Goal: Information Seeking & Learning: Compare options

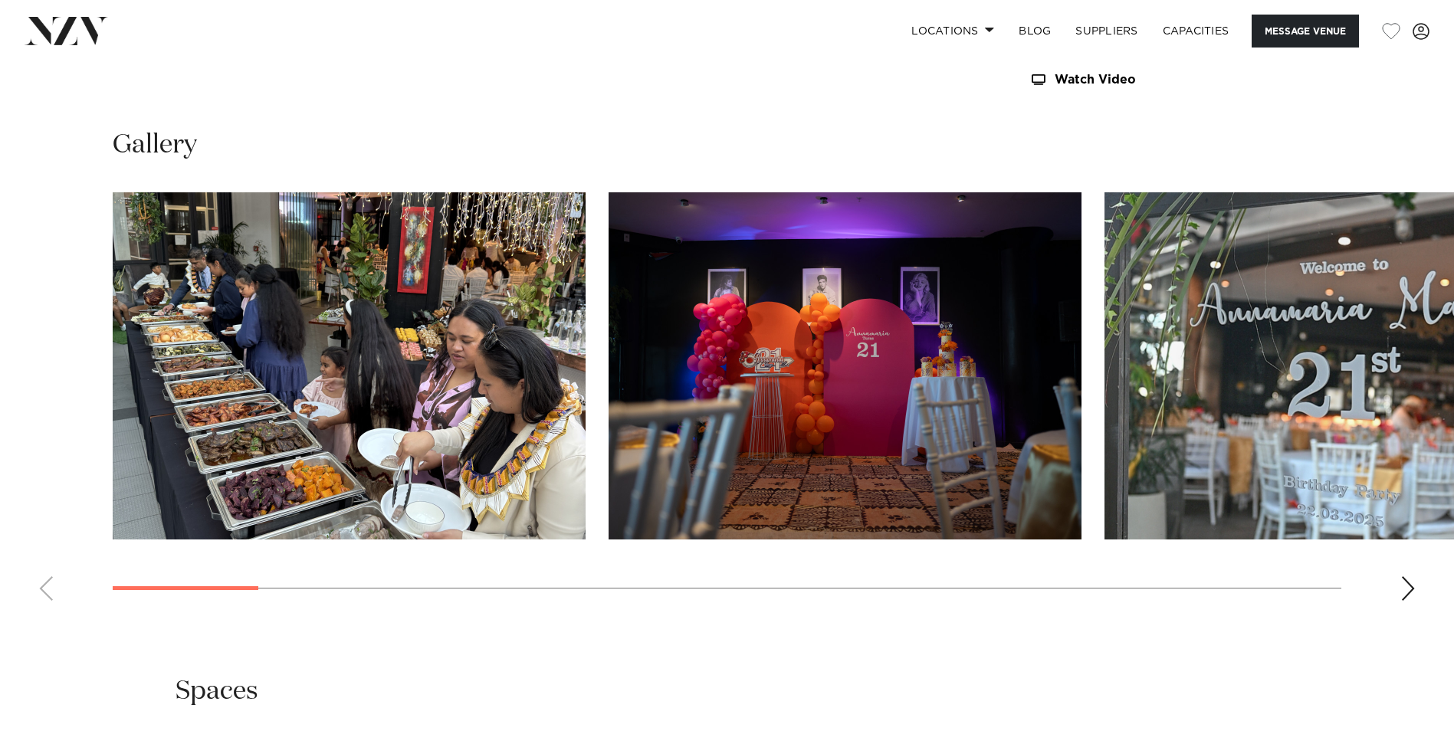
scroll to position [1532, 0]
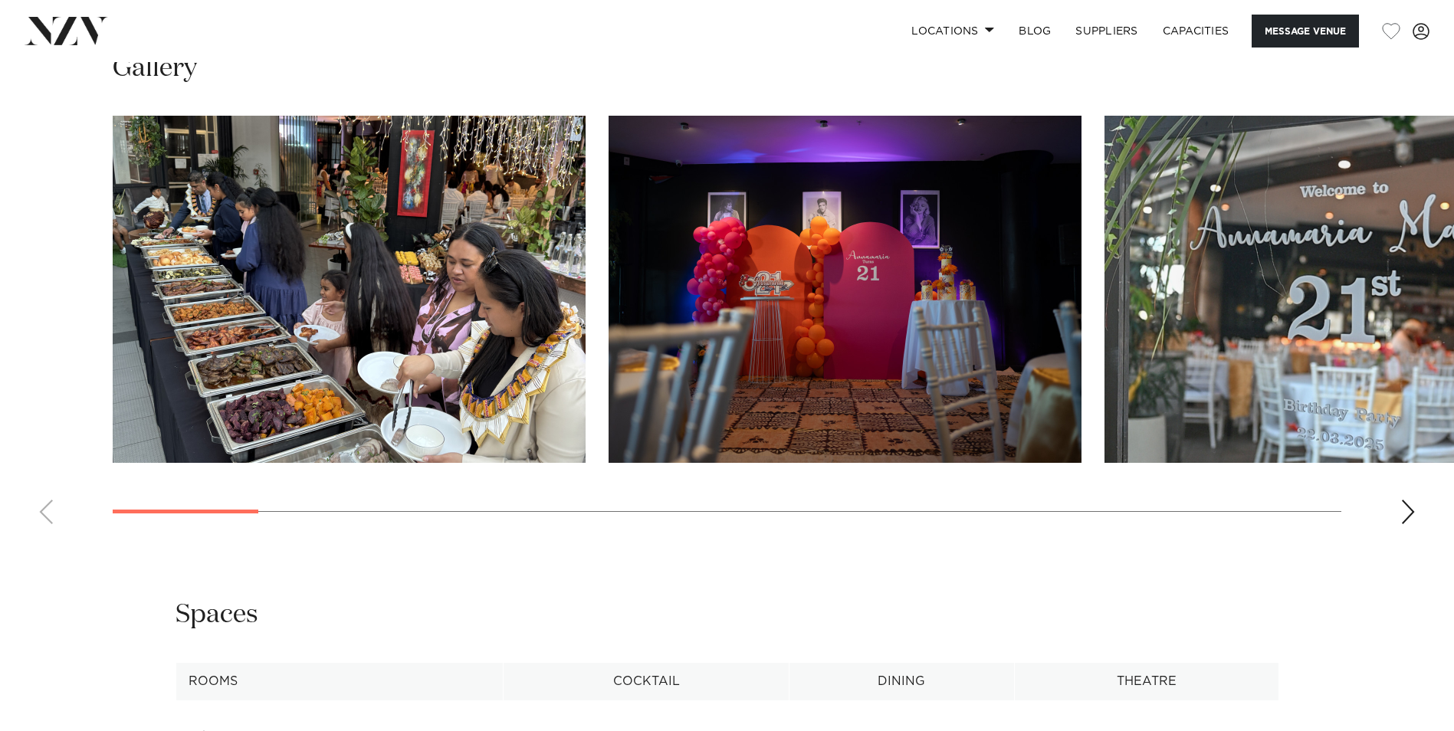
click at [1406, 507] on div "Next slide" at bounding box center [1407, 512] width 15 height 25
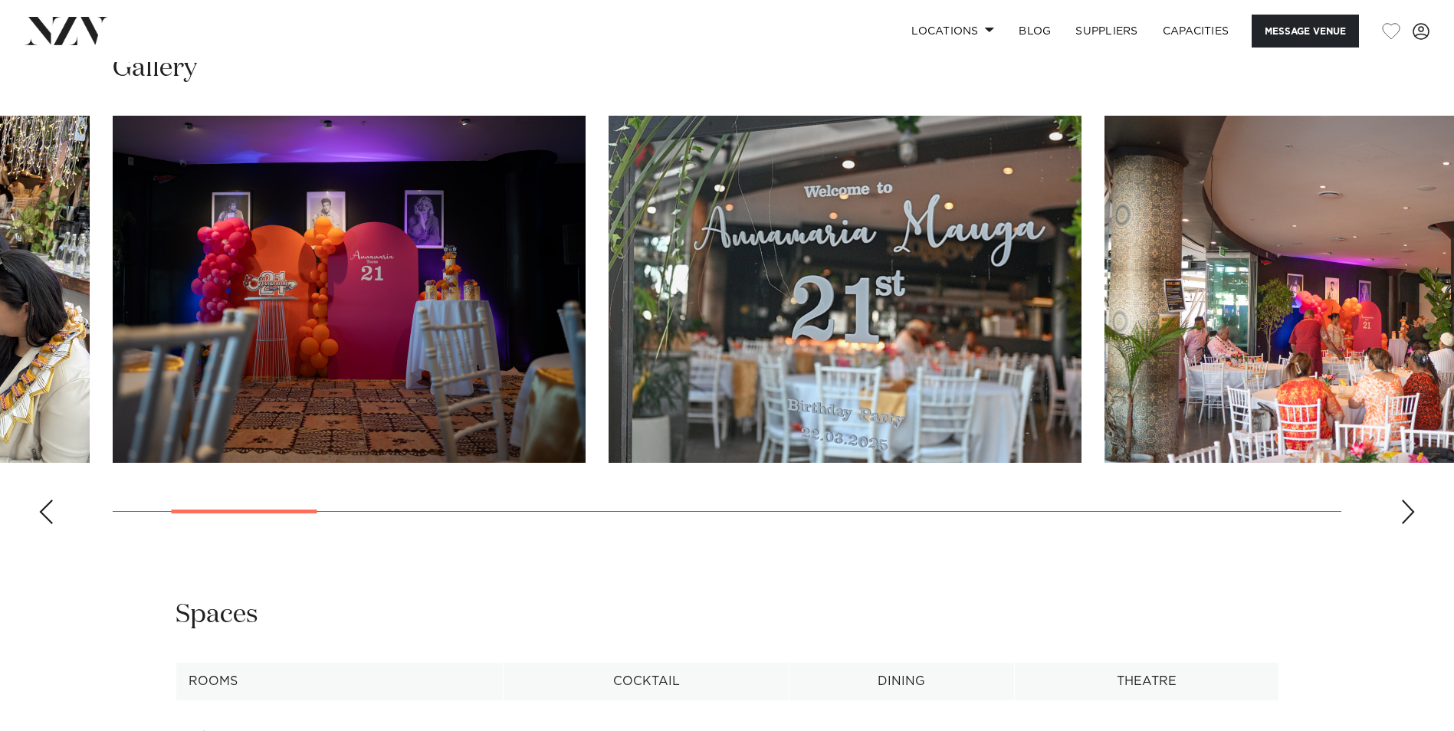
click at [1406, 507] on div "Next slide" at bounding box center [1407, 512] width 15 height 25
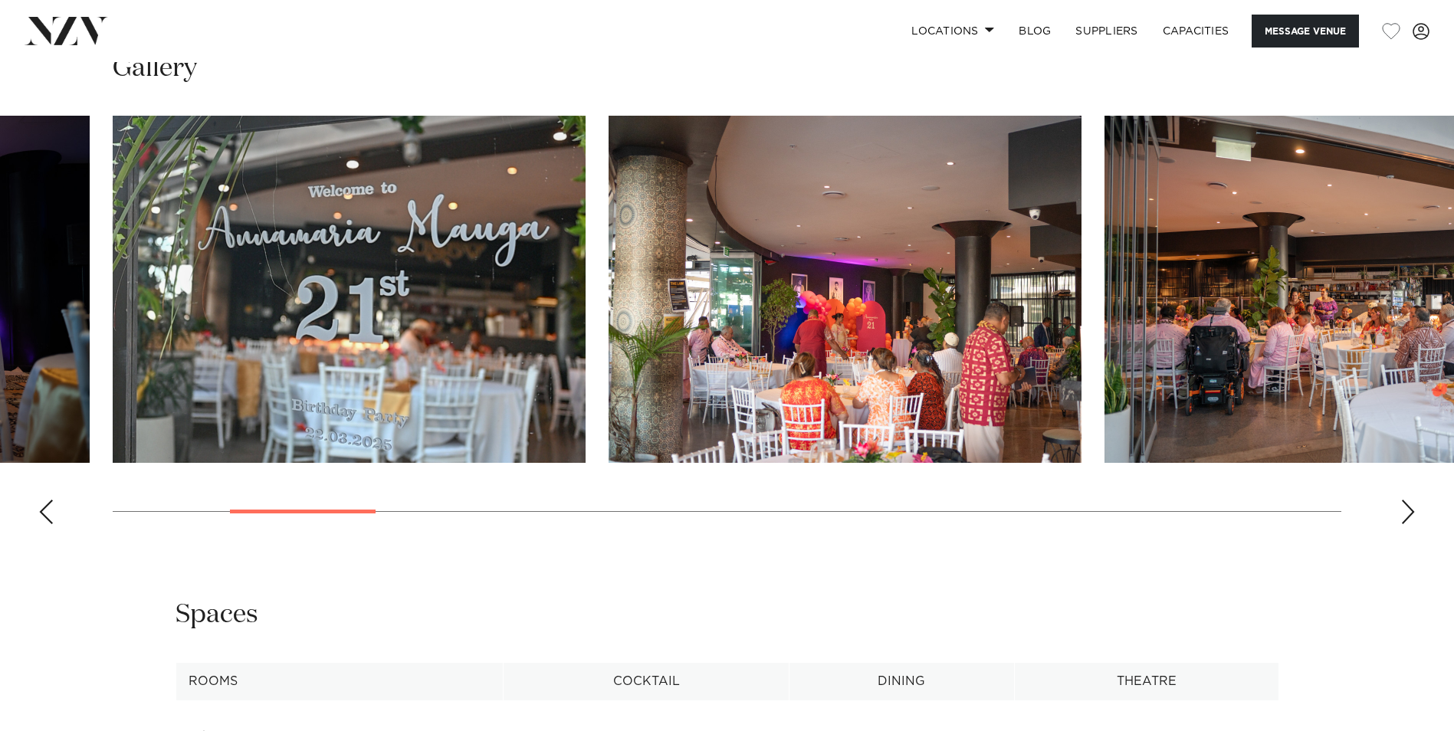
click at [1406, 507] on div "Next slide" at bounding box center [1407, 512] width 15 height 25
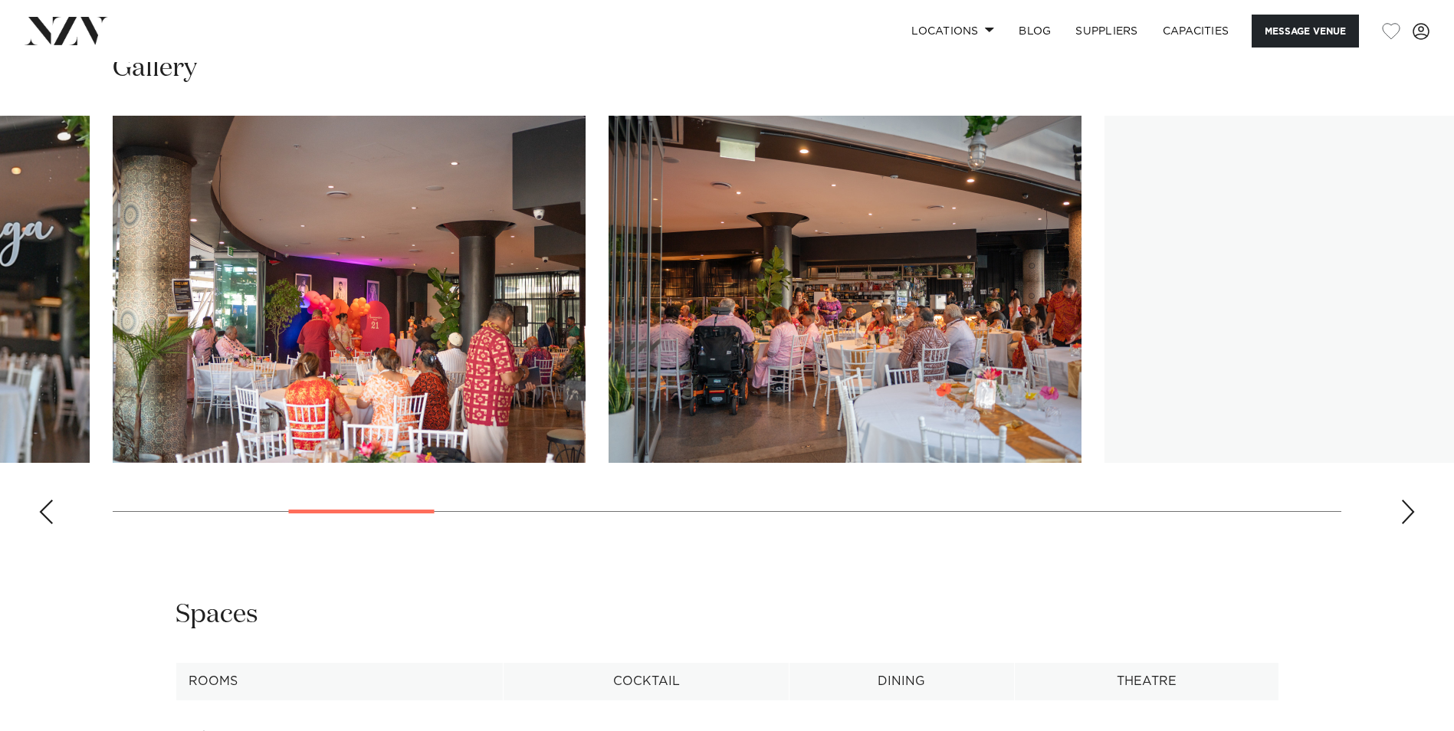
click at [1406, 507] on div "Next slide" at bounding box center [1407, 512] width 15 height 25
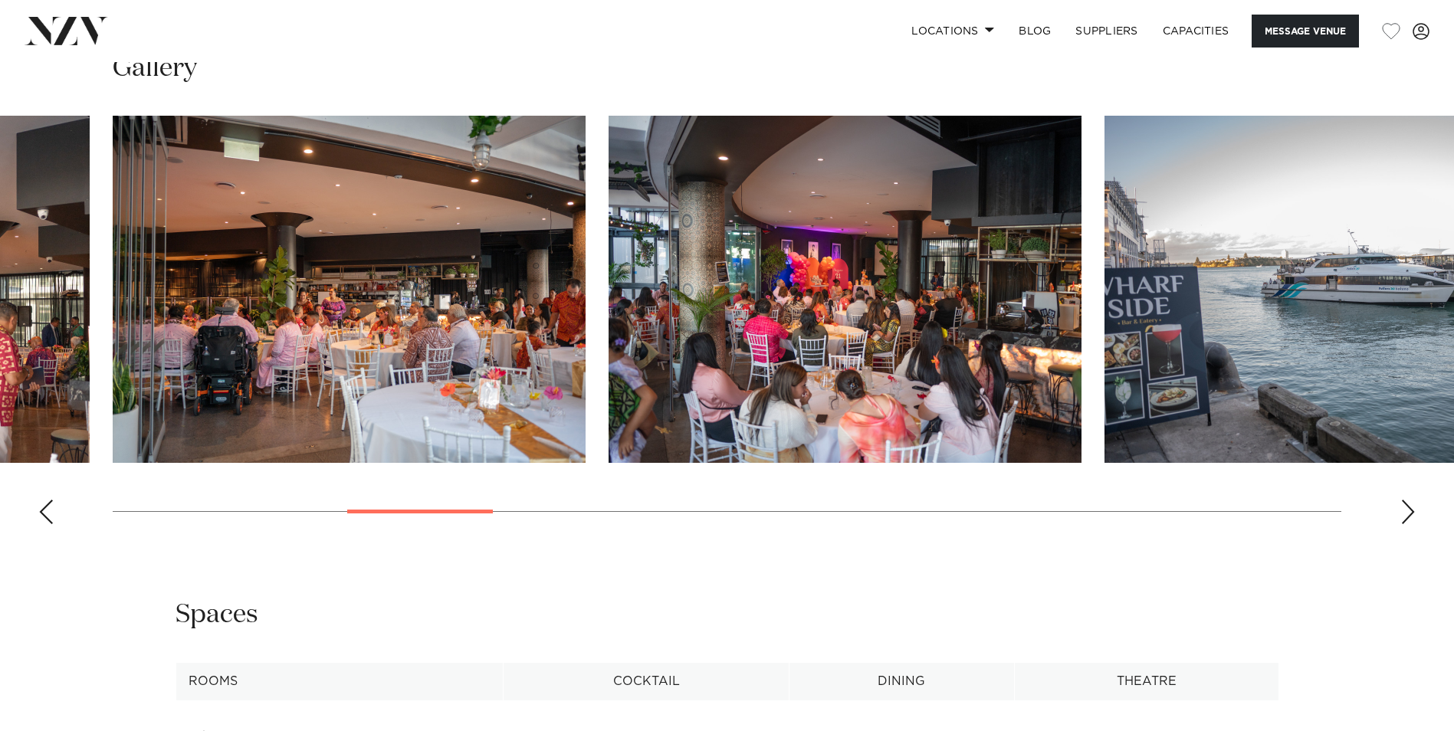
click at [1406, 507] on div "Next slide" at bounding box center [1407, 512] width 15 height 25
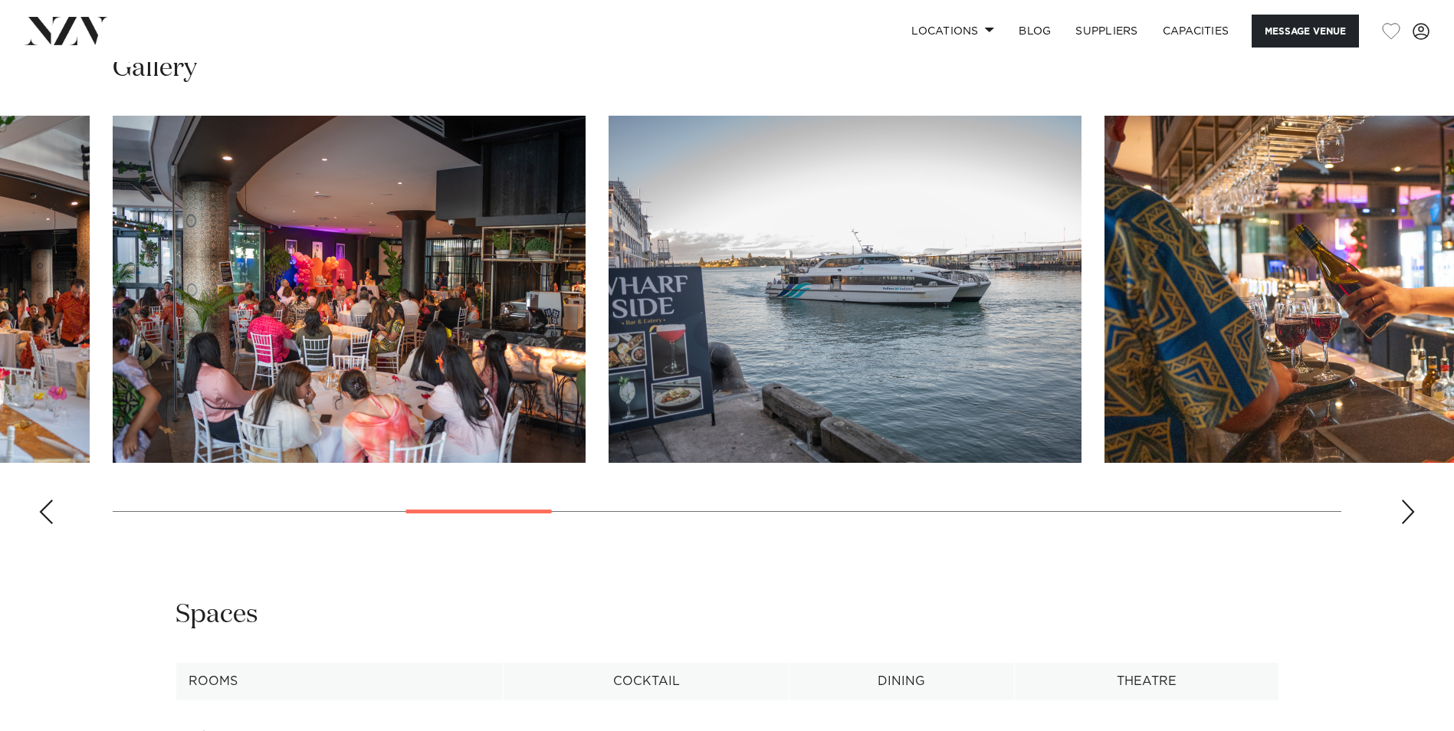
click at [1406, 507] on div "Next slide" at bounding box center [1407, 512] width 15 height 25
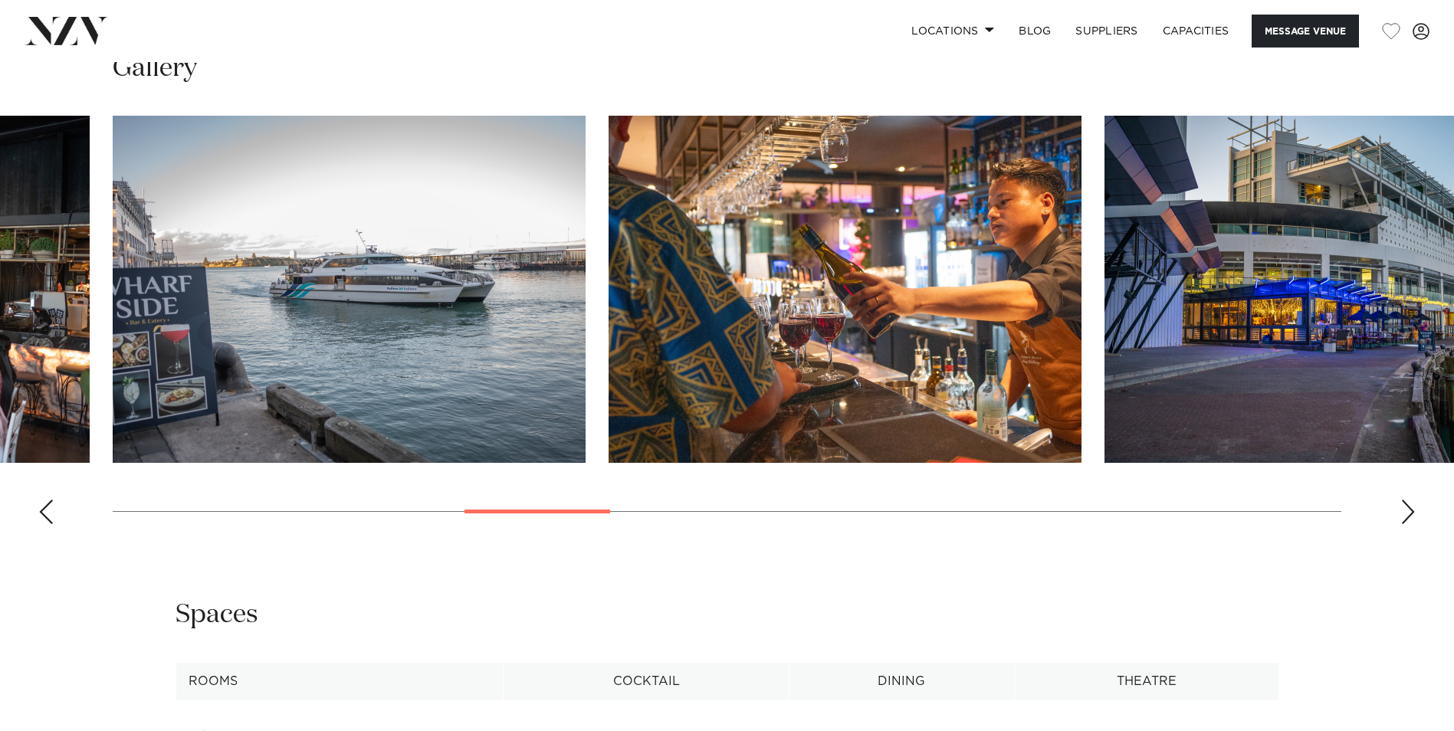
click at [1406, 507] on div "Next slide" at bounding box center [1407, 512] width 15 height 25
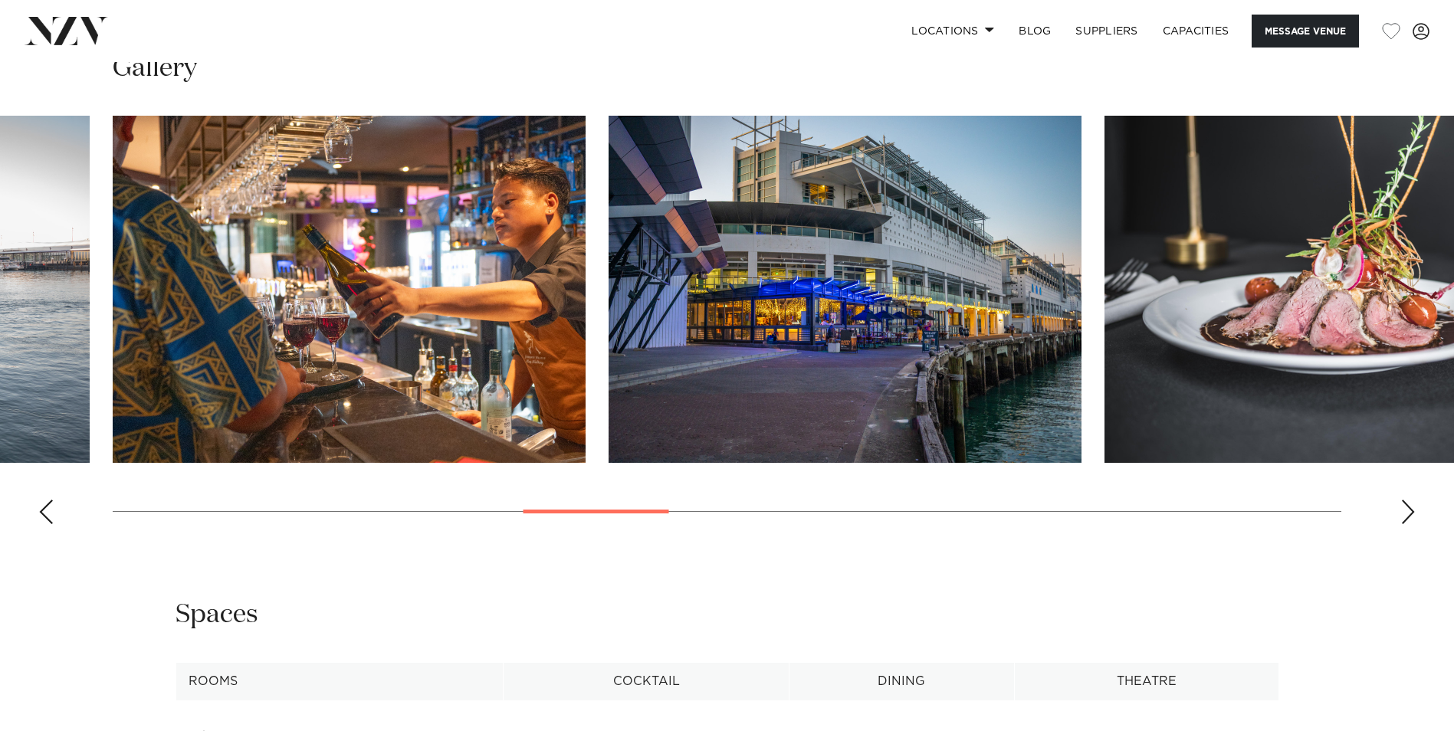
click at [1406, 507] on div "Next slide" at bounding box center [1407, 512] width 15 height 25
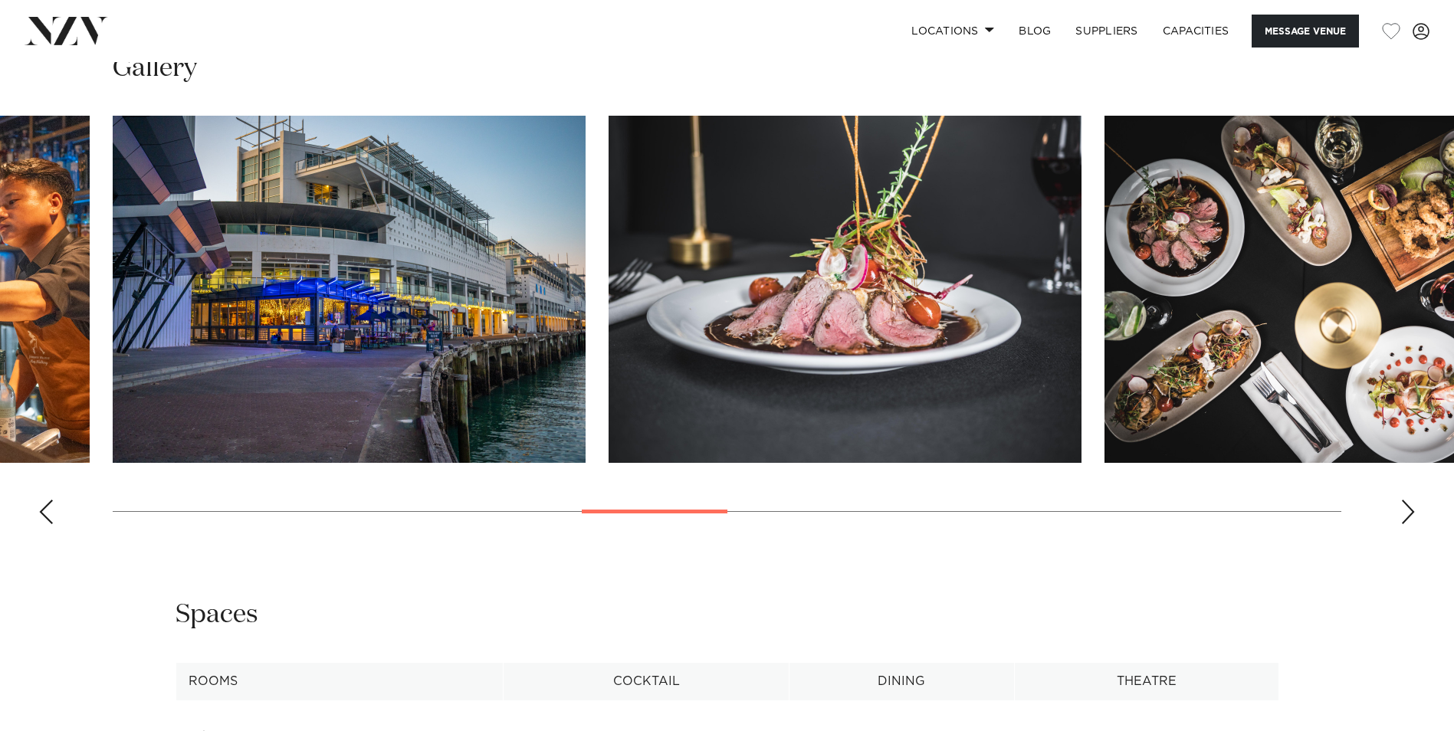
click at [1406, 507] on div "Next slide" at bounding box center [1407, 512] width 15 height 25
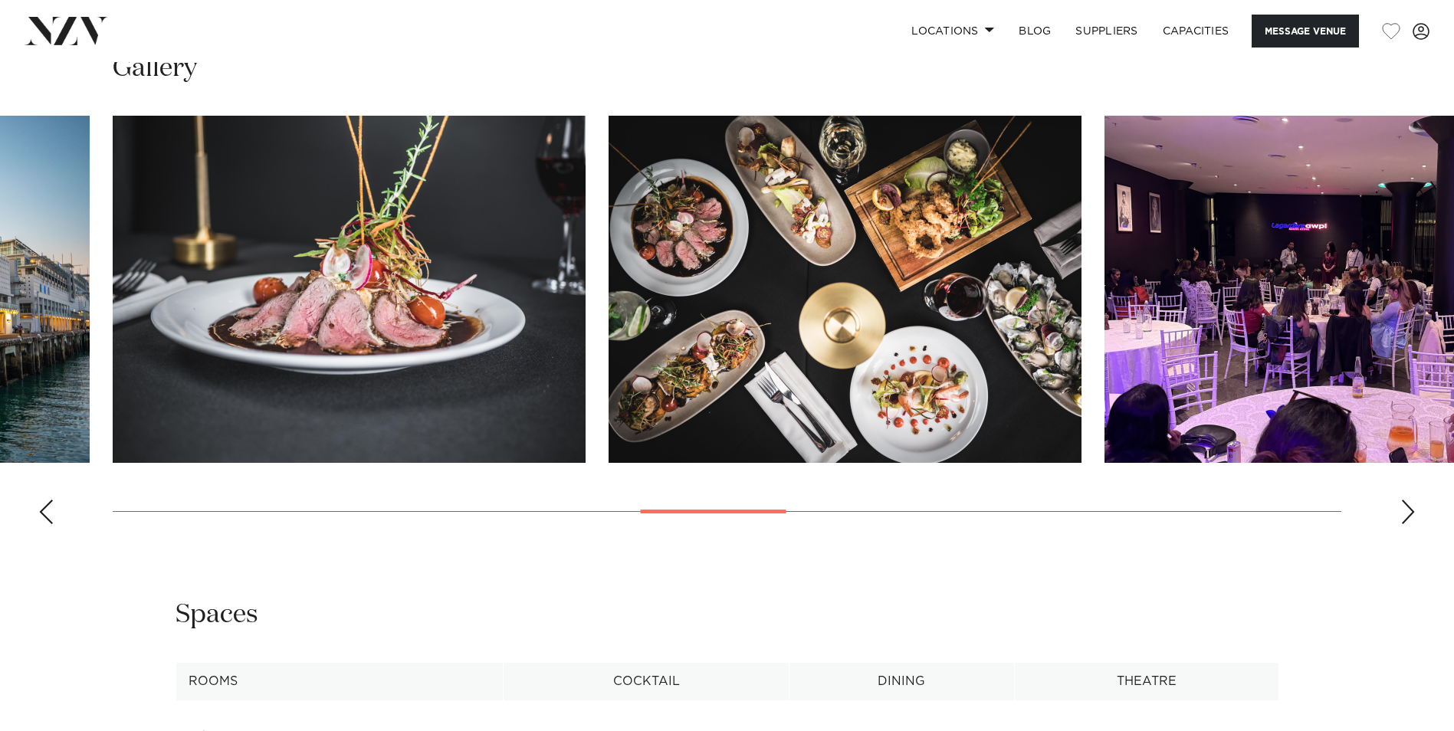
click at [1406, 507] on div "Next slide" at bounding box center [1407, 512] width 15 height 25
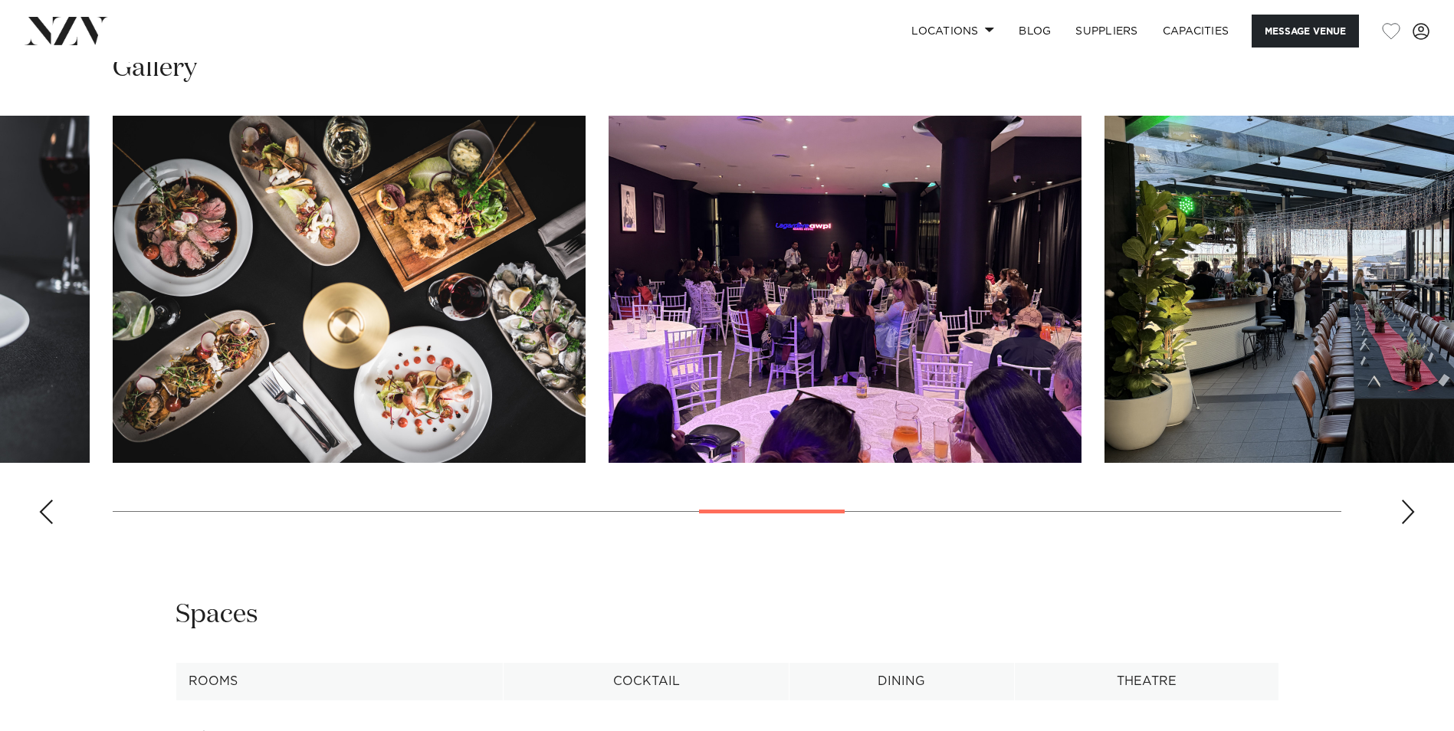
click at [1406, 507] on div "Next slide" at bounding box center [1407, 512] width 15 height 25
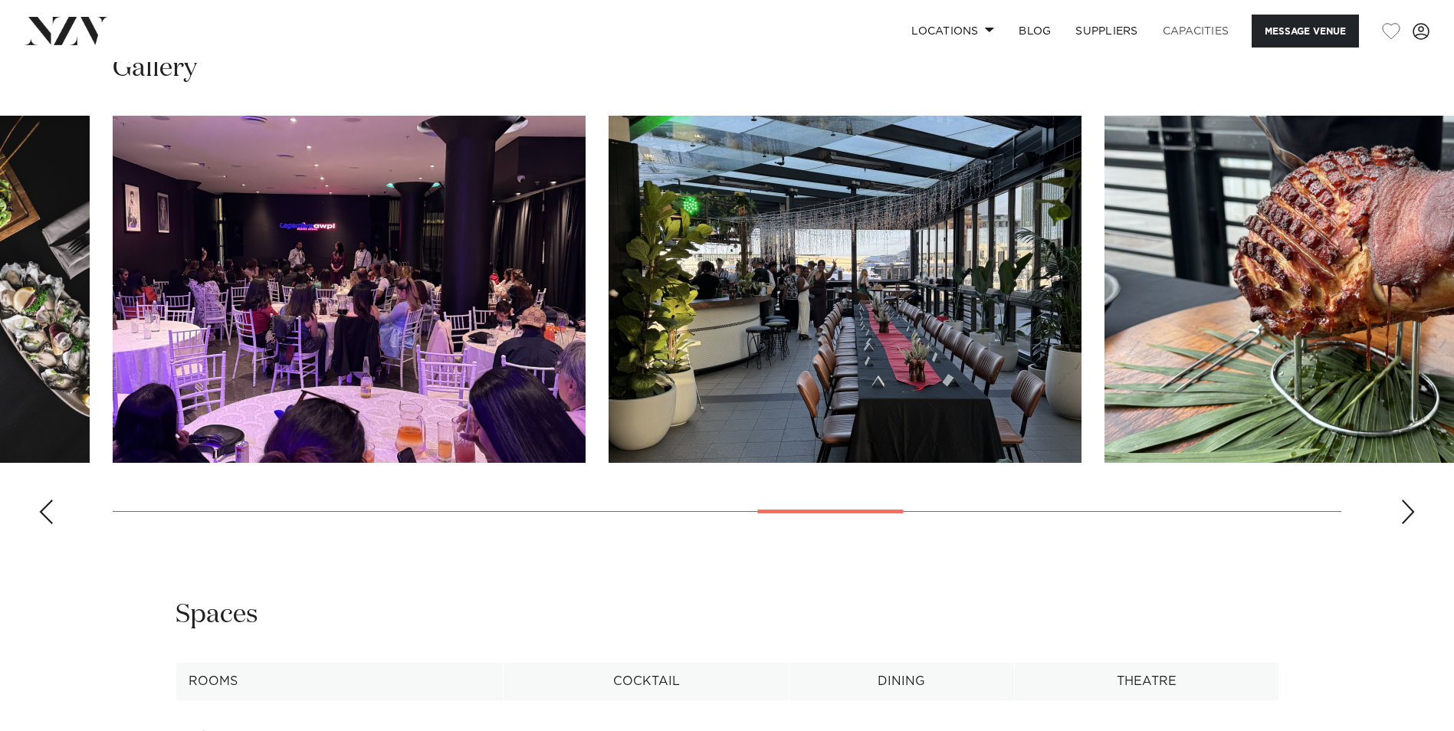
click at [1198, 29] on link "Capacities" at bounding box center [1195, 31] width 91 height 33
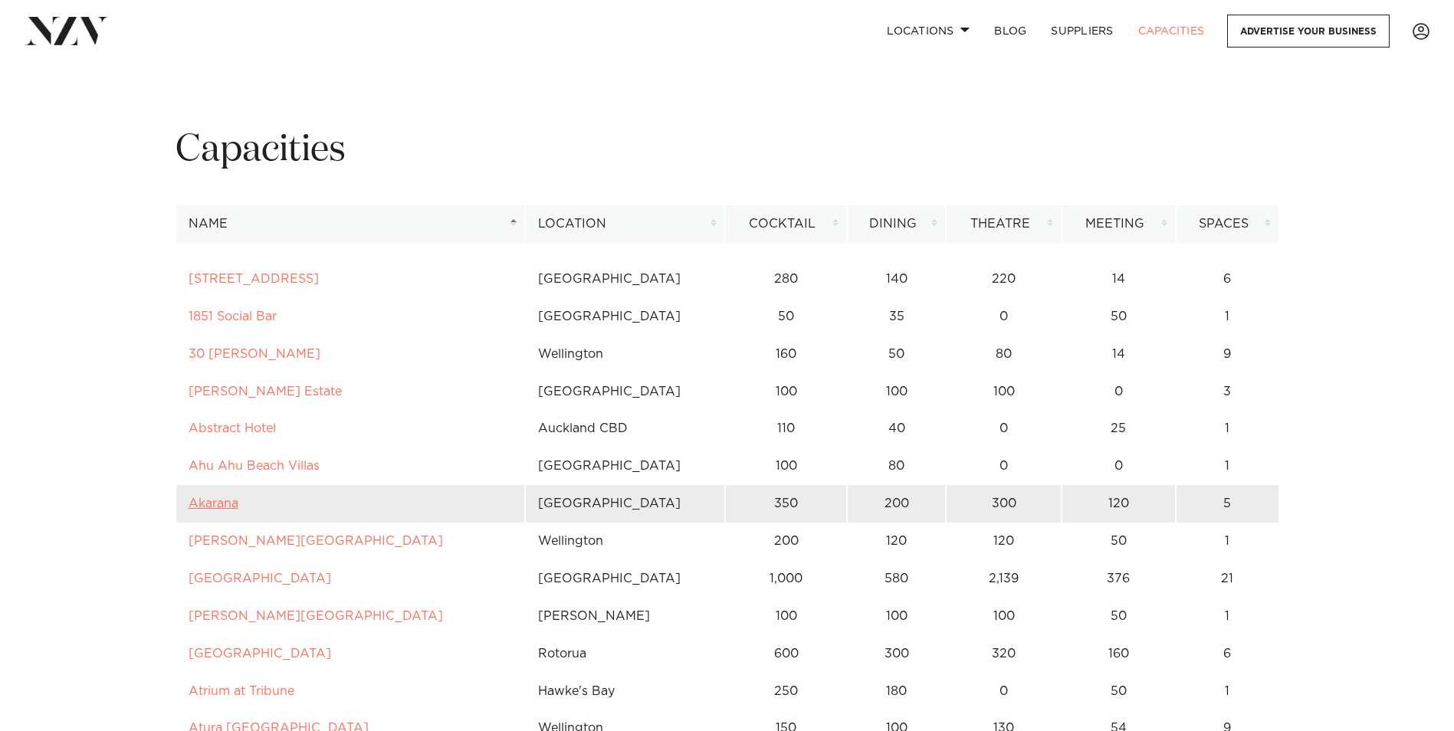
click at [203, 503] on link "Akarana" at bounding box center [213, 503] width 50 height 12
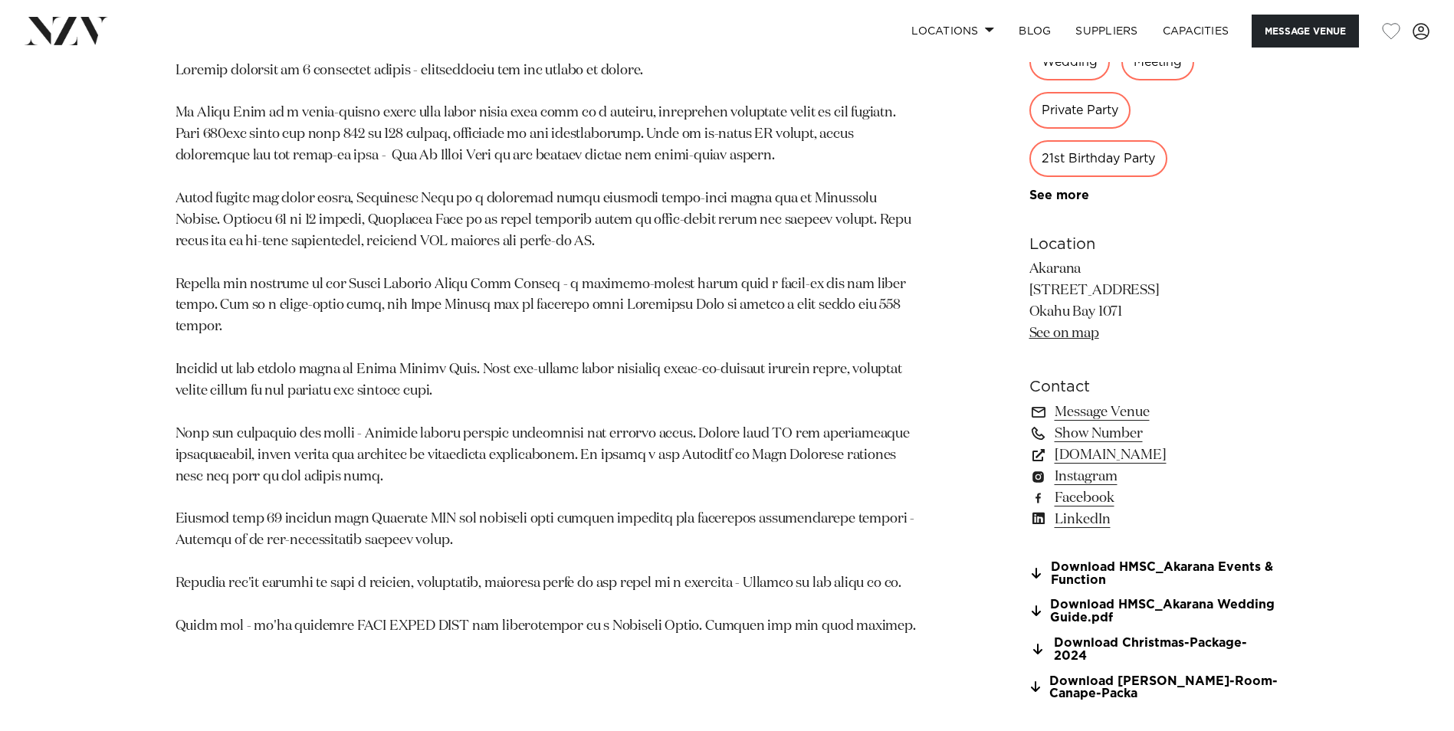
scroll to position [1073, 0]
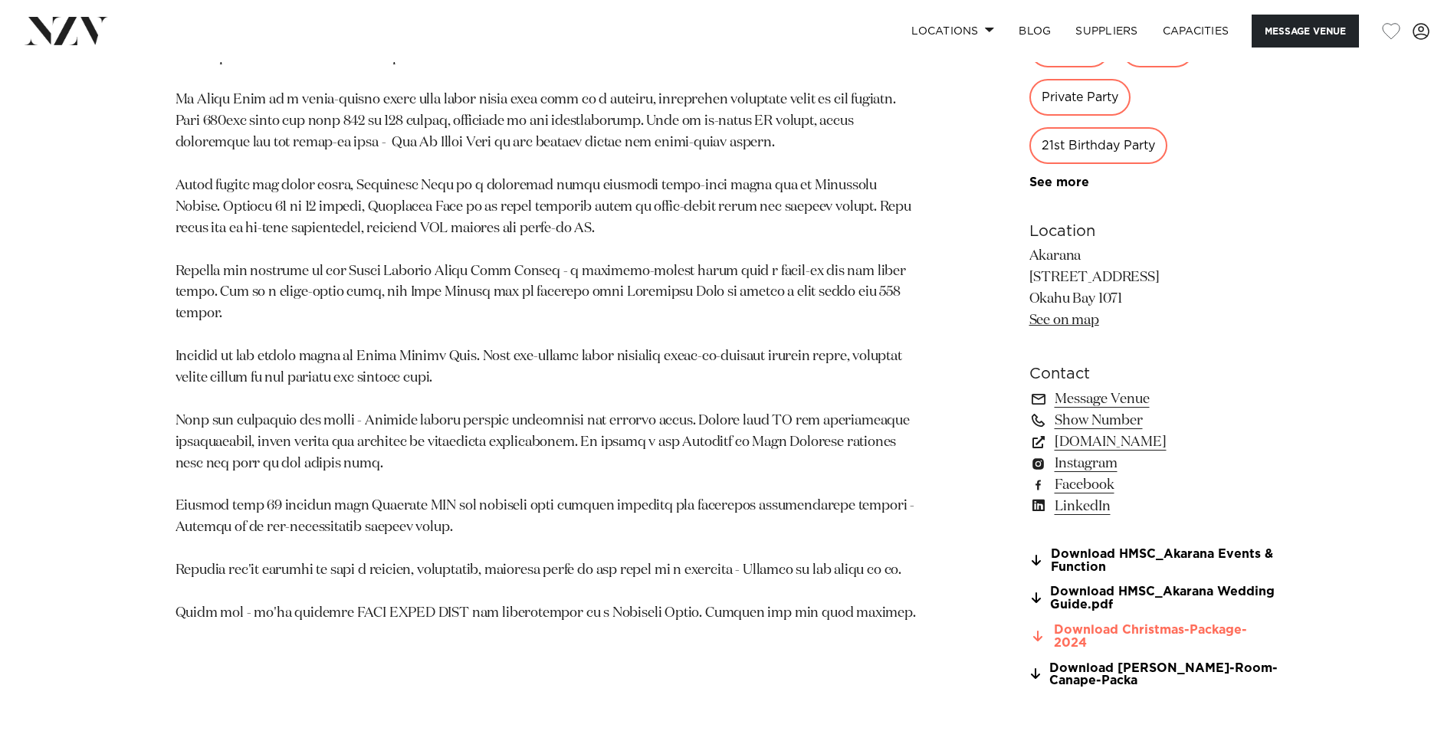
click at [1211, 630] on link "Download Christmas-Package-2024" at bounding box center [1154, 637] width 250 height 26
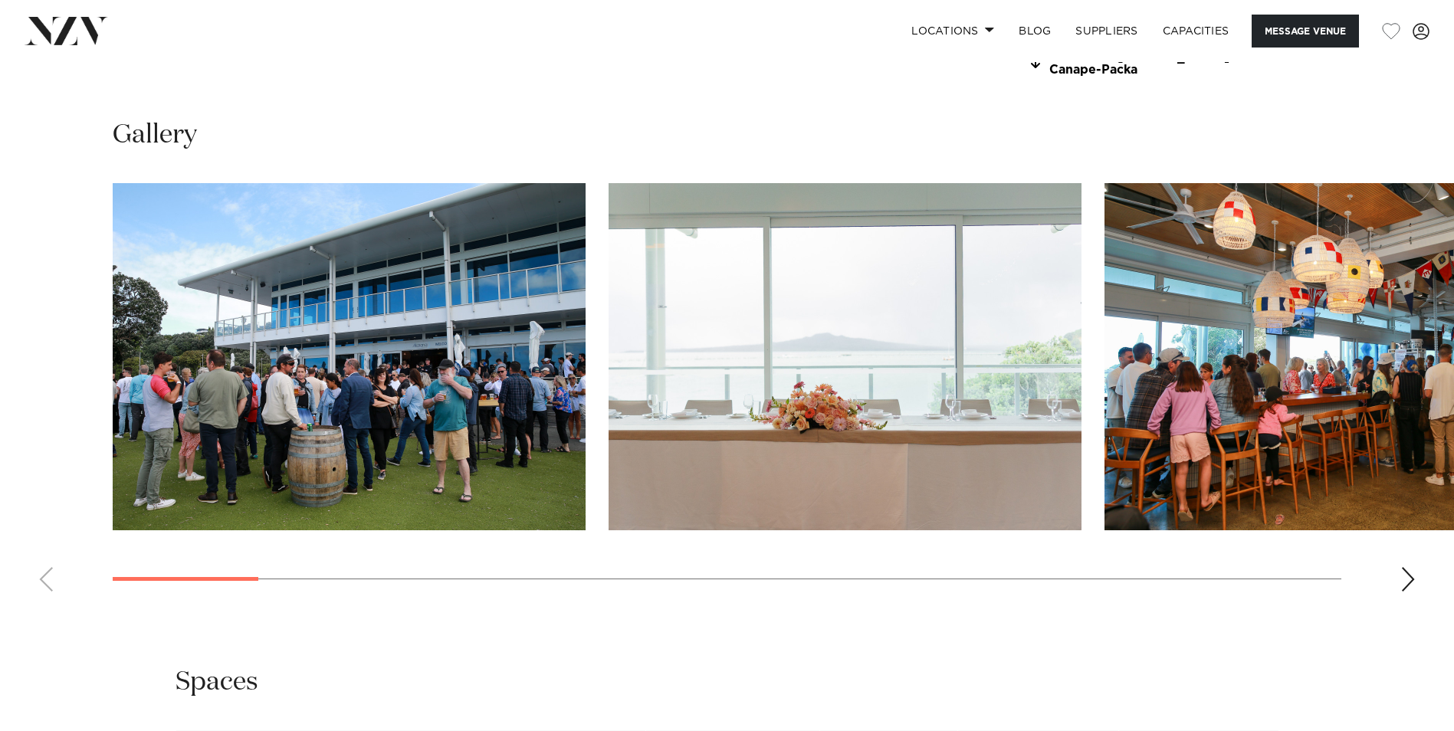
scroll to position [1686, 0]
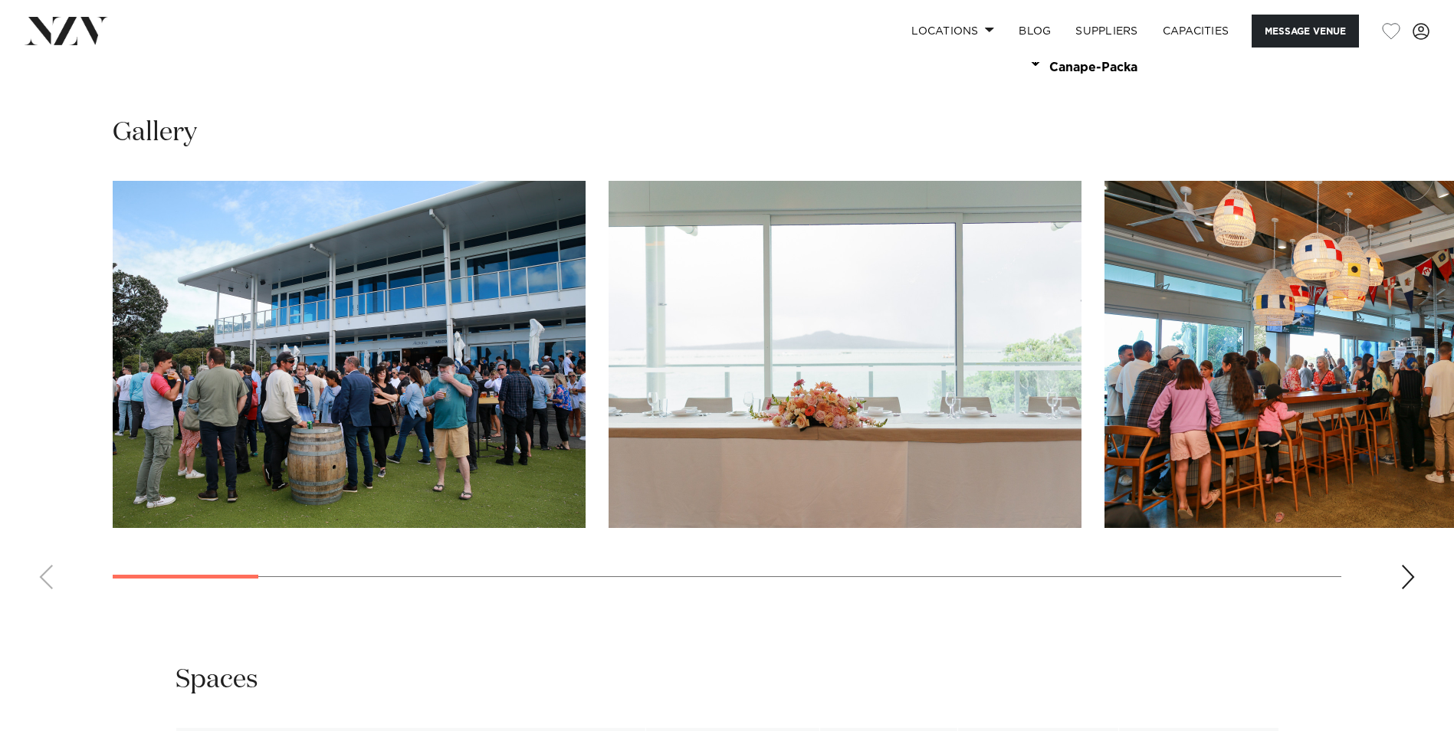
click at [1404, 565] on div "Next slide" at bounding box center [1407, 577] width 15 height 25
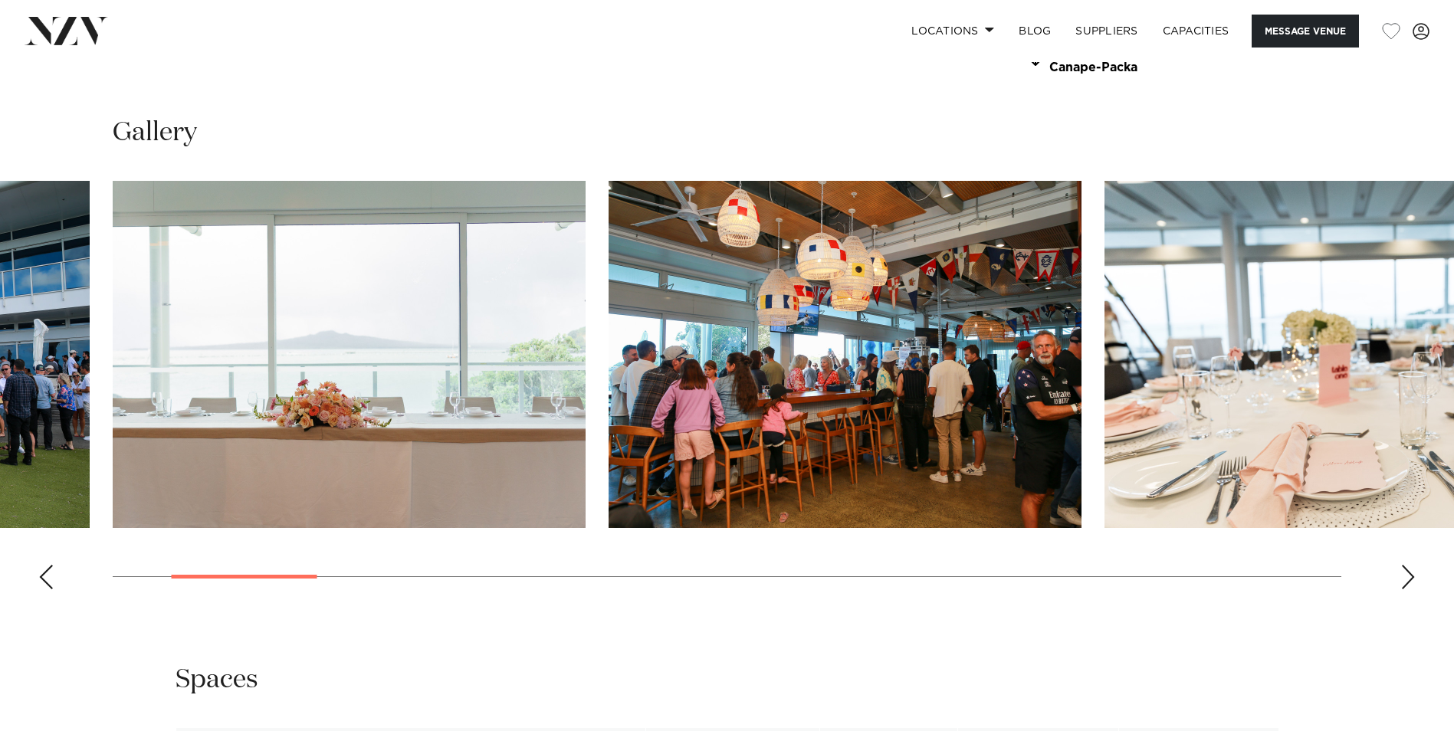
click at [1404, 565] on div "Next slide" at bounding box center [1407, 577] width 15 height 25
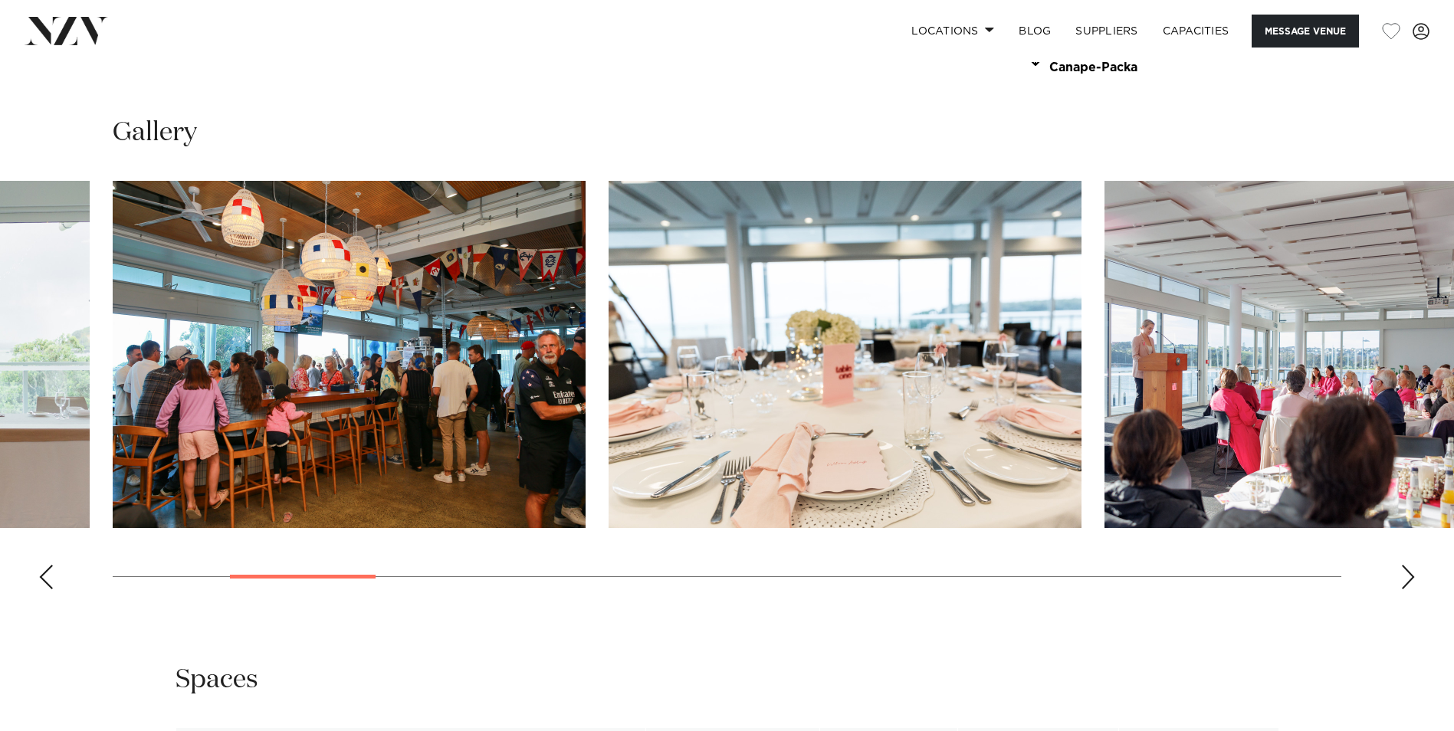
click at [1404, 565] on div "Next slide" at bounding box center [1407, 577] width 15 height 25
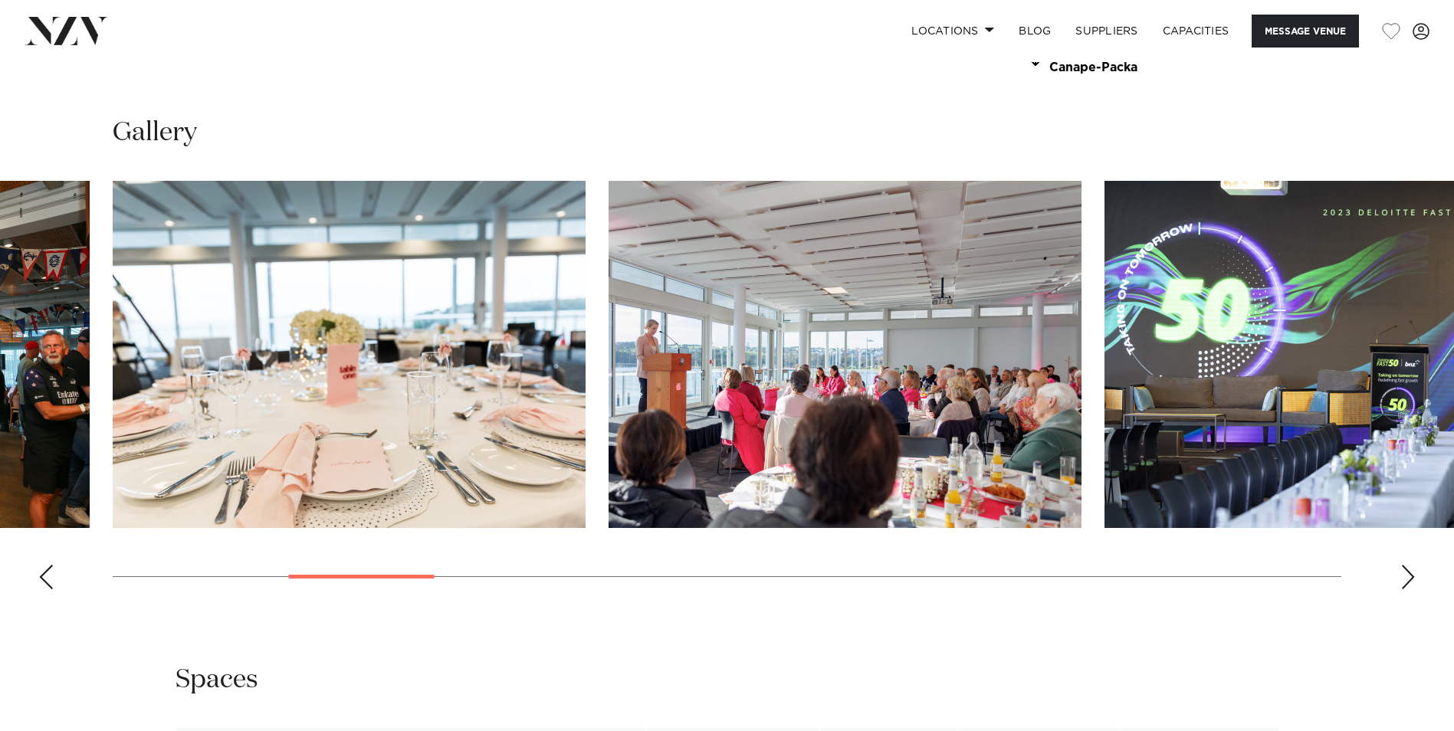
click at [1404, 565] on div "Next slide" at bounding box center [1407, 577] width 15 height 25
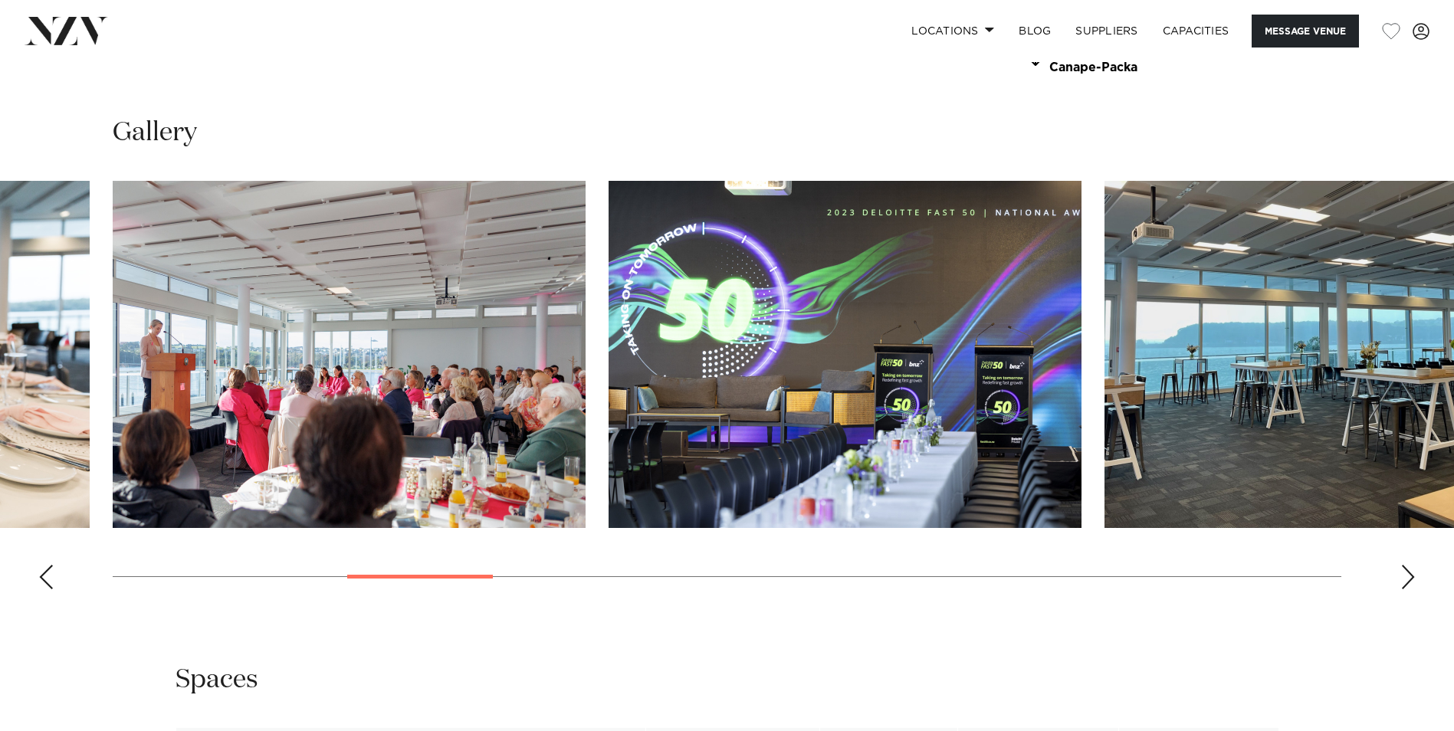
click at [1404, 565] on div "Next slide" at bounding box center [1407, 577] width 15 height 25
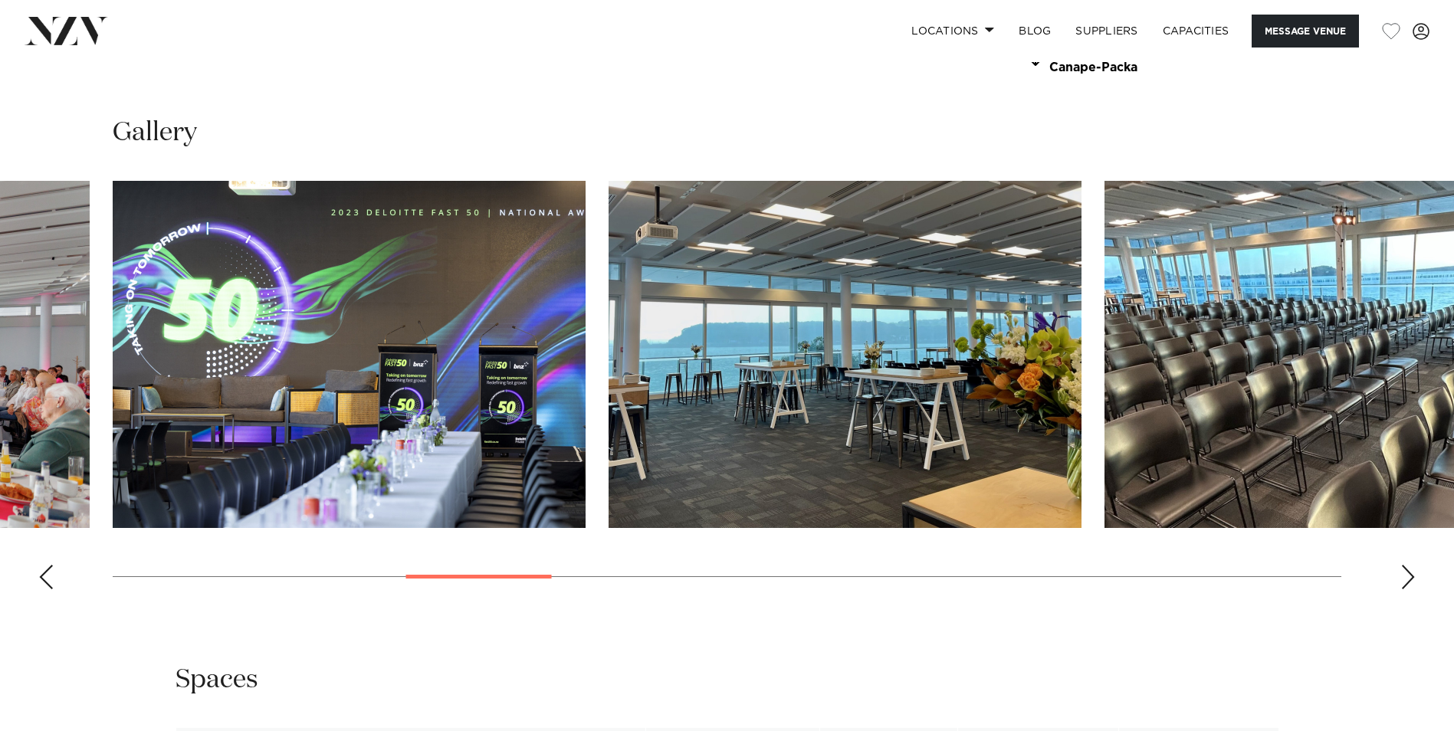
click at [1404, 565] on div "Next slide" at bounding box center [1407, 577] width 15 height 25
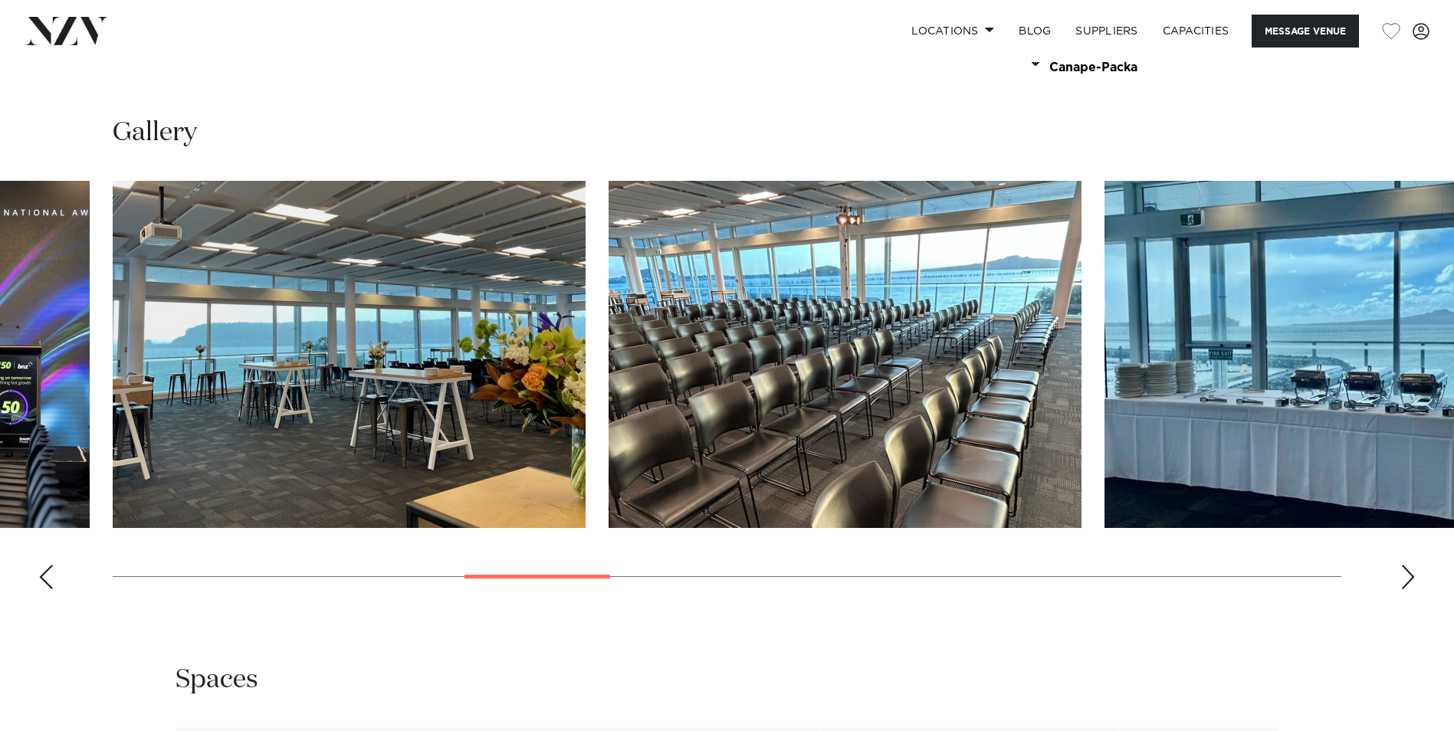
click at [1404, 565] on div "Next slide" at bounding box center [1407, 577] width 15 height 25
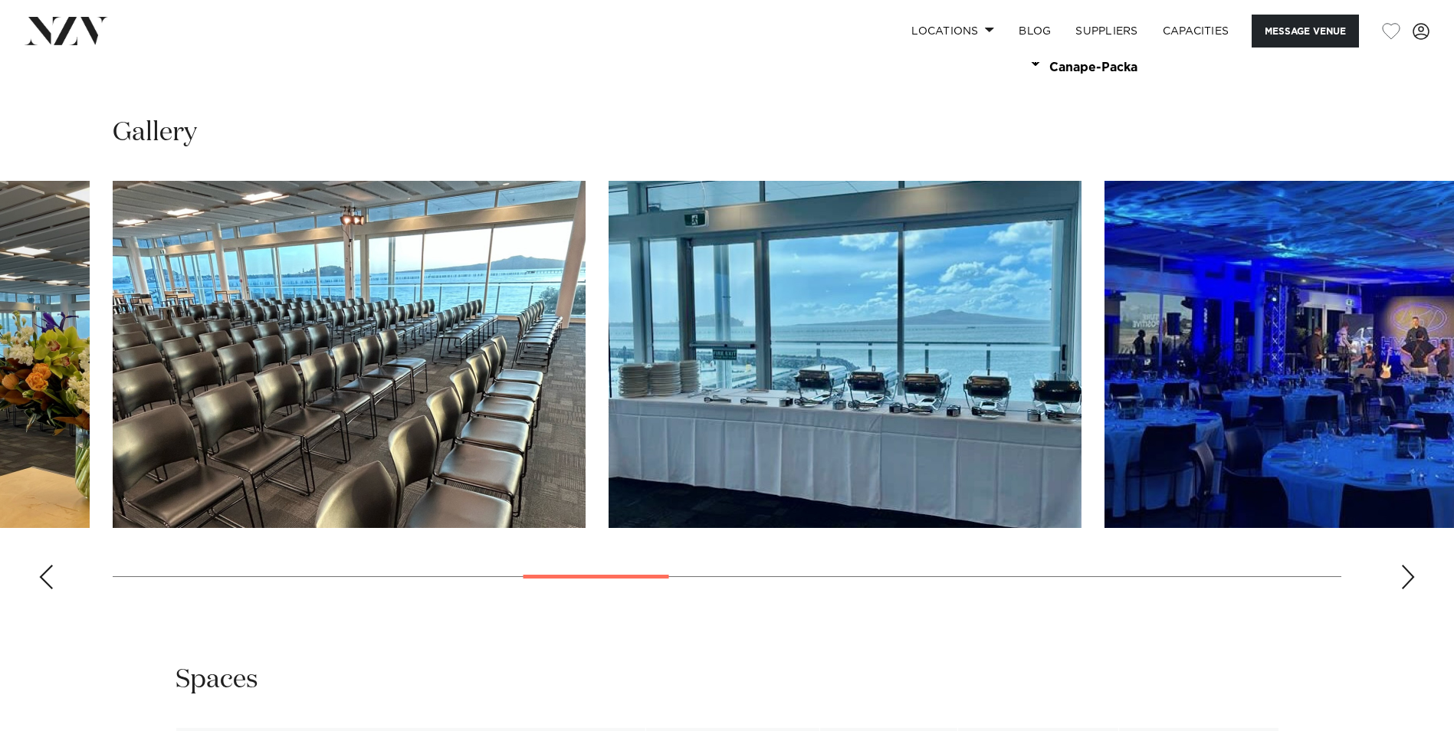
click at [1404, 565] on div "Next slide" at bounding box center [1407, 577] width 15 height 25
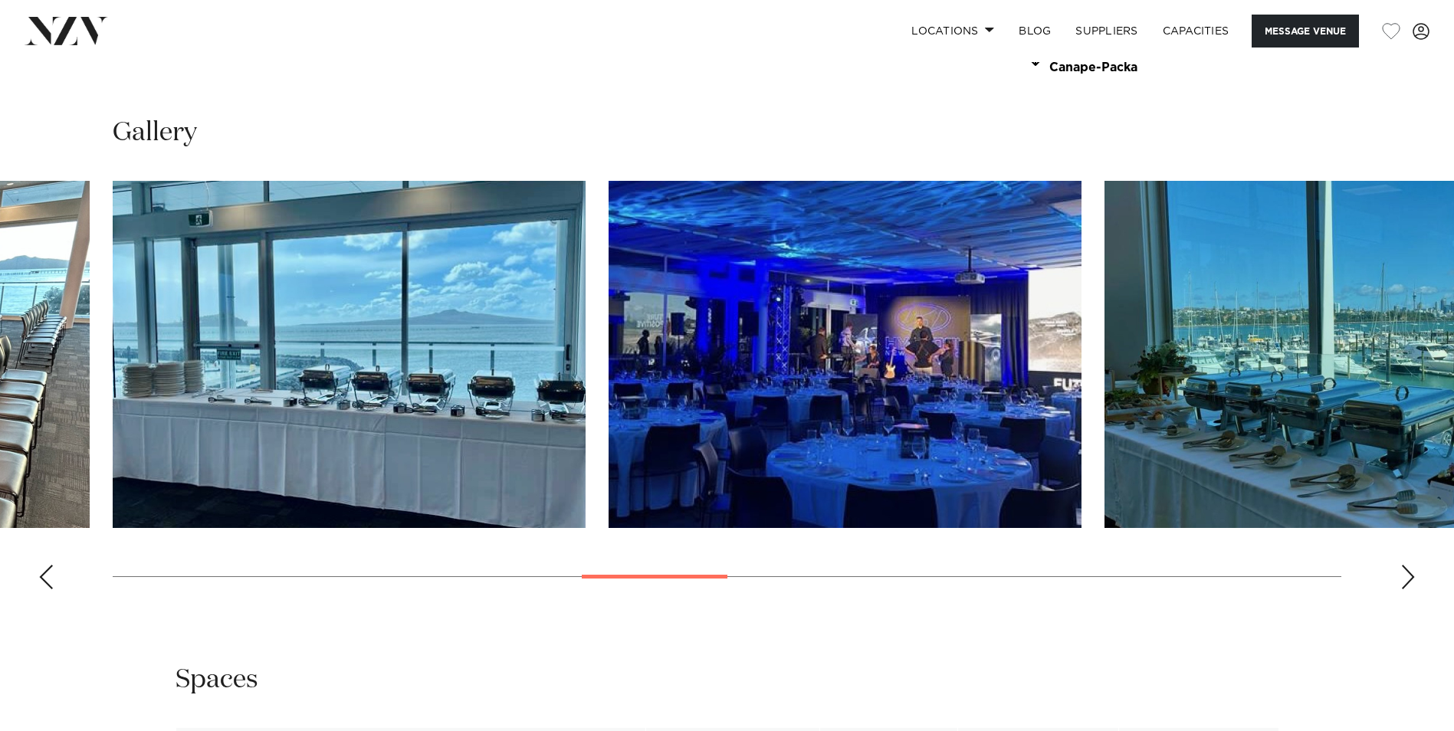
click at [1404, 565] on div "Next slide" at bounding box center [1407, 577] width 15 height 25
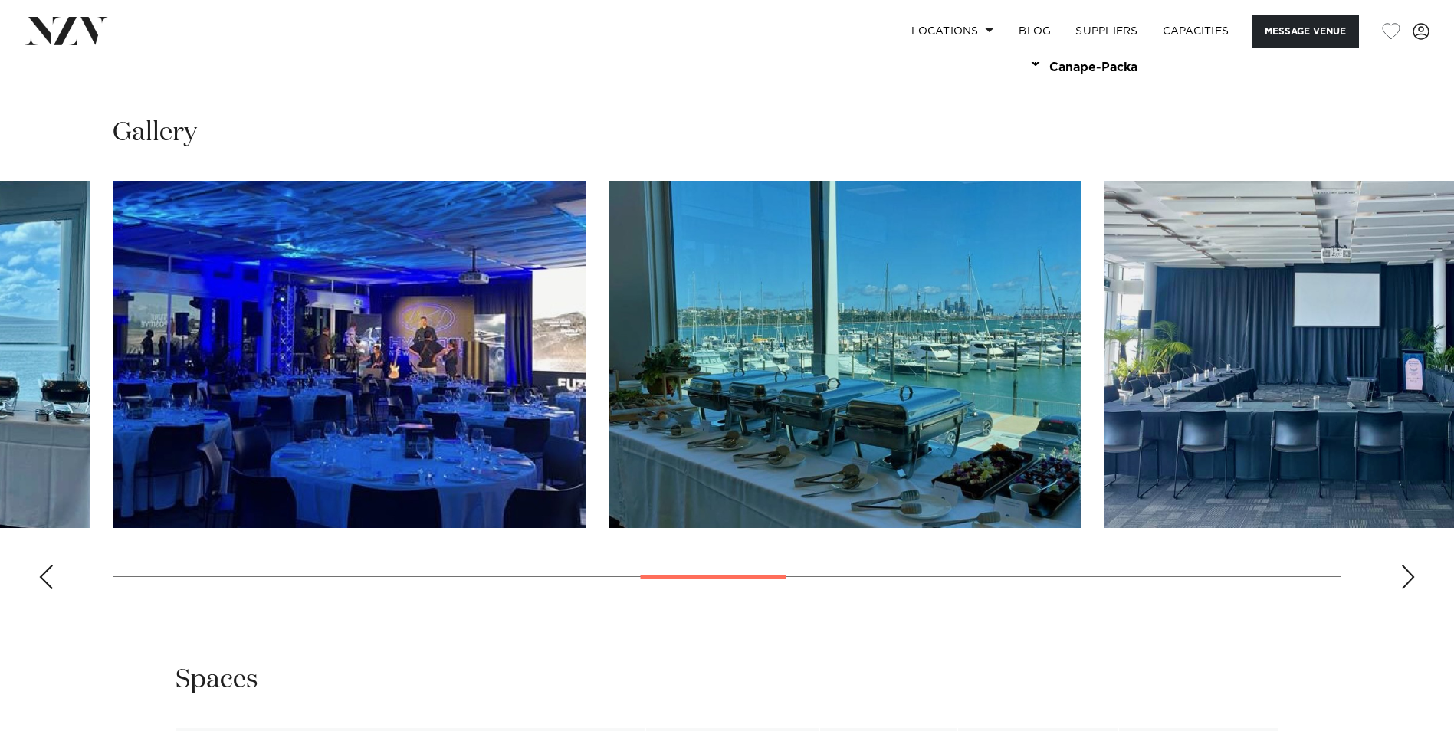
click at [1404, 565] on div "Next slide" at bounding box center [1407, 577] width 15 height 25
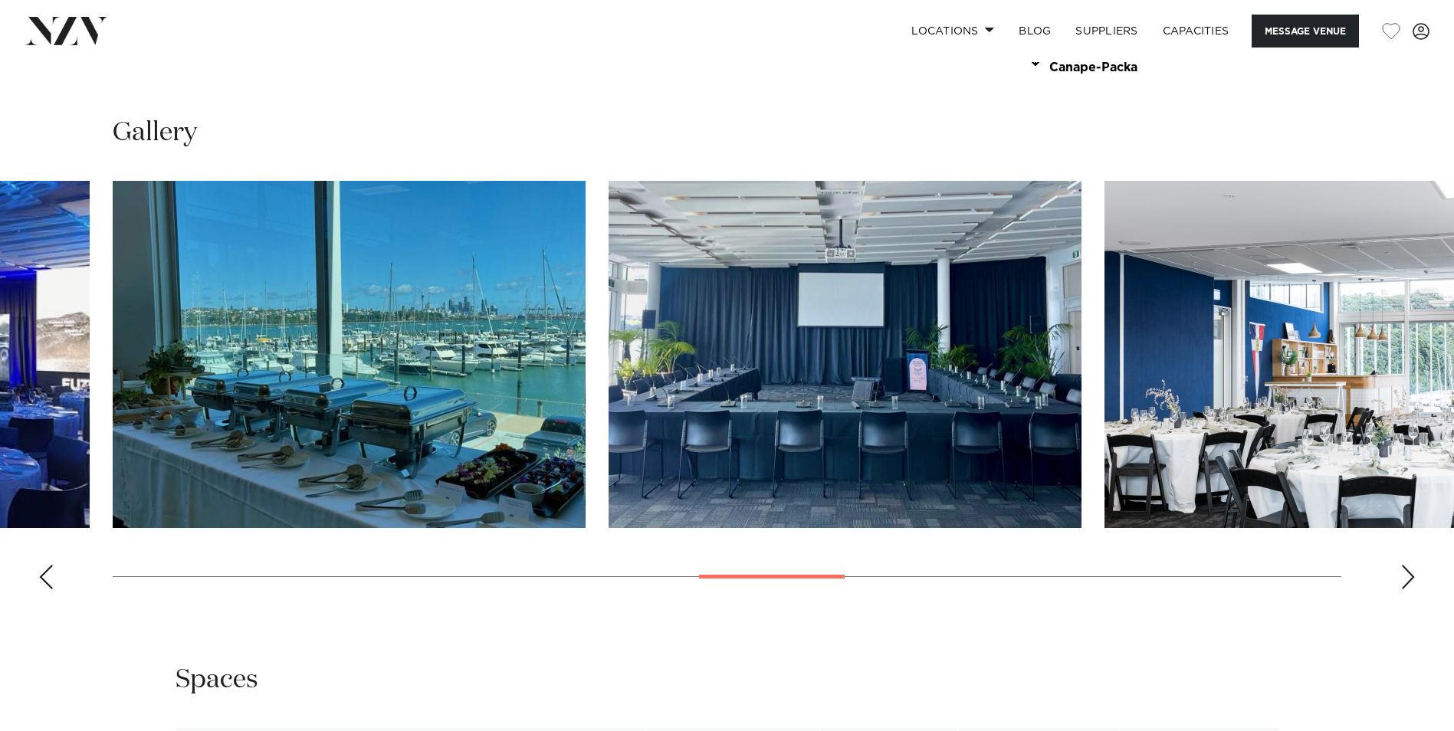
click at [1404, 565] on div "Next slide" at bounding box center [1407, 577] width 15 height 25
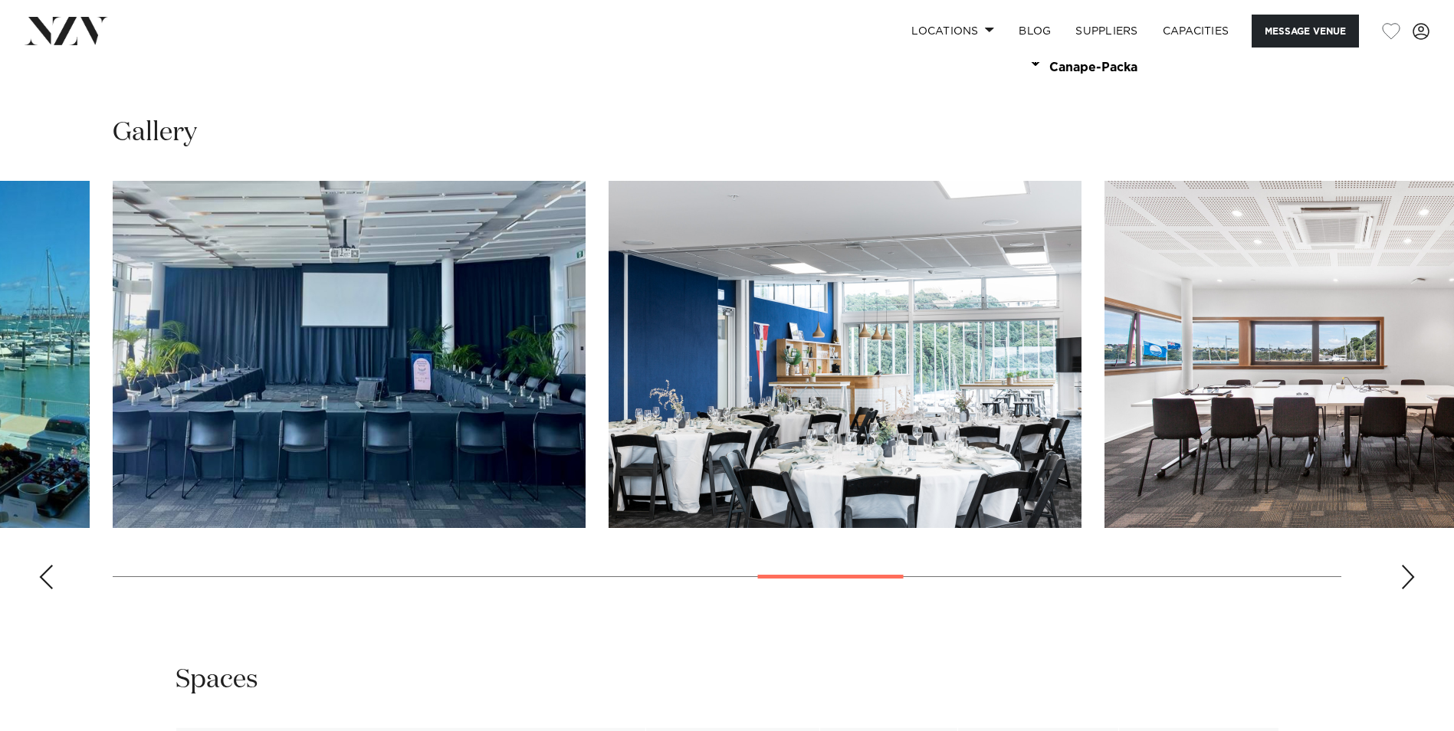
click at [1404, 565] on div "Next slide" at bounding box center [1407, 577] width 15 height 25
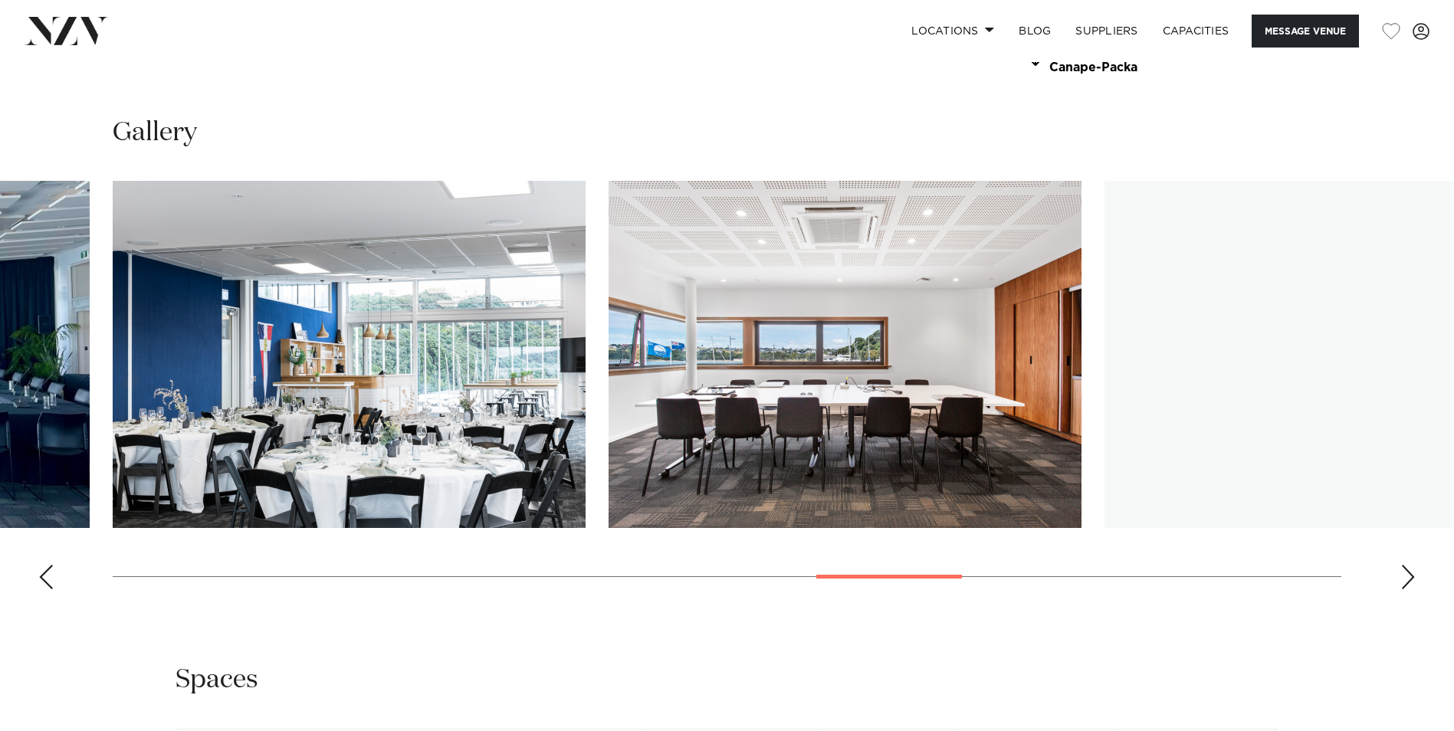
click at [1404, 565] on div "Next slide" at bounding box center [1407, 577] width 15 height 25
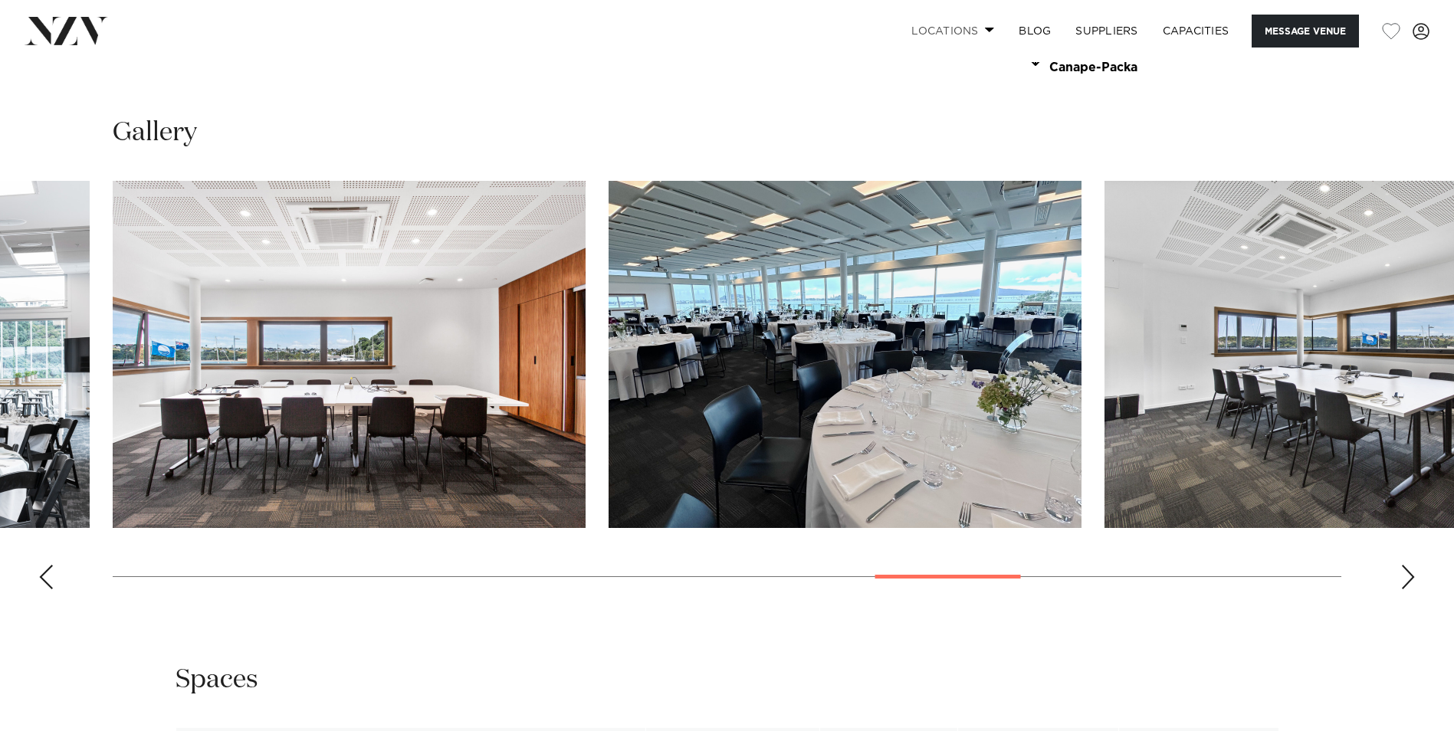
click at [979, 28] on link "Locations" at bounding box center [952, 31] width 107 height 33
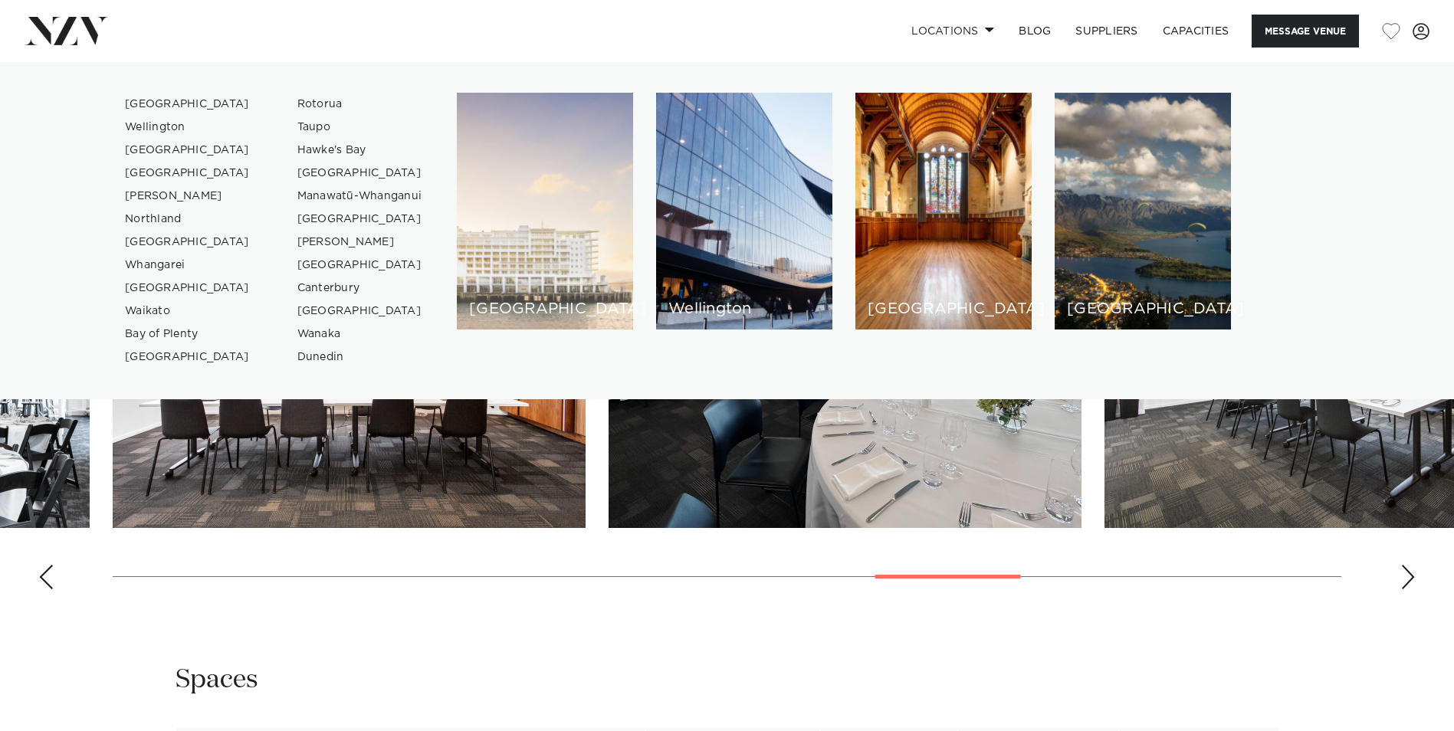
click at [526, 255] on div "[GEOGRAPHIC_DATA]" at bounding box center [545, 211] width 176 height 237
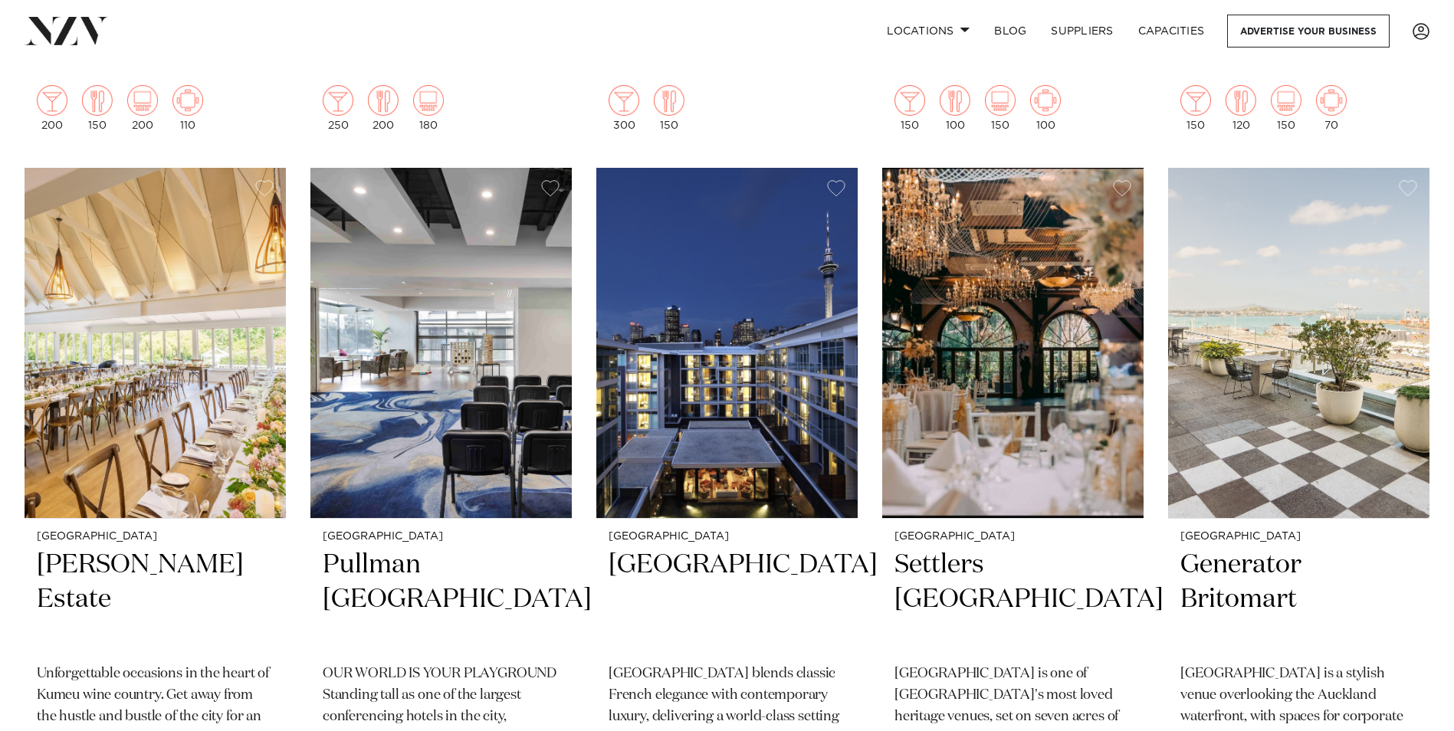
scroll to position [3371, 0]
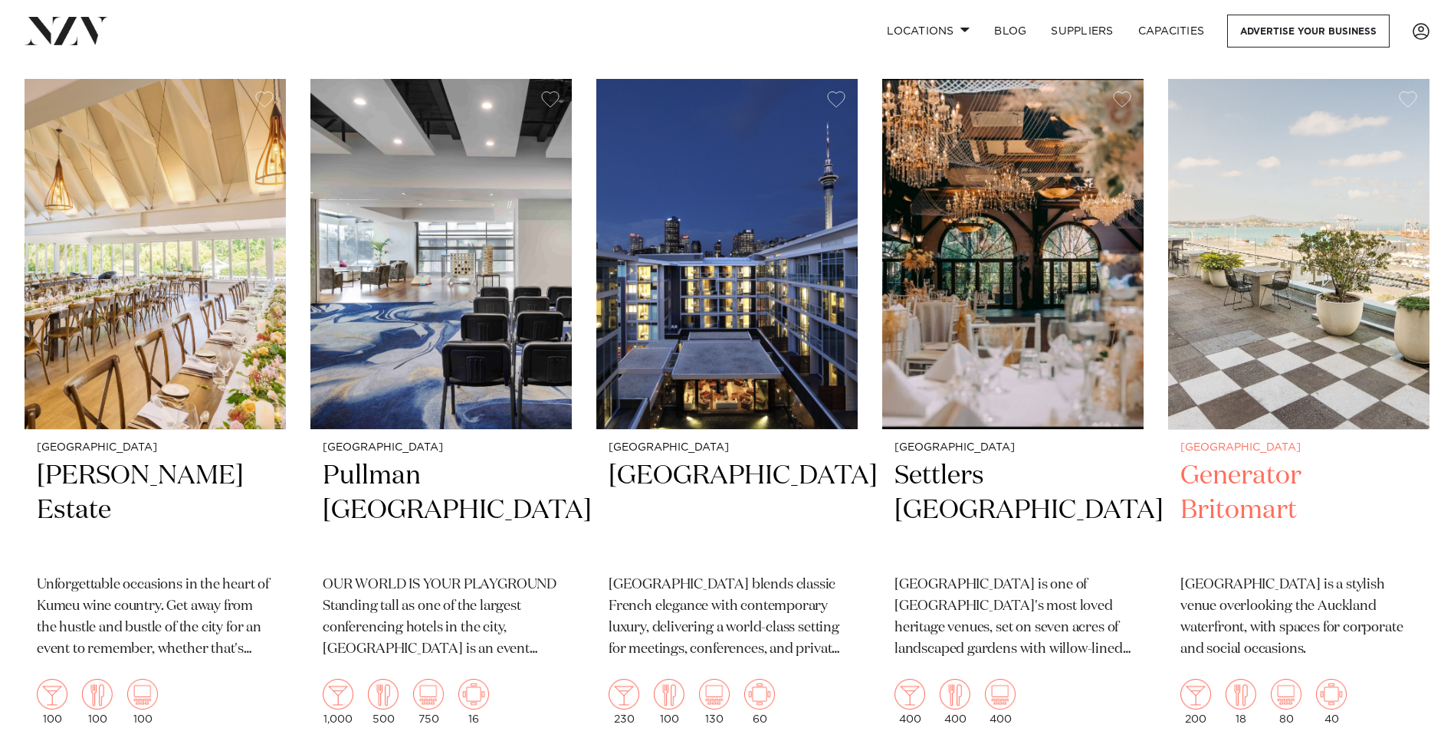
click at [1264, 459] on h2 "Generator Britomart" at bounding box center [1298, 510] width 237 height 103
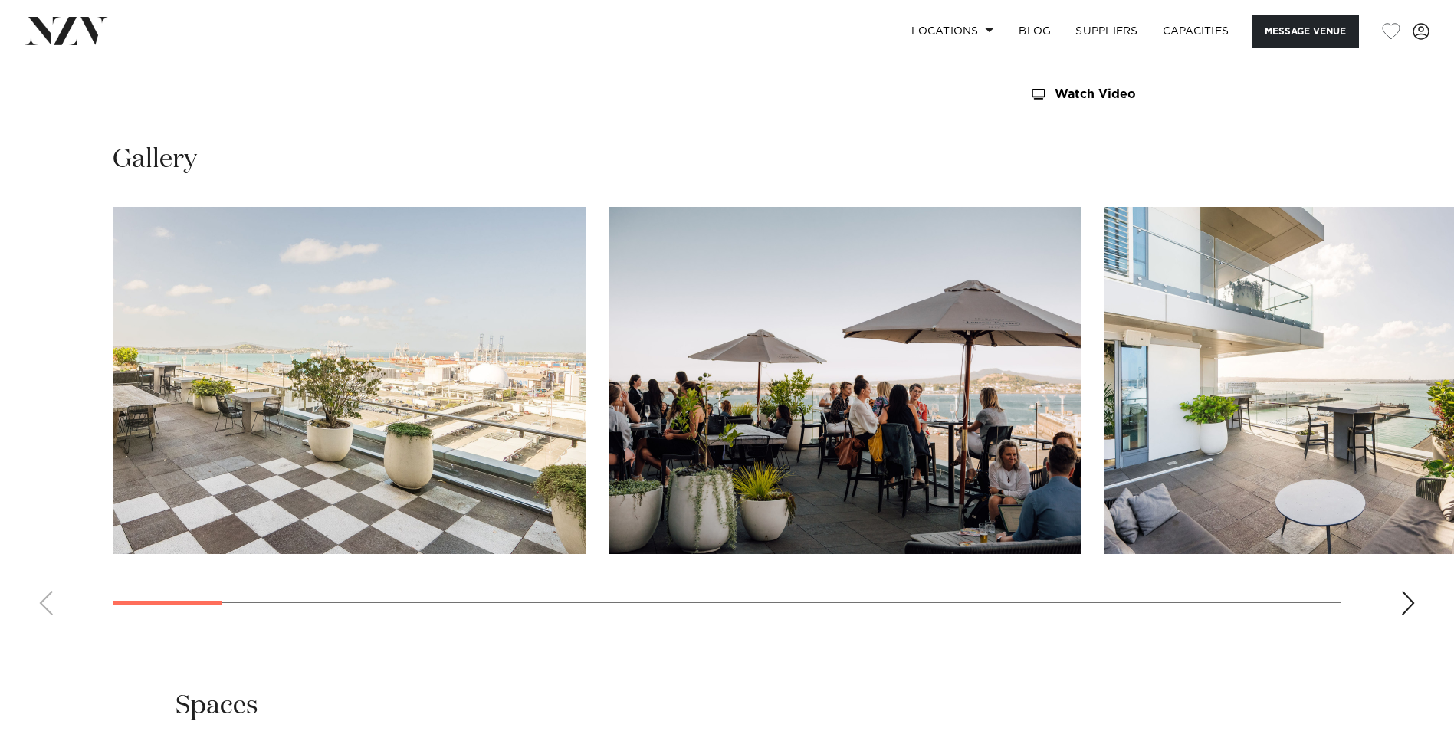
scroll to position [1532, 0]
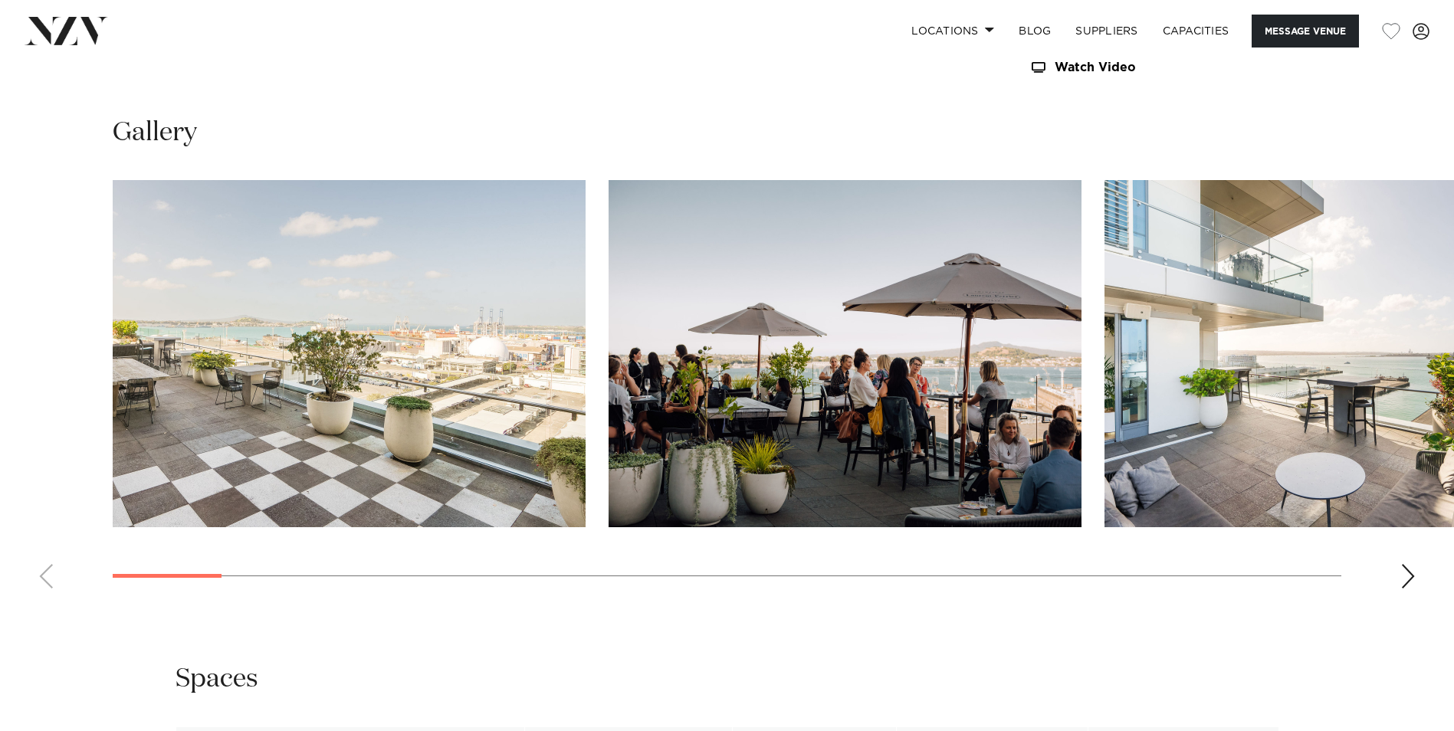
click at [1408, 576] on div "Next slide" at bounding box center [1407, 576] width 15 height 25
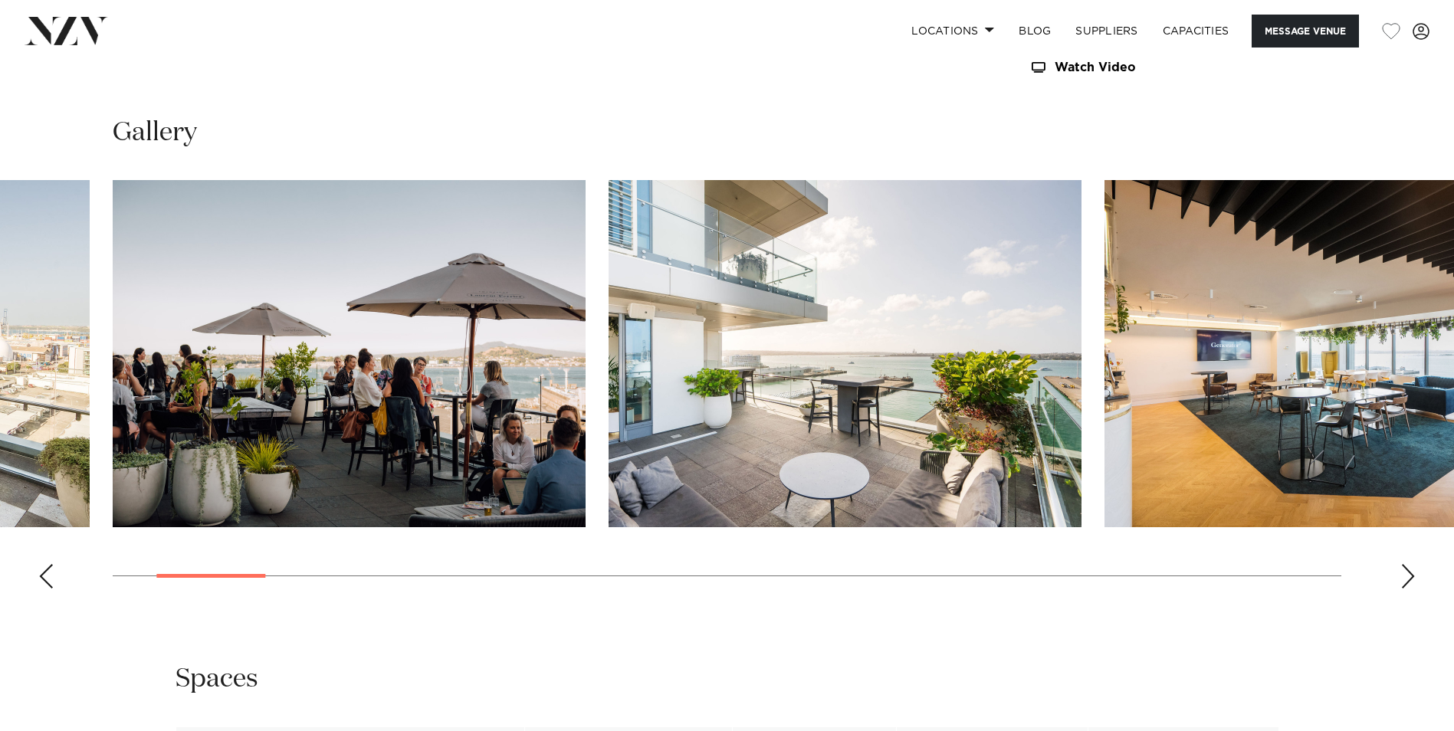
click at [1408, 576] on div "Next slide" at bounding box center [1407, 576] width 15 height 25
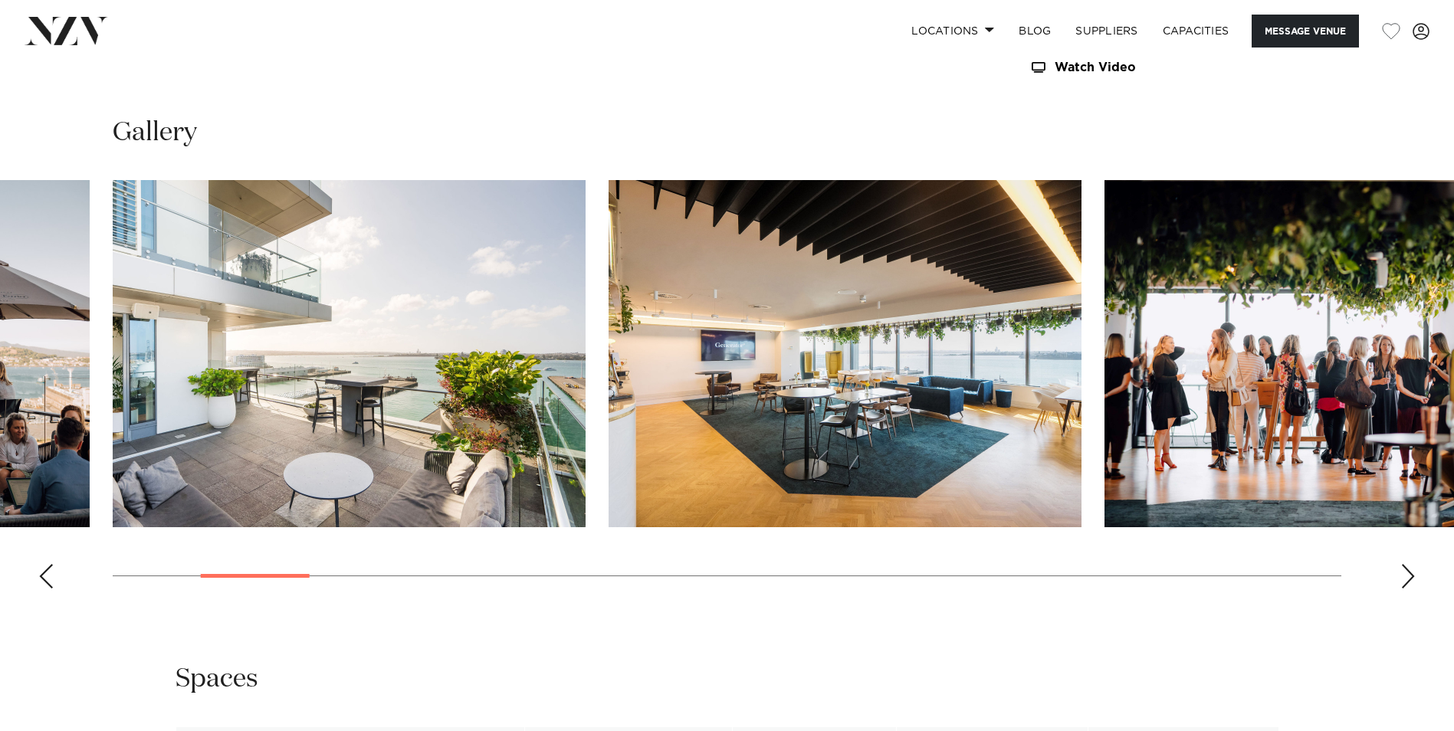
click at [1408, 576] on div "Next slide" at bounding box center [1407, 576] width 15 height 25
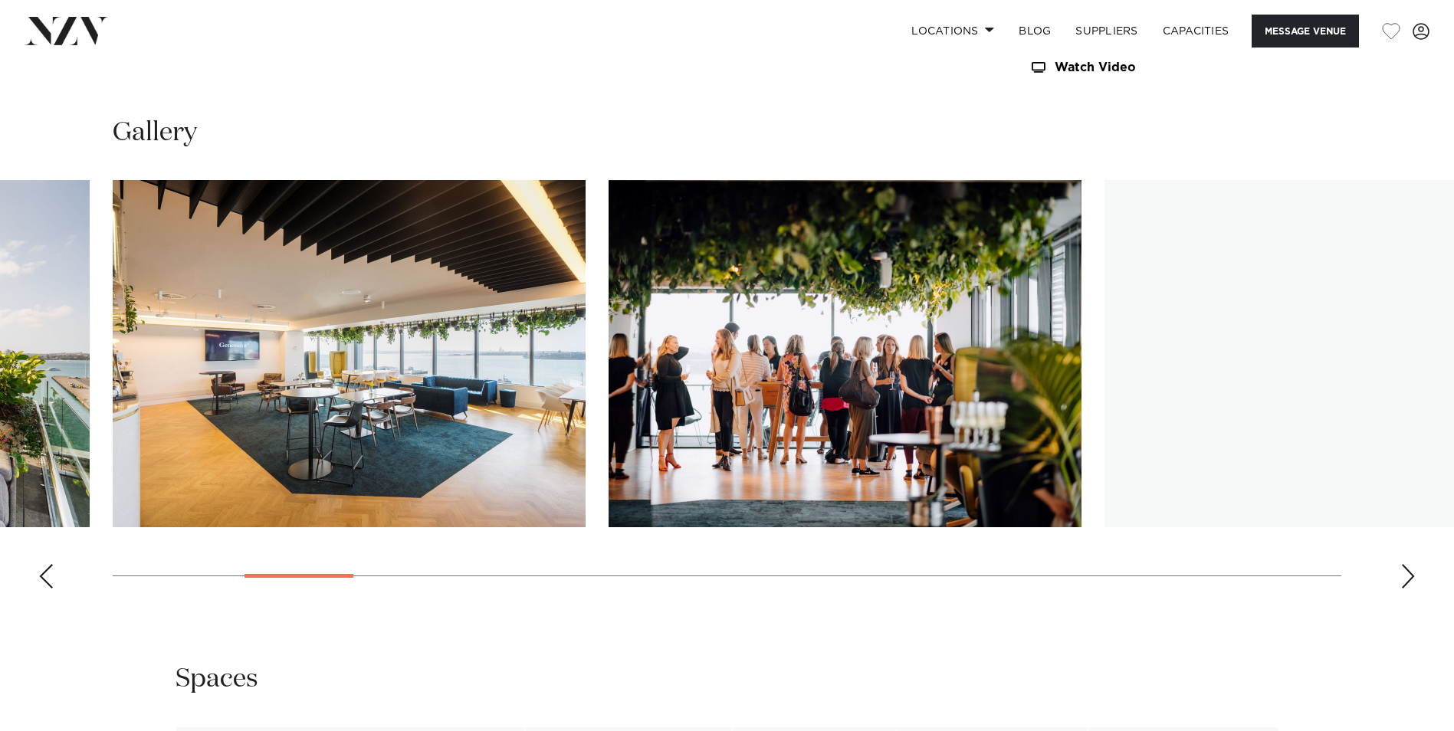
click at [1408, 576] on div "Next slide" at bounding box center [1407, 576] width 15 height 25
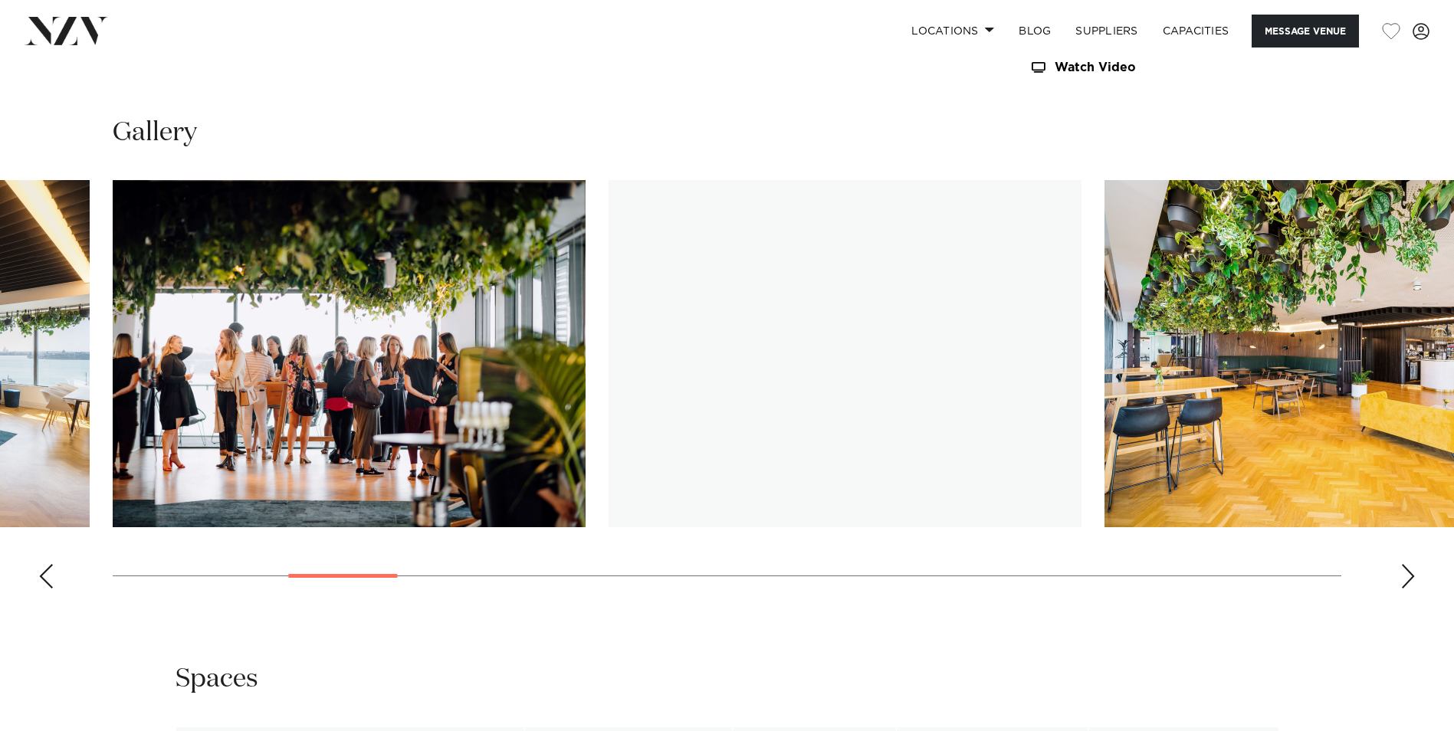
click at [1408, 576] on div "Next slide" at bounding box center [1407, 576] width 15 height 25
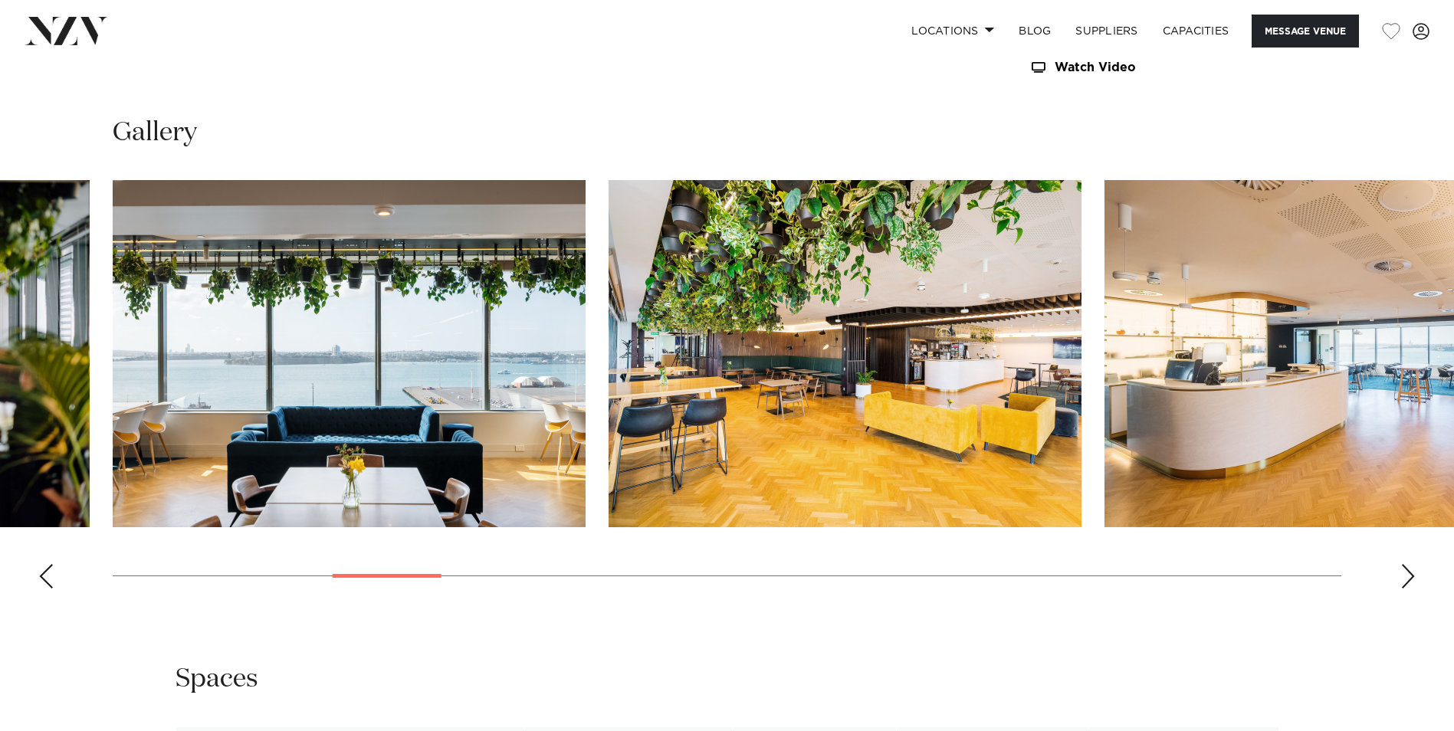
click at [1408, 576] on div "Next slide" at bounding box center [1407, 576] width 15 height 25
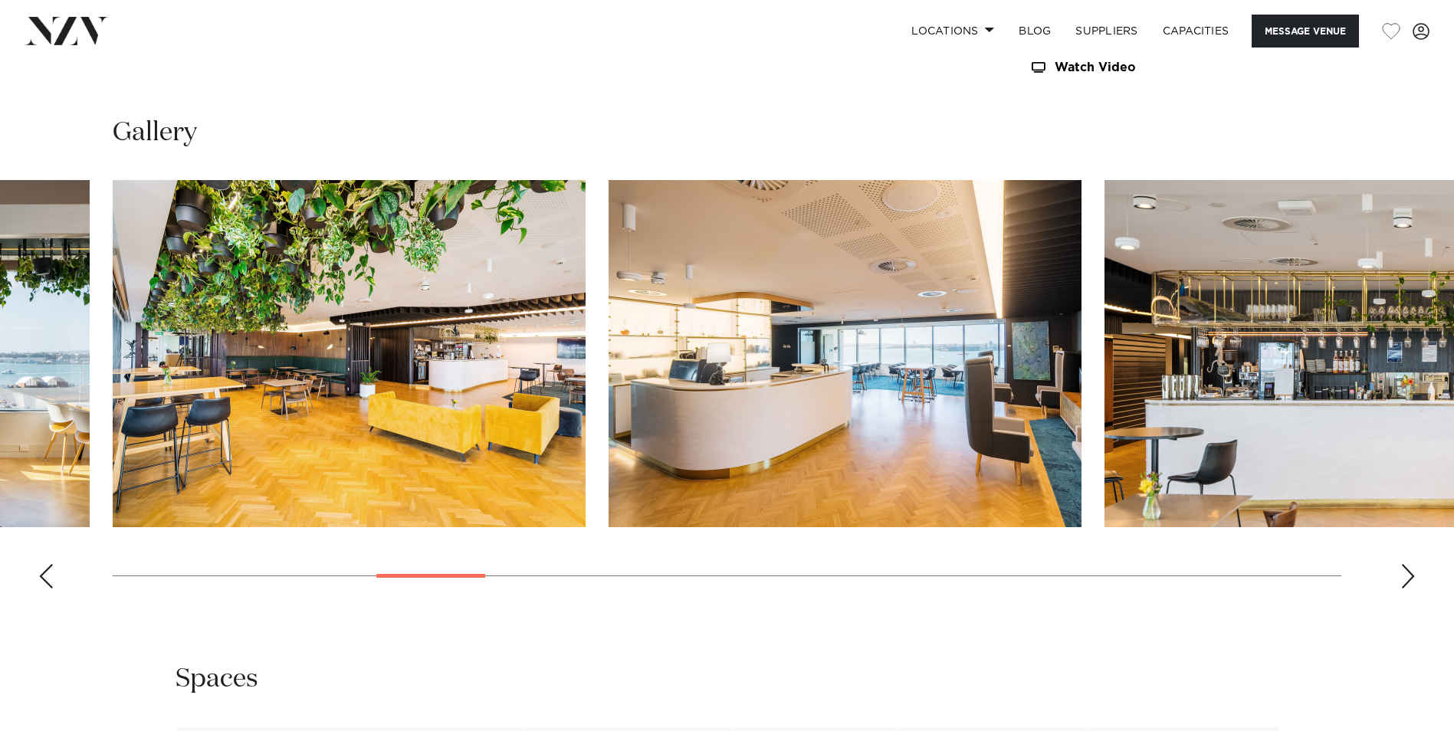
click at [1408, 576] on div "Next slide" at bounding box center [1407, 576] width 15 height 25
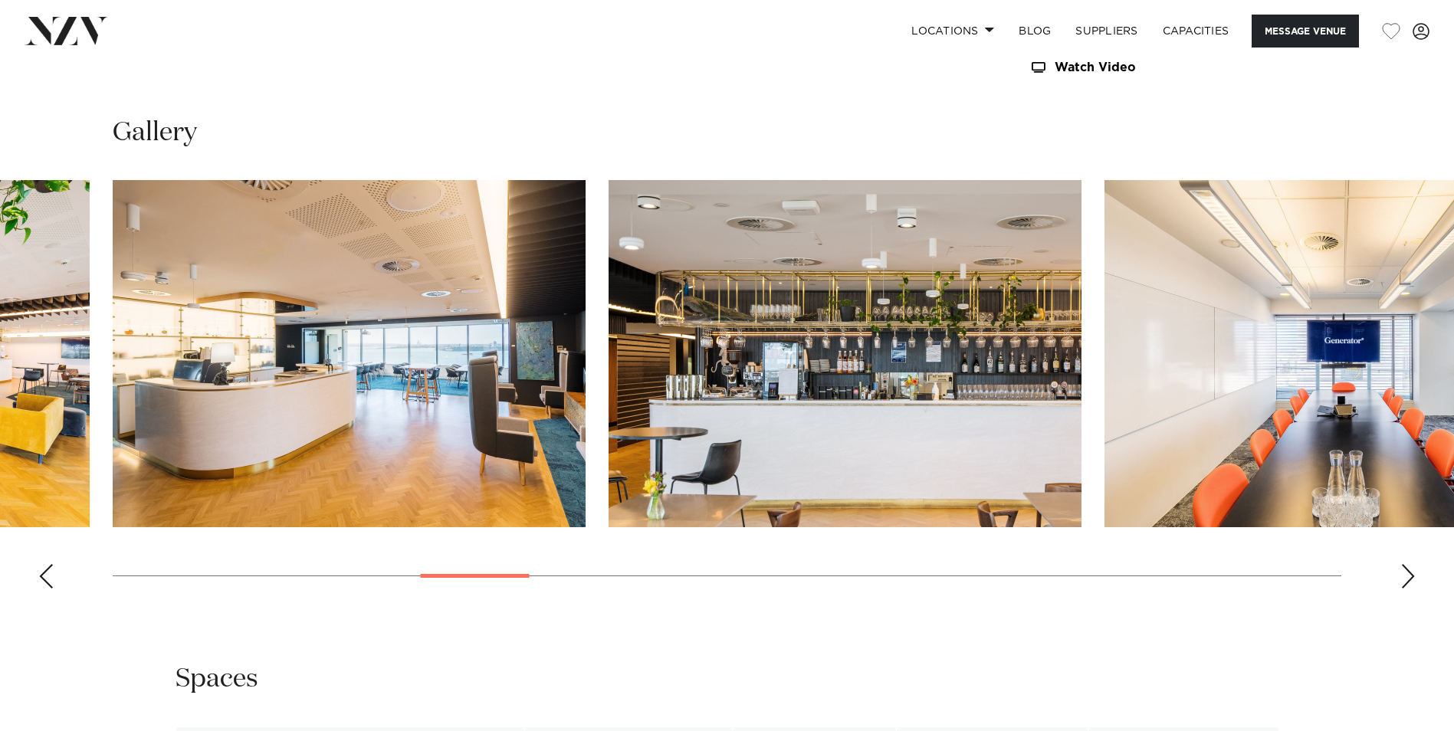
click at [1408, 576] on div "Next slide" at bounding box center [1407, 576] width 15 height 25
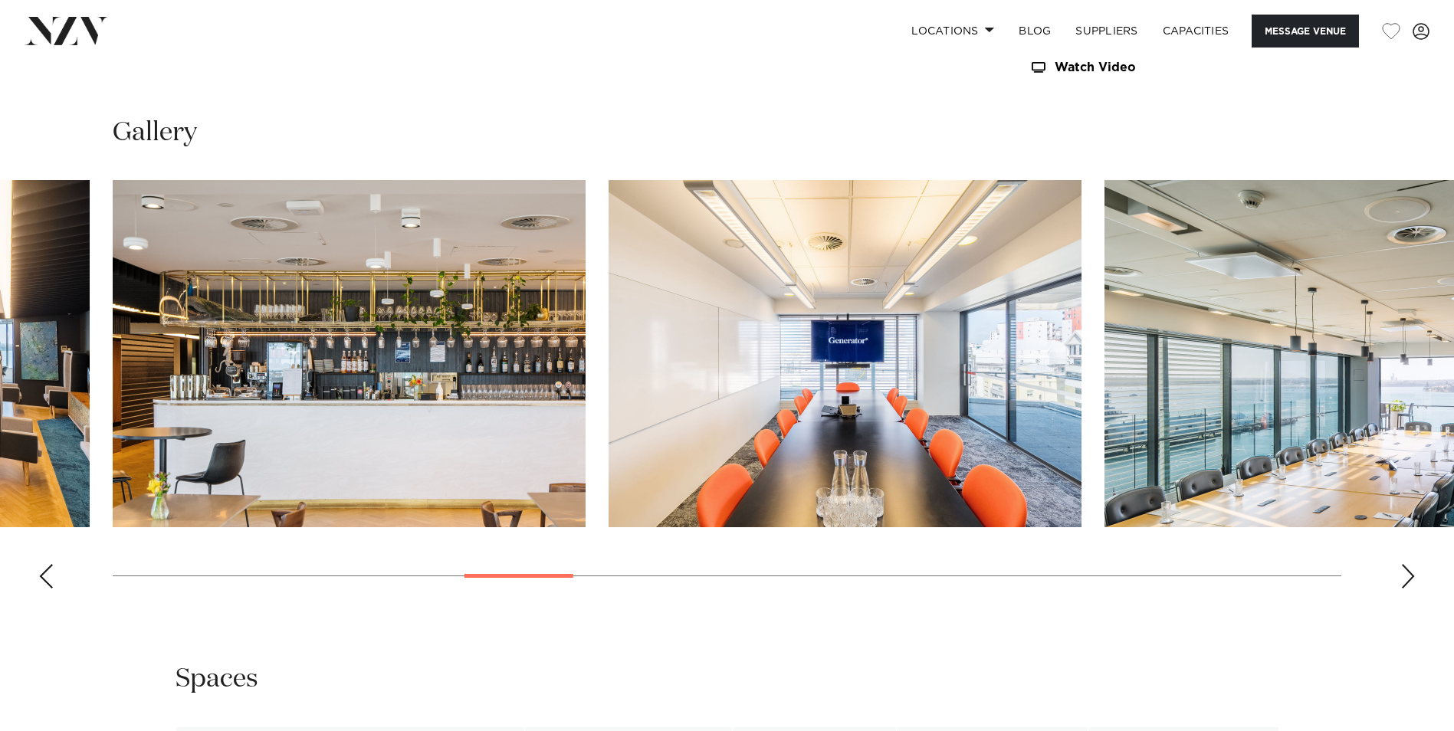
click at [1408, 576] on div "Next slide" at bounding box center [1407, 576] width 15 height 25
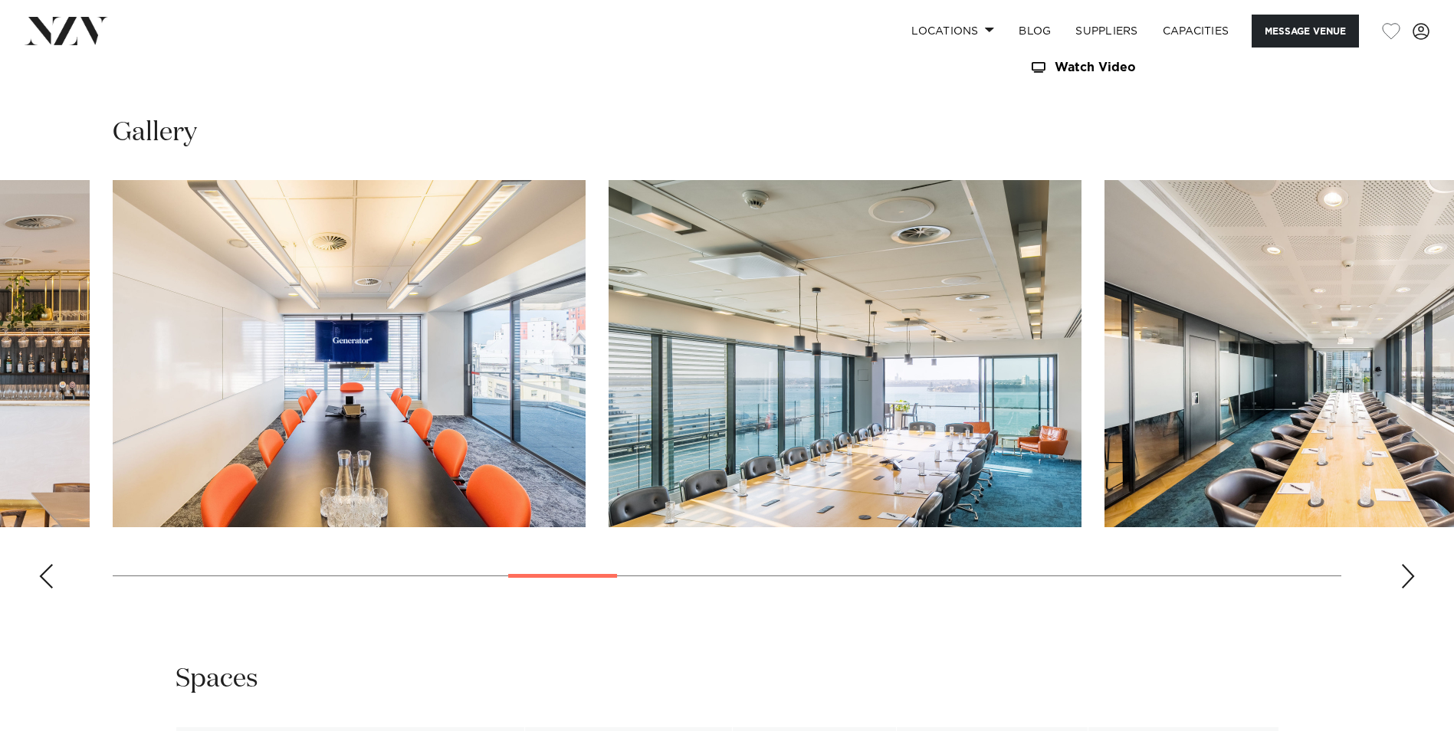
click at [1408, 576] on div "Next slide" at bounding box center [1407, 576] width 15 height 25
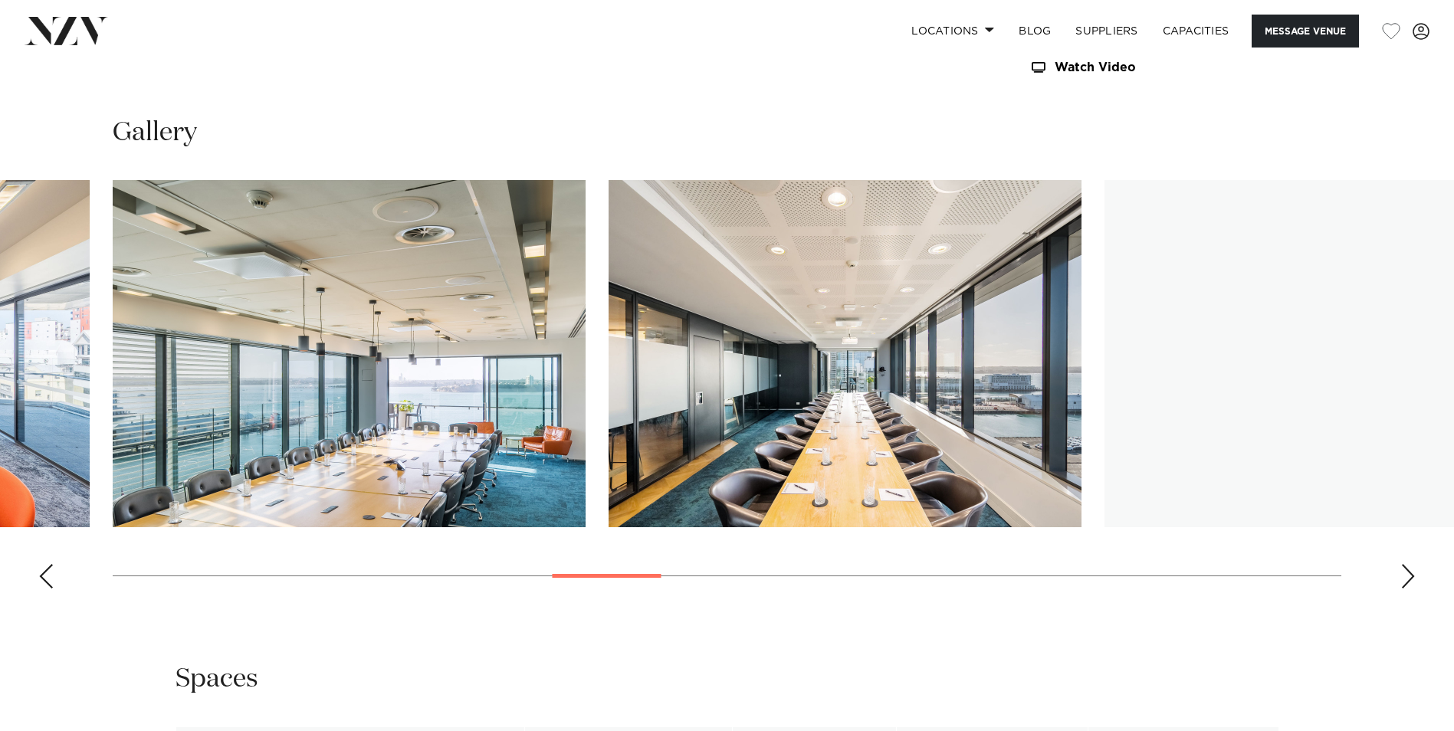
click at [1408, 576] on div "Next slide" at bounding box center [1407, 576] width 15 height 25
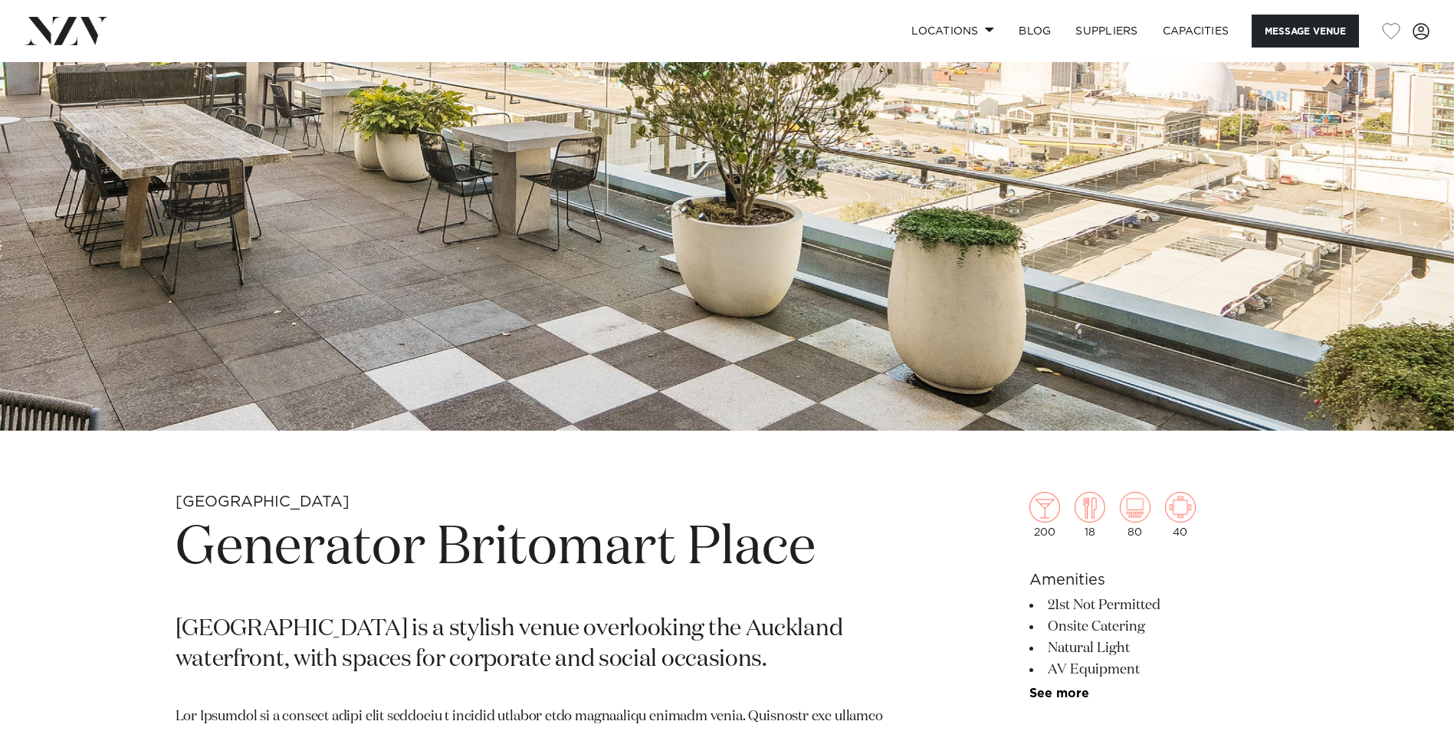
scroll to position [230, 0]
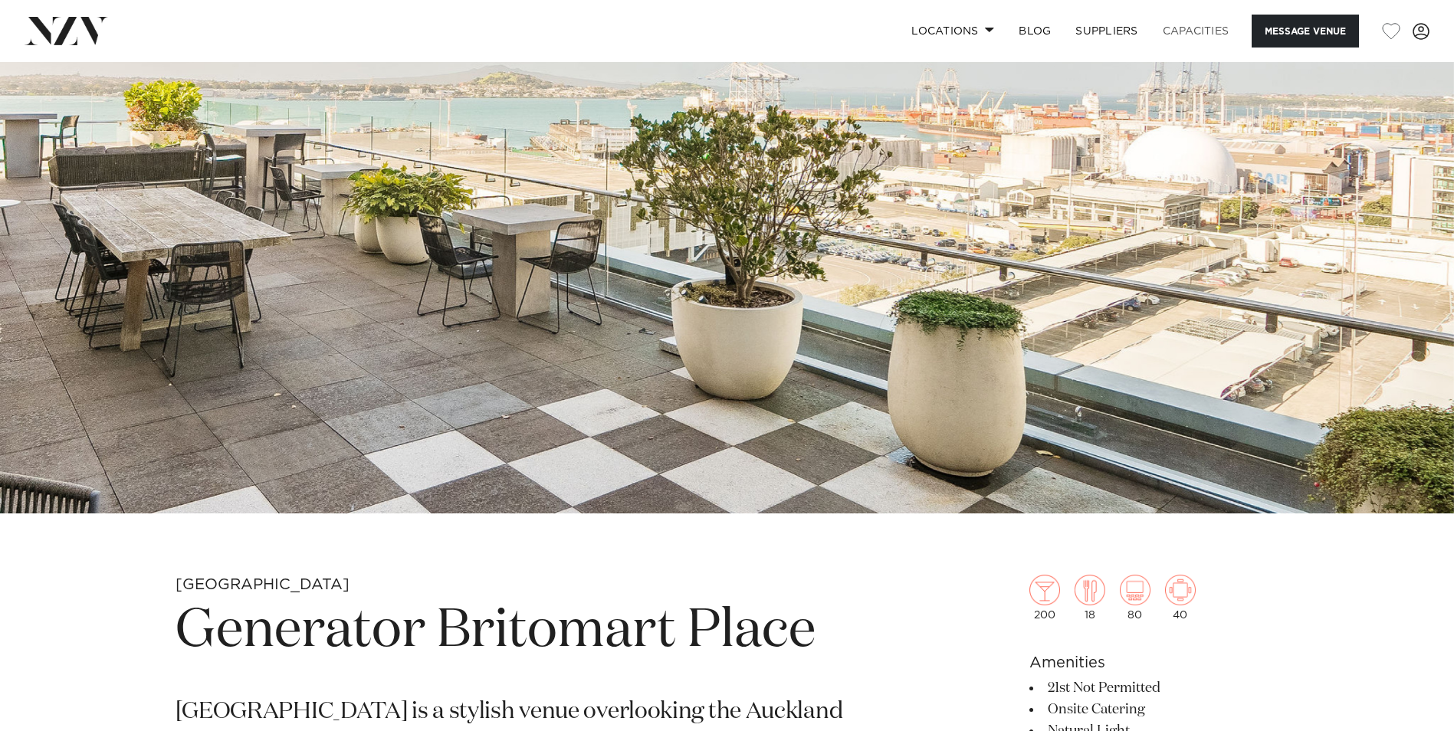
click at [1185, 30] on link "Capacities" at bounding box center [1195, 31] width 91 height 33
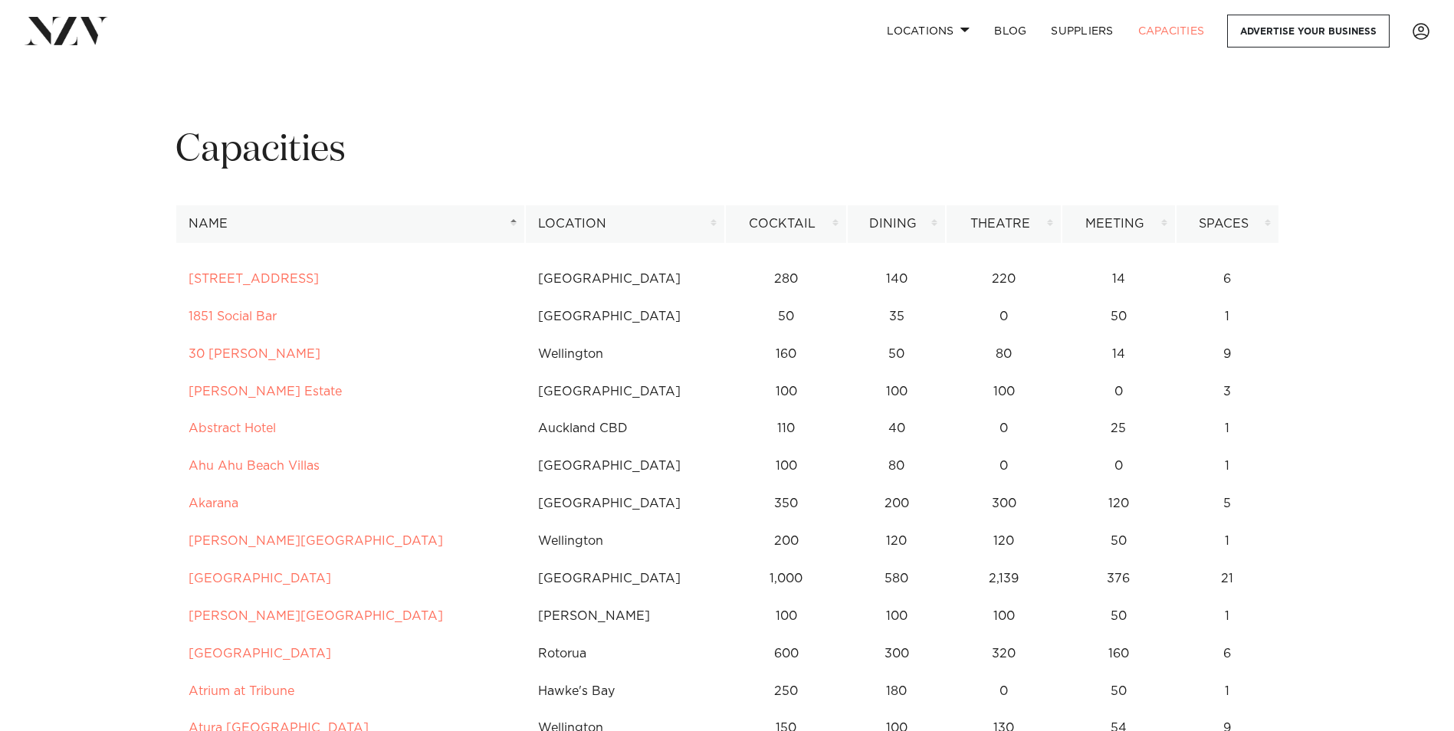
click at [716, 221] on th "Location" at bounding box center [625, 224] width 200 height 38
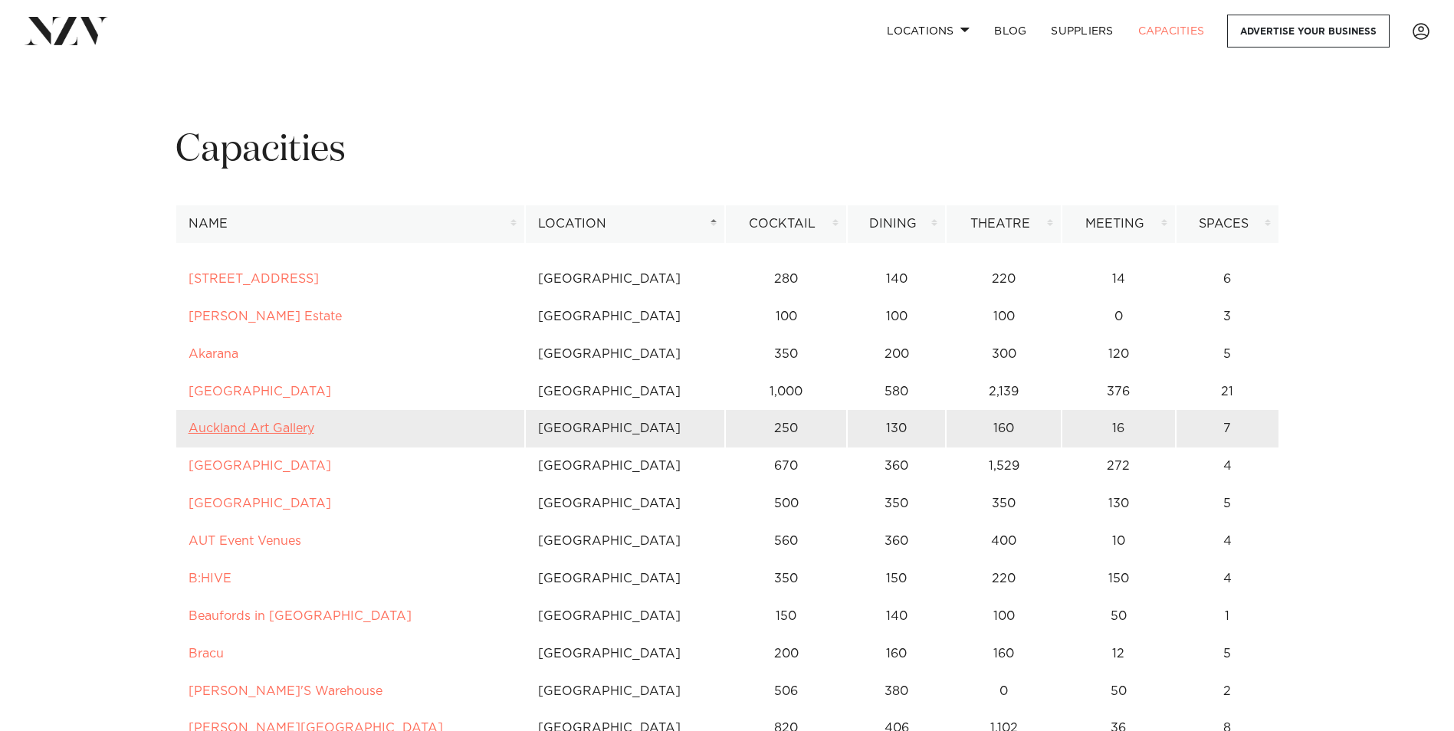
click at [241, 424] on link "Auckland Art Gallery" at bounding box center [251, 428] width 126 height 12
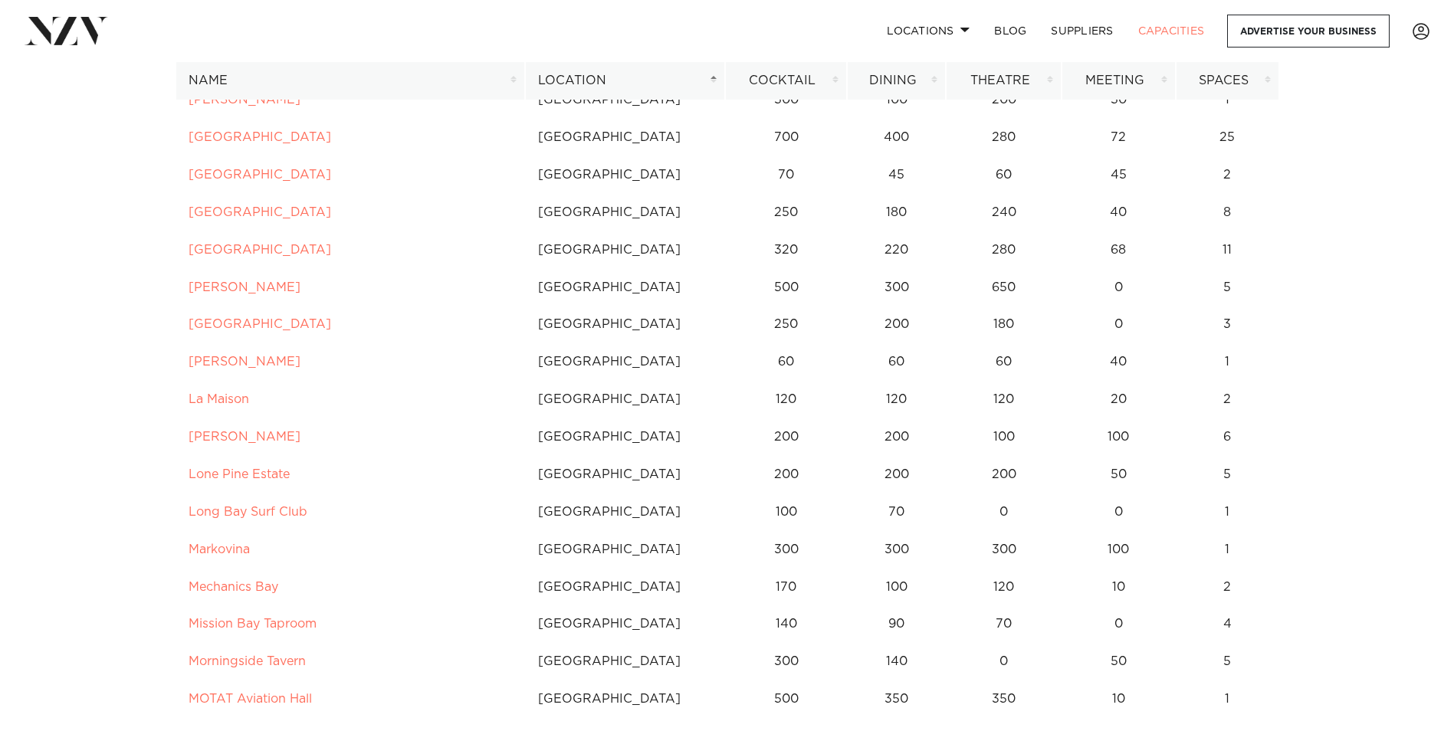
scroll to position [919, 0]
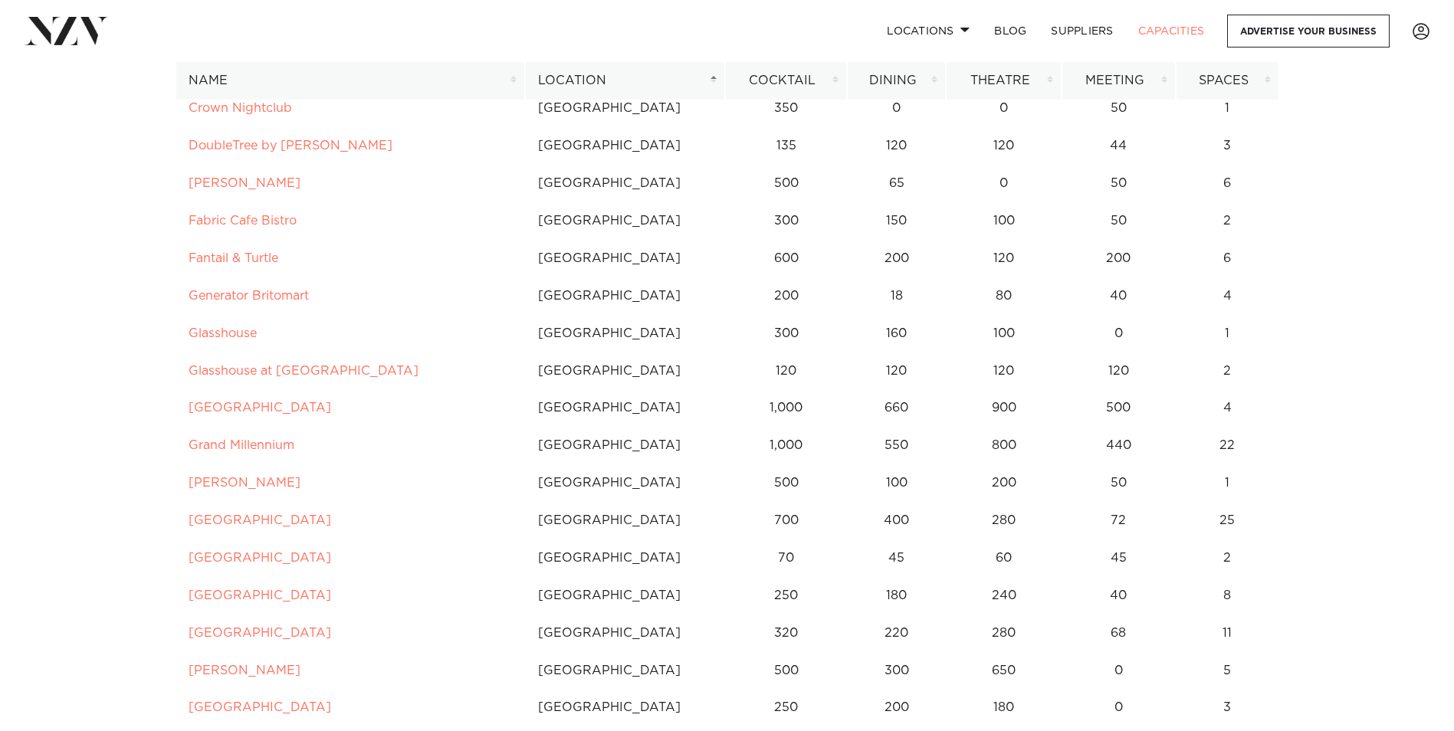
click at [834, 77] on th "Cocktail" at bounding box center [786, 81] width 123 height 38
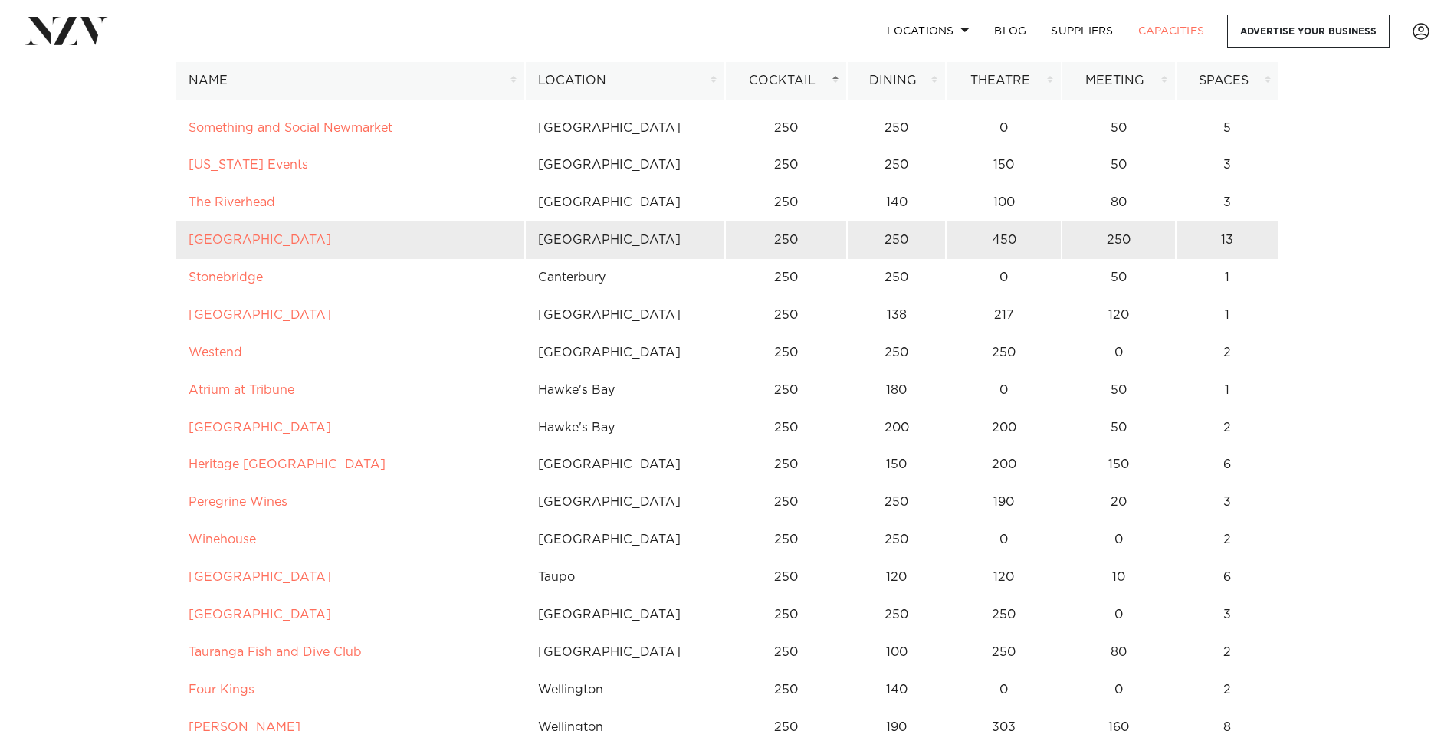
scroll to position [7356, 0]
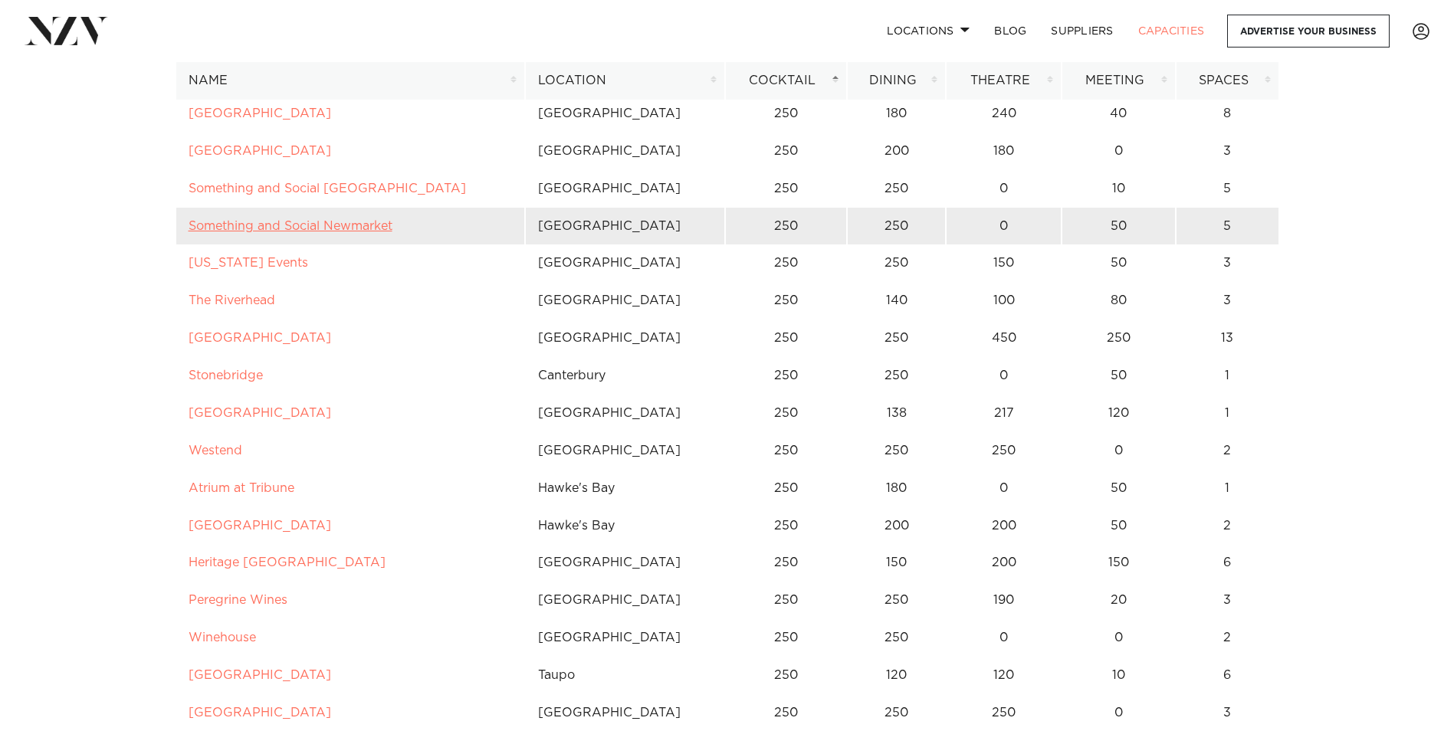
click at [344, 222] on link "Something and Social Newmarket" at bounding box center [290, 226] width 204 height 12
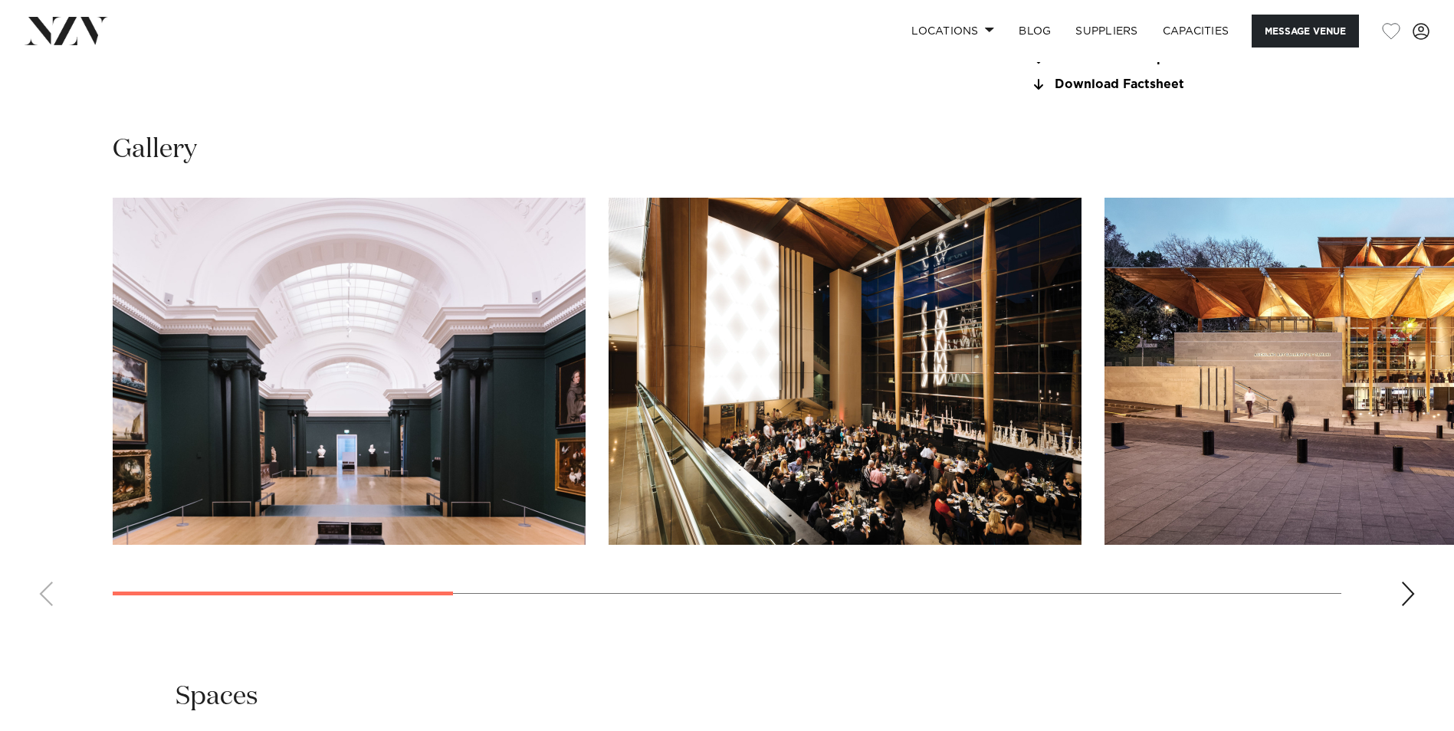
scroll to position [1609, 0]
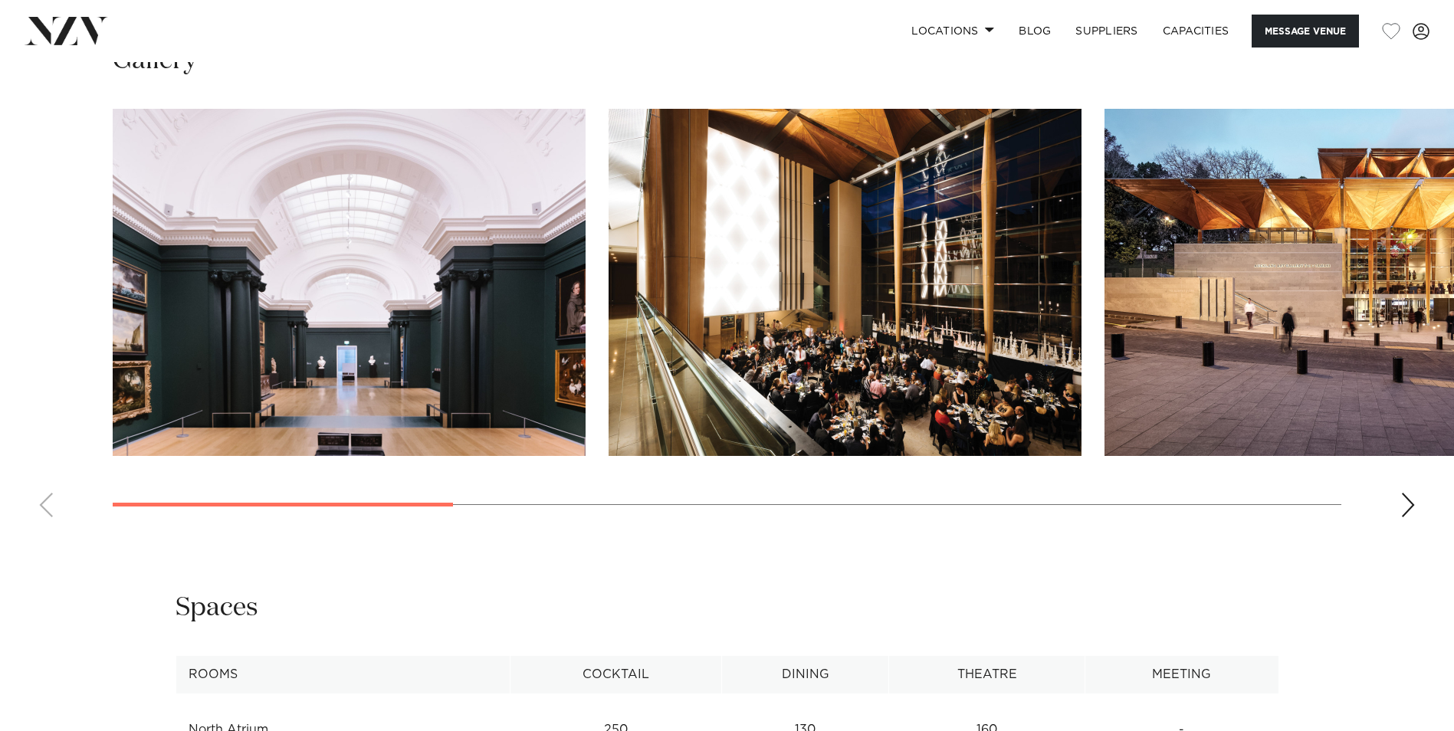
click at [1408, 517] on div "Next slide" at bounding box center [1407, 505] width 15 height 25
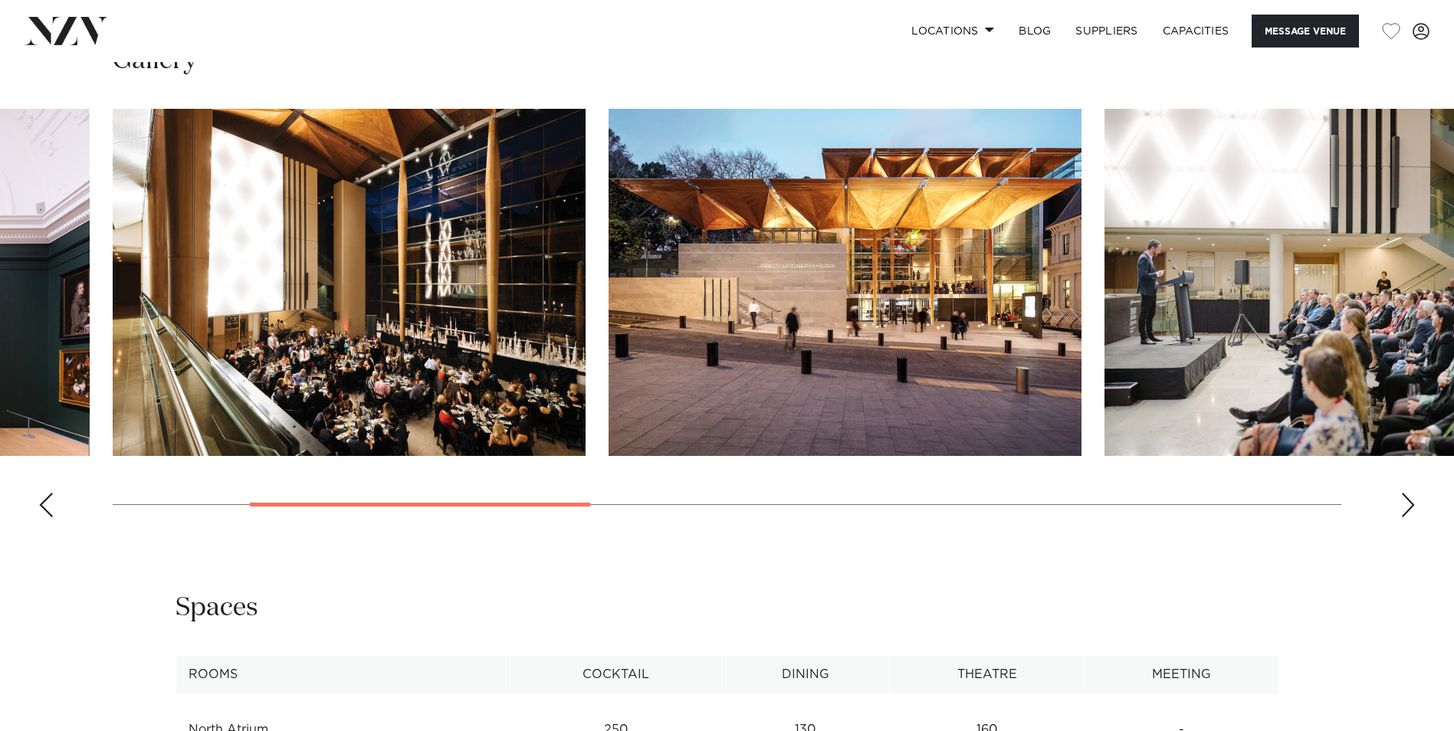
click at [1408, 517] on div "Next slide" at bounding box center [1407, 505] width 15 height 25
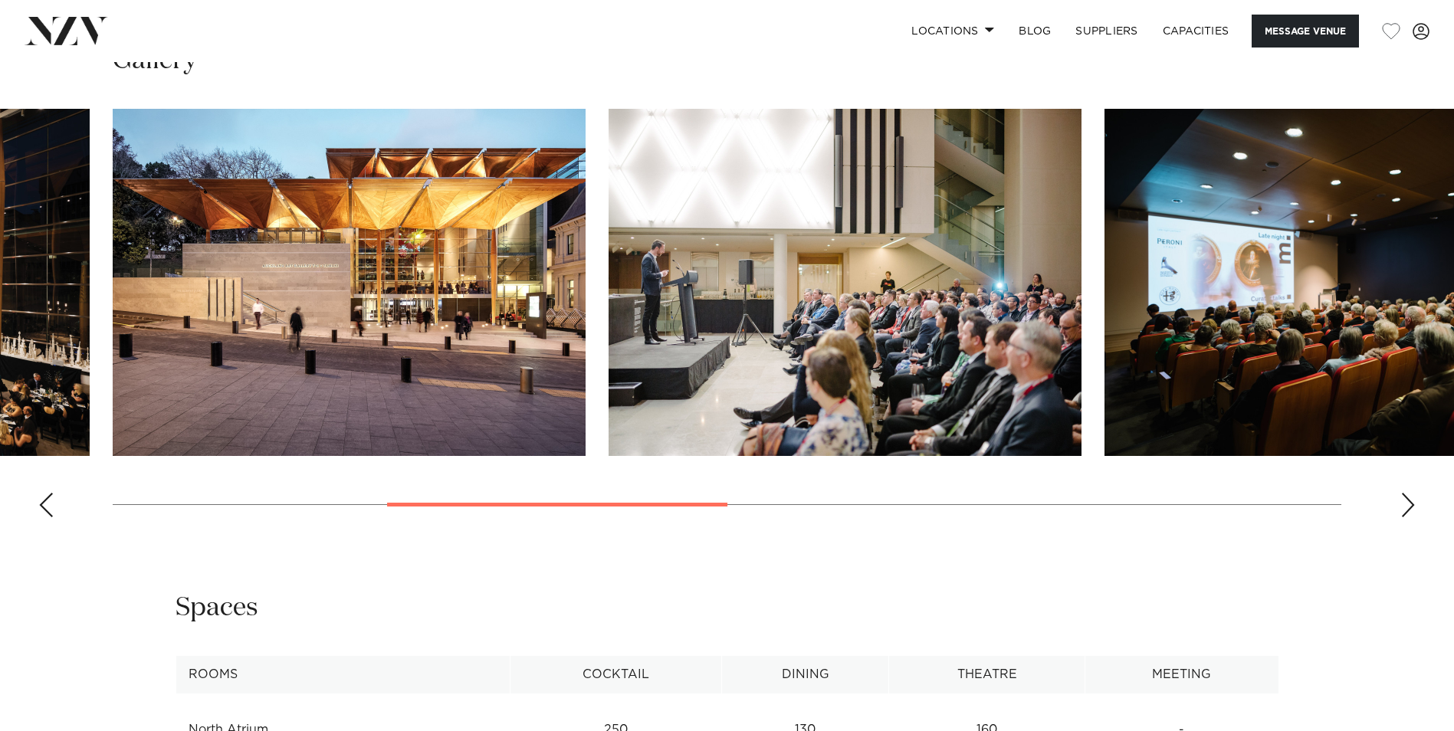
click at [1408, 517] on div "Next slide" at bounding box center [1407, 505] width 15 height 25
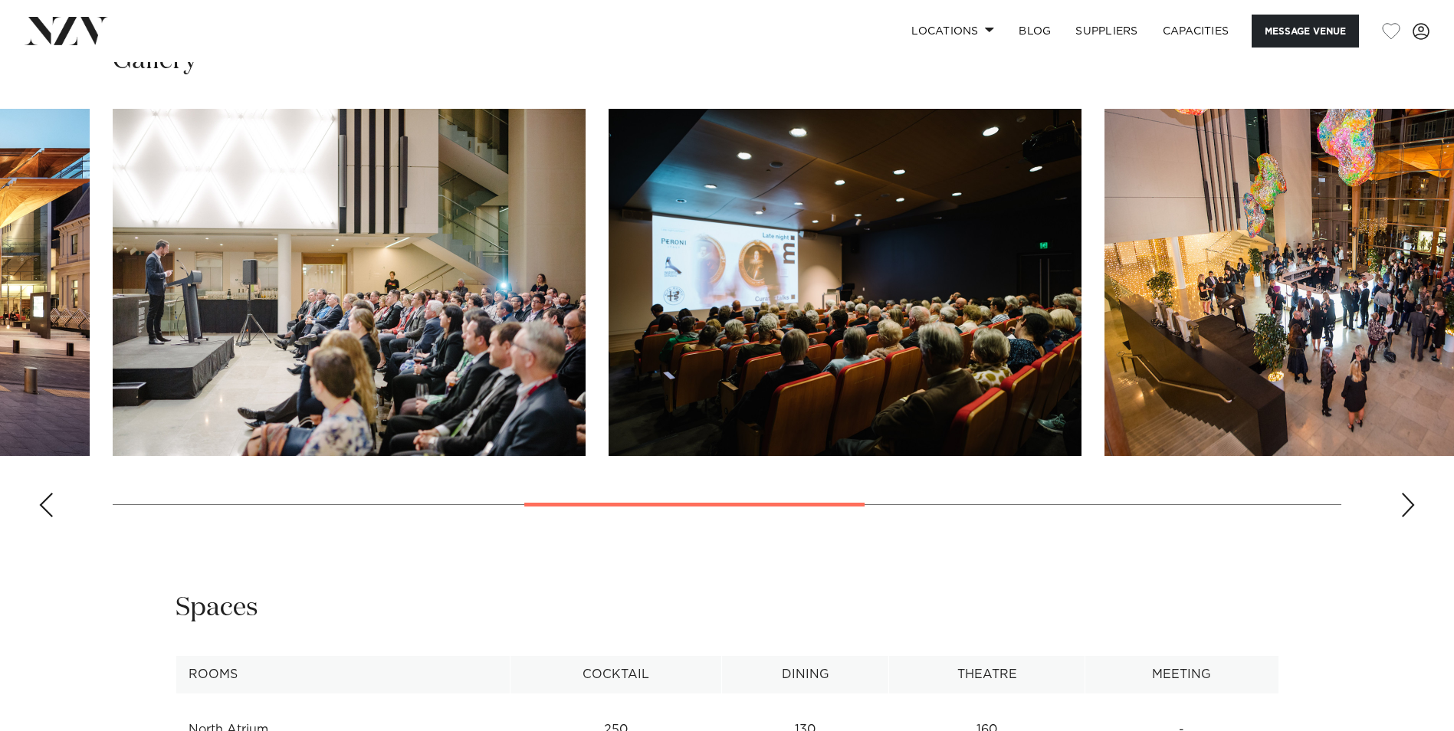
click at [1408, 517] on div "Next slide" at bounding box center [1407, 505] width 15 height 25
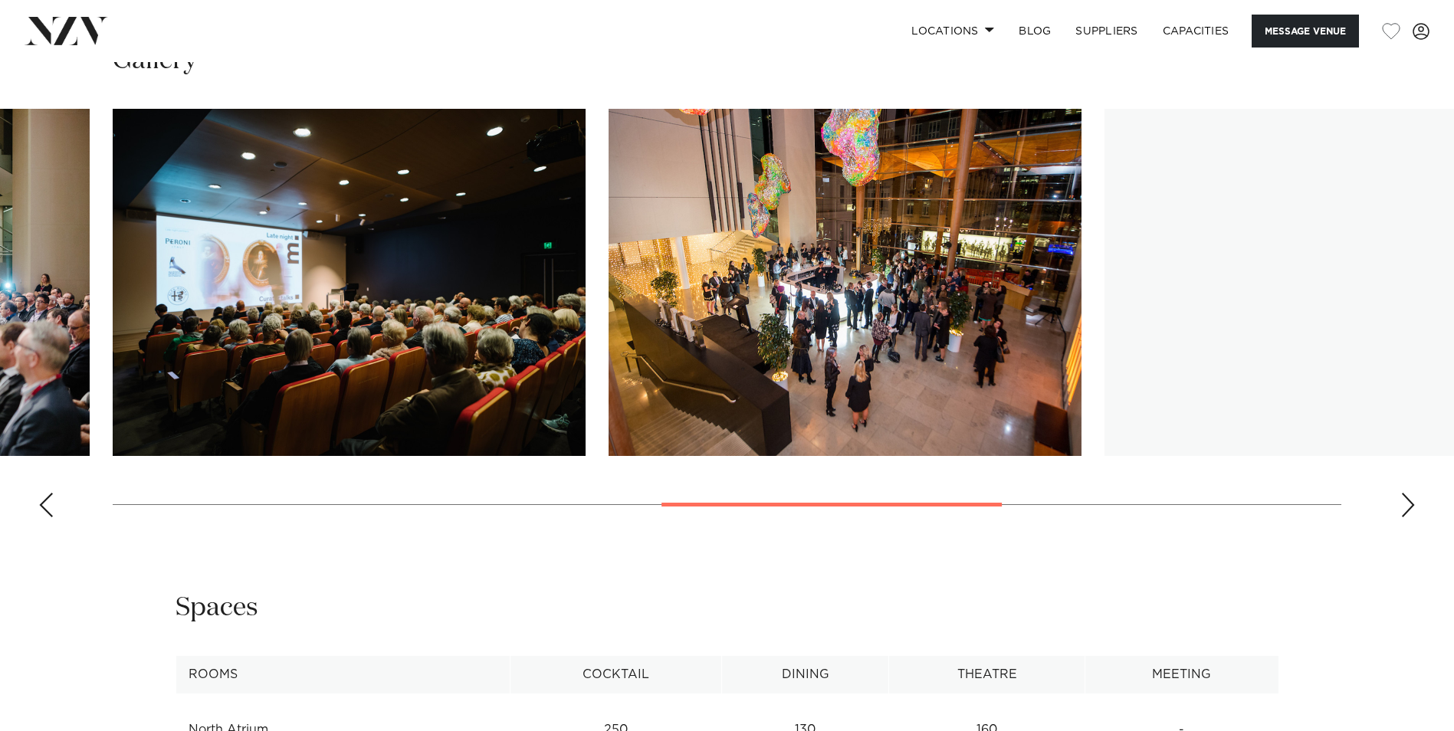
click at [1408, 517] on div "Next slide" at bounding box center [1407, 505] width 15 height 25
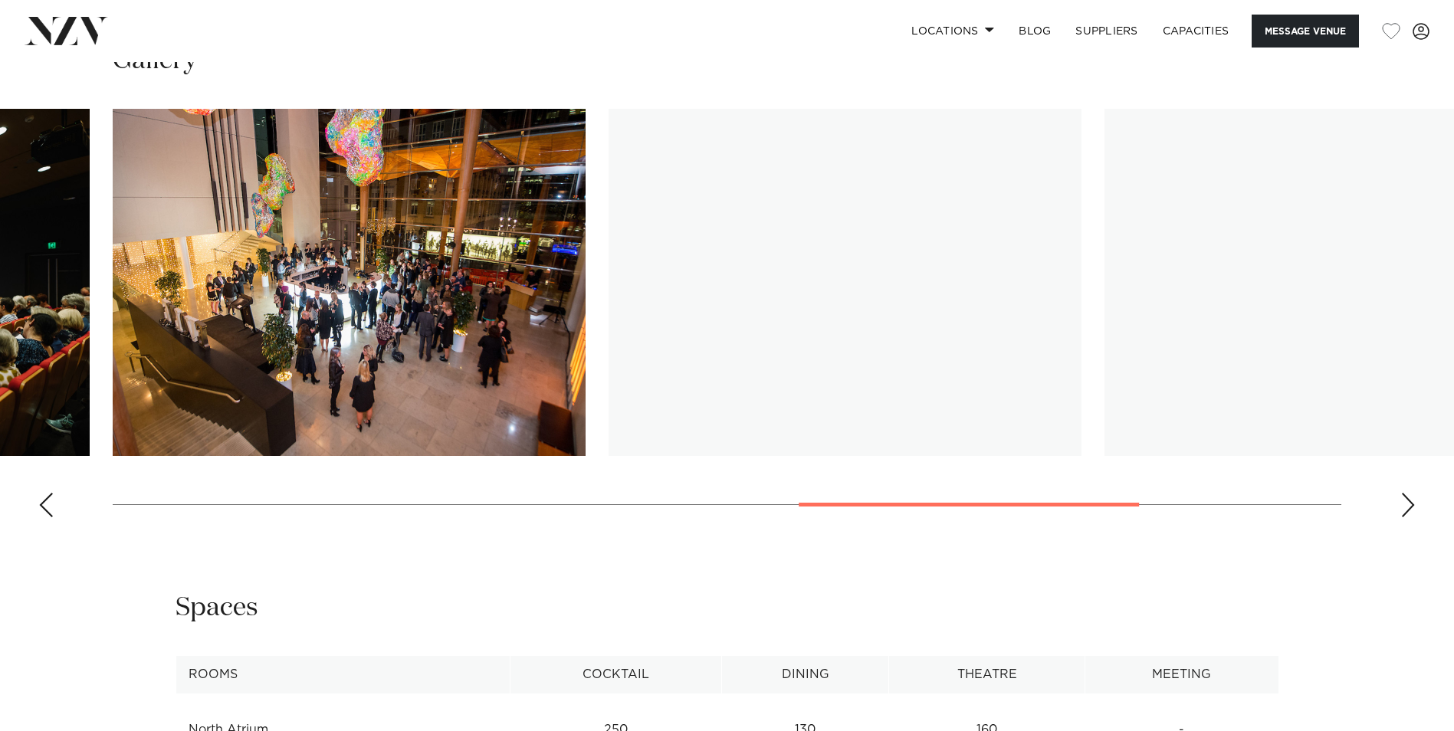
click at [1408, 517] on div "Next slide" at bounding box center [1407, 505] width 15 height 25
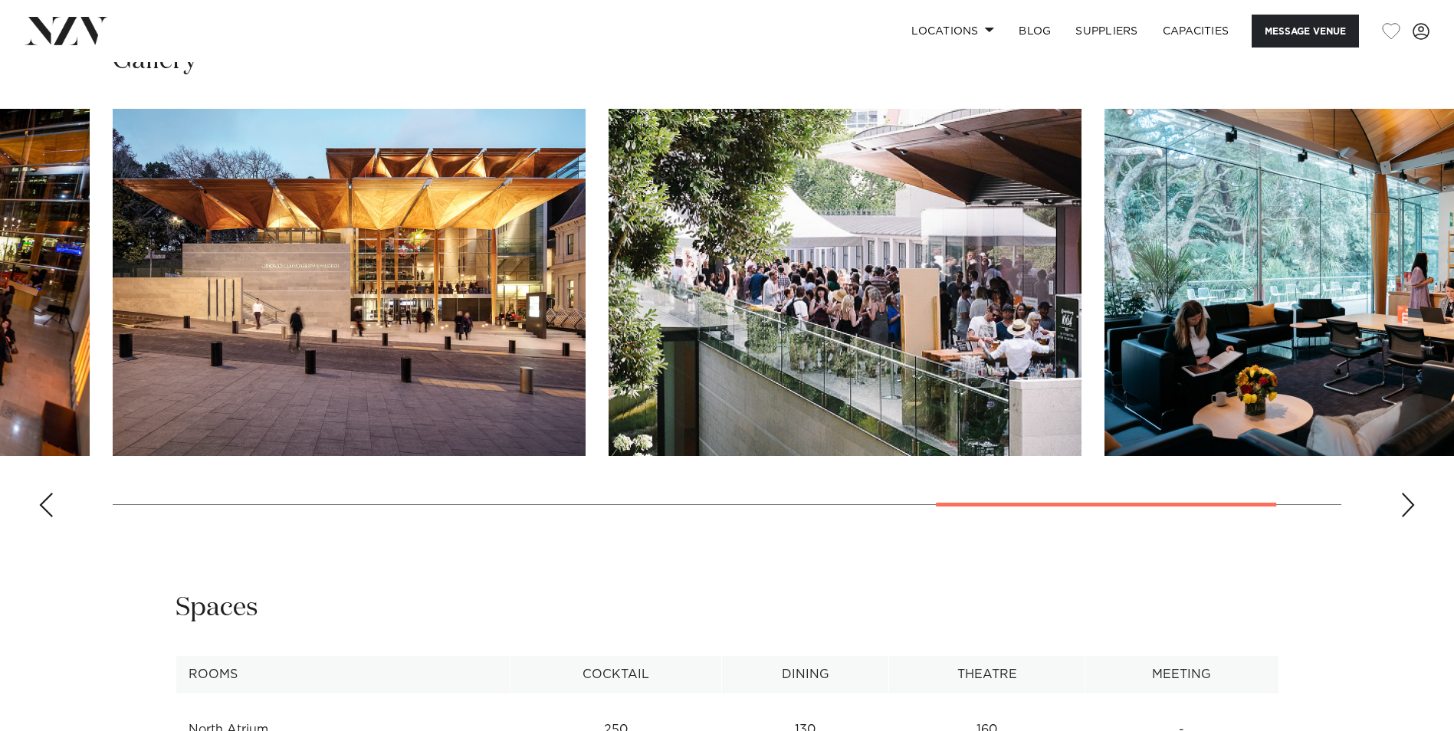
click at [1408, 517] on div "Next slide" at bounding box center [1407, 505] width 15 height 25
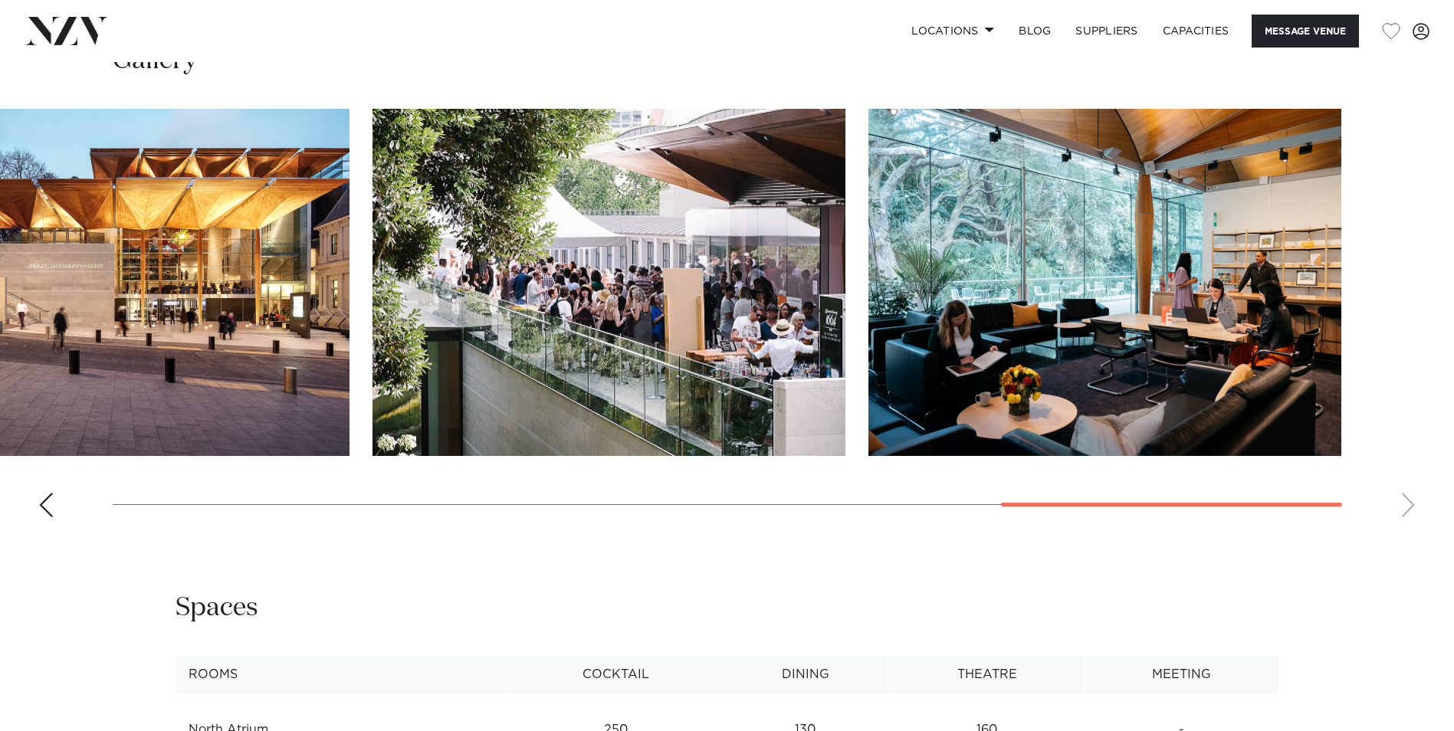
click at [1408, 529] on swiper-container at bounding box center [727, 319] width 1454 height 421
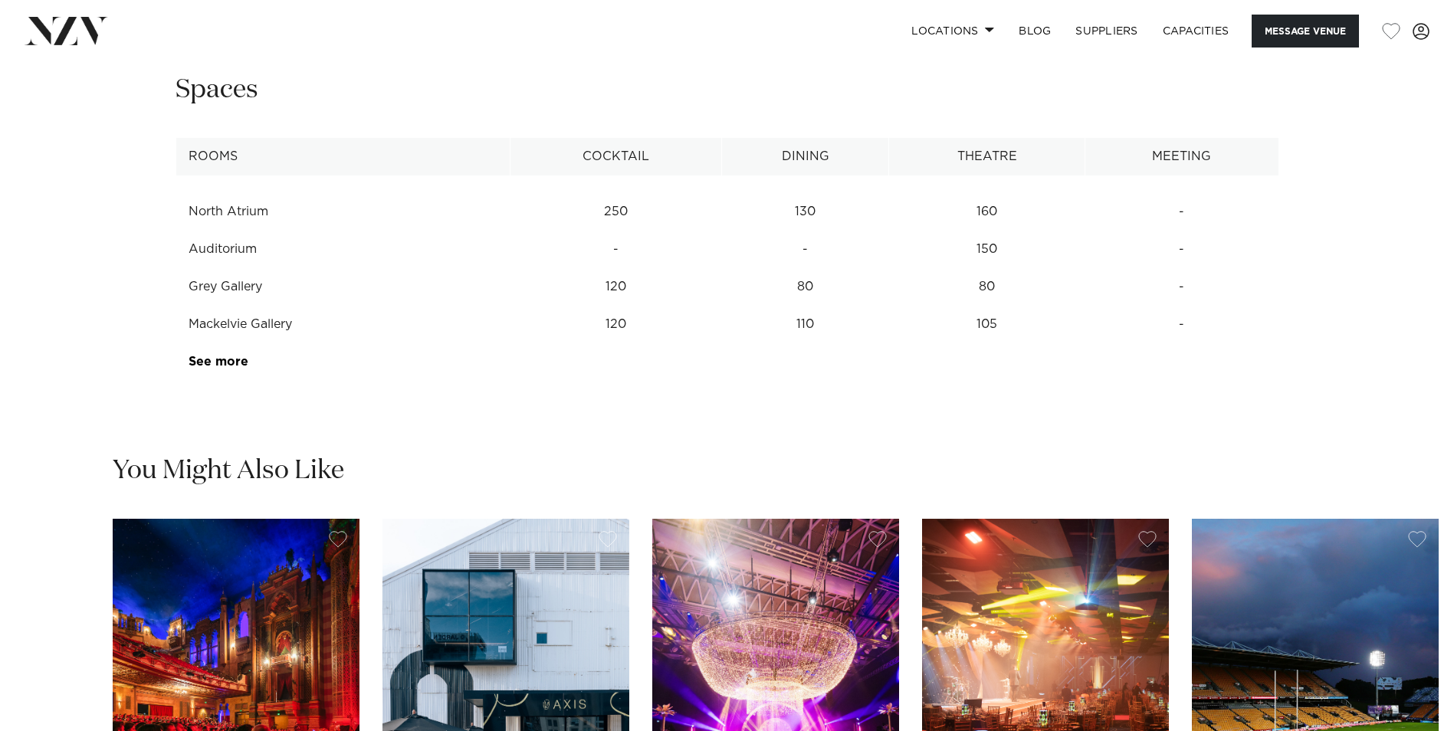
scroll to position [2145, 0]
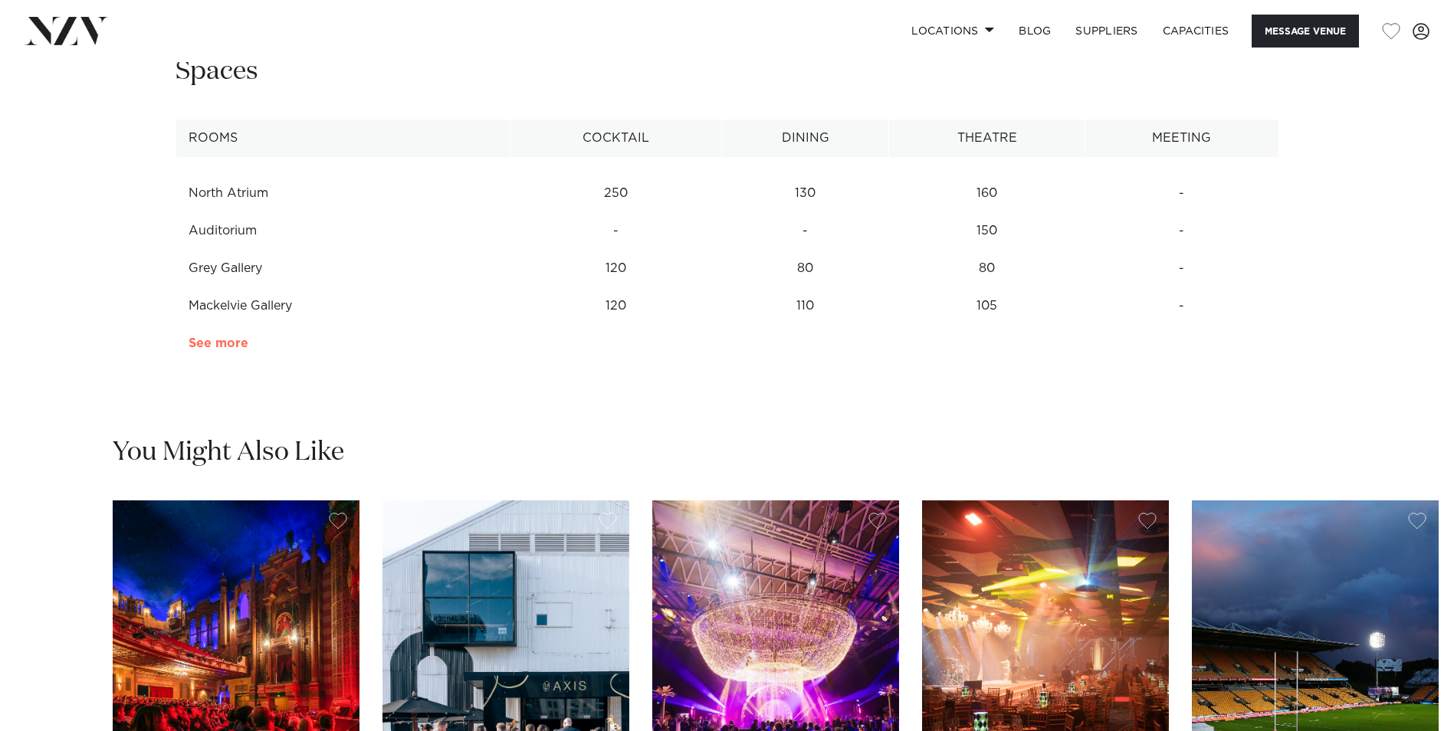
click at [217, 349] on link "See more" at bounding box center [248, 343] width 120 height 12
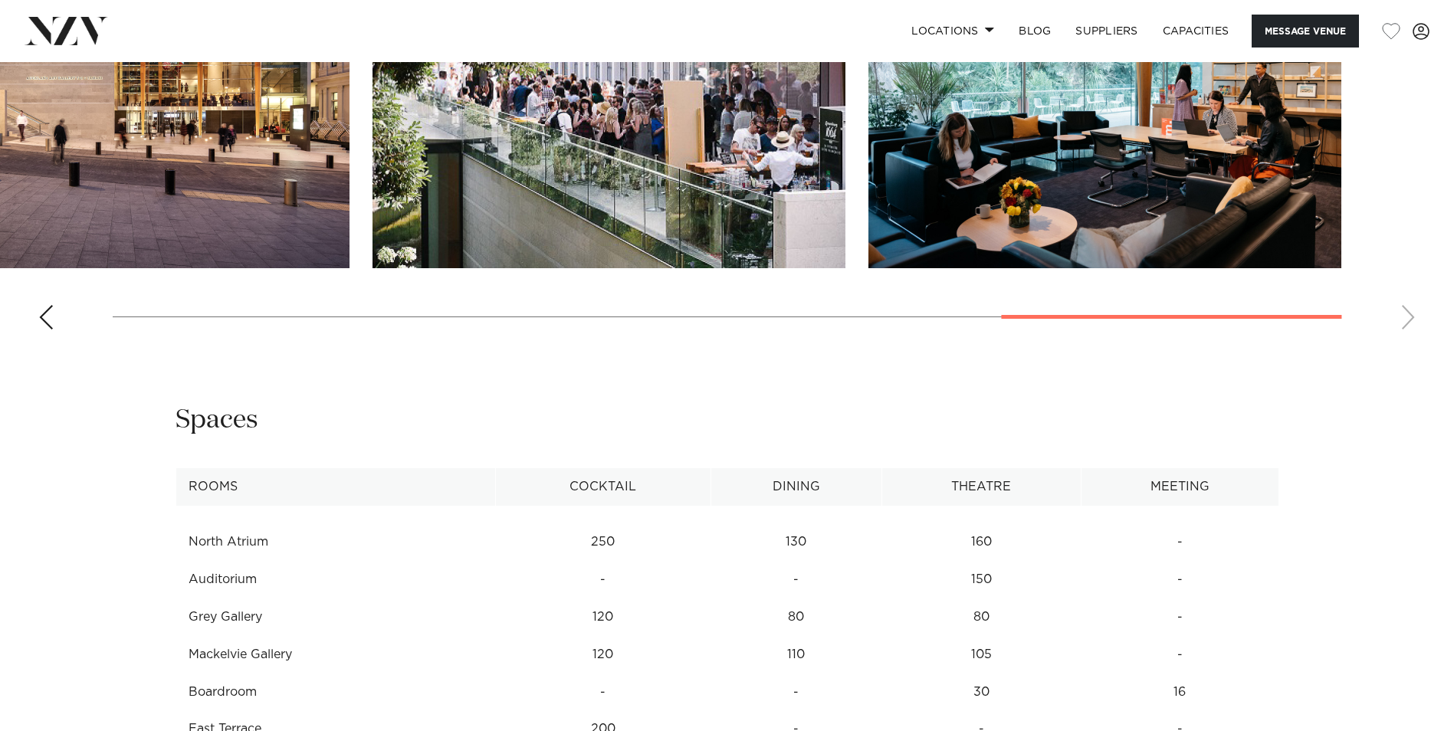
scroll to position [1762, 0]
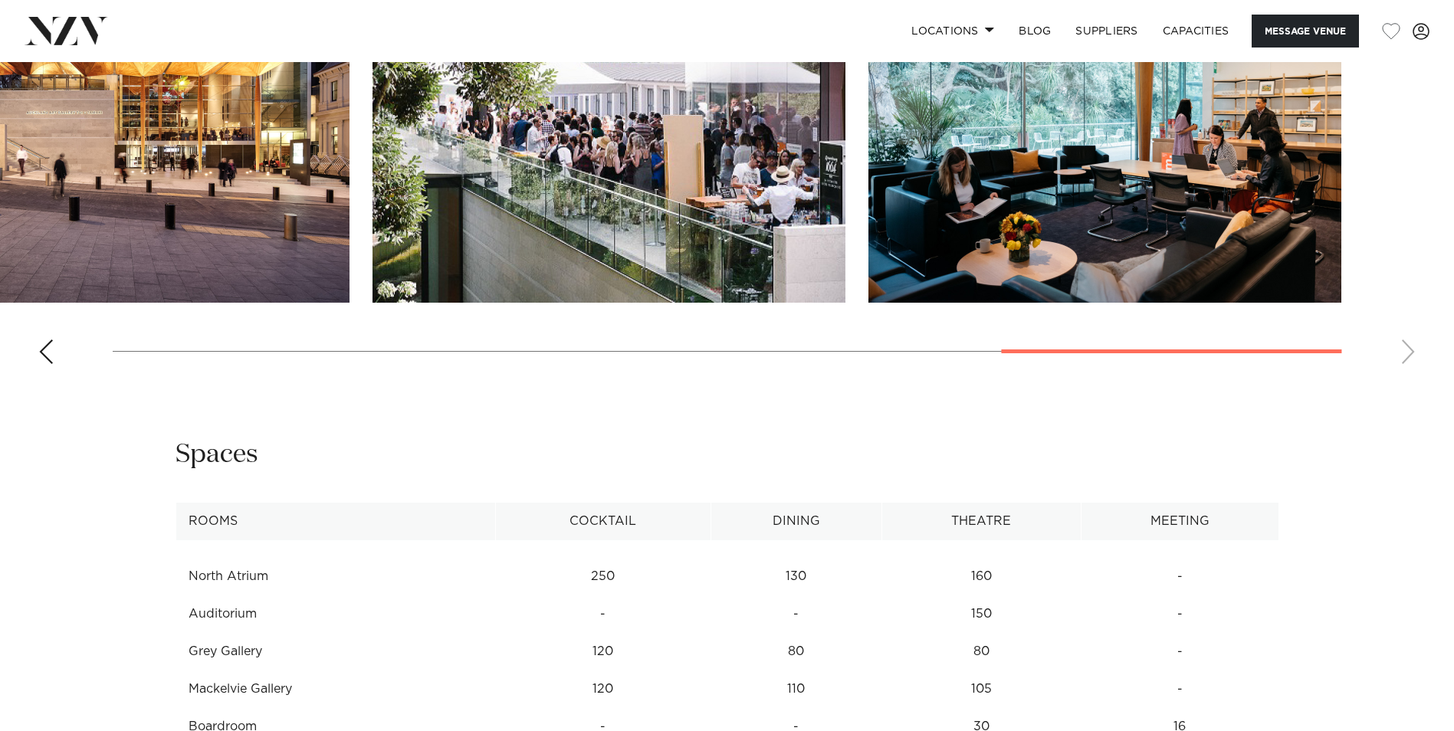
click at [1407, 376] on swiper-container at bounding box center [727, 166] width 1454 height 421
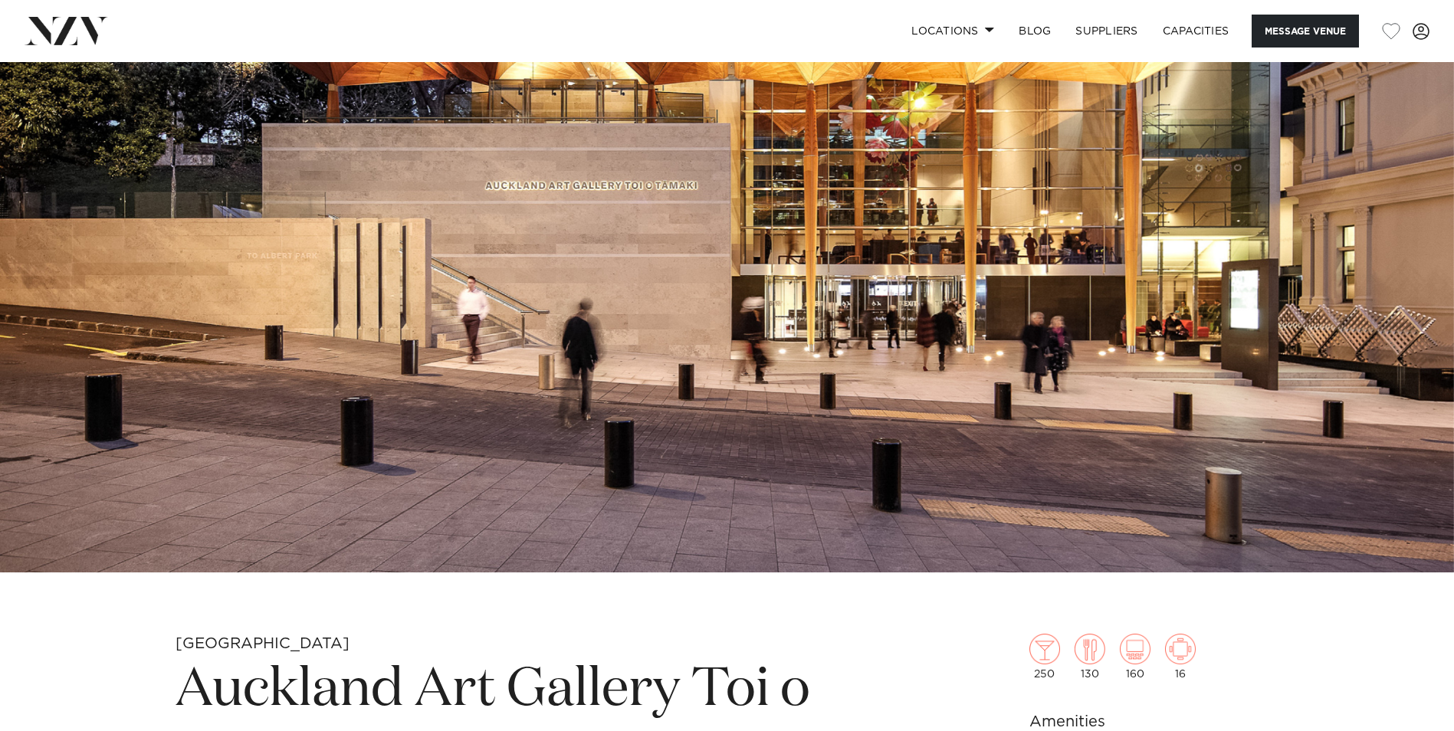
scroll to position [0, 0]
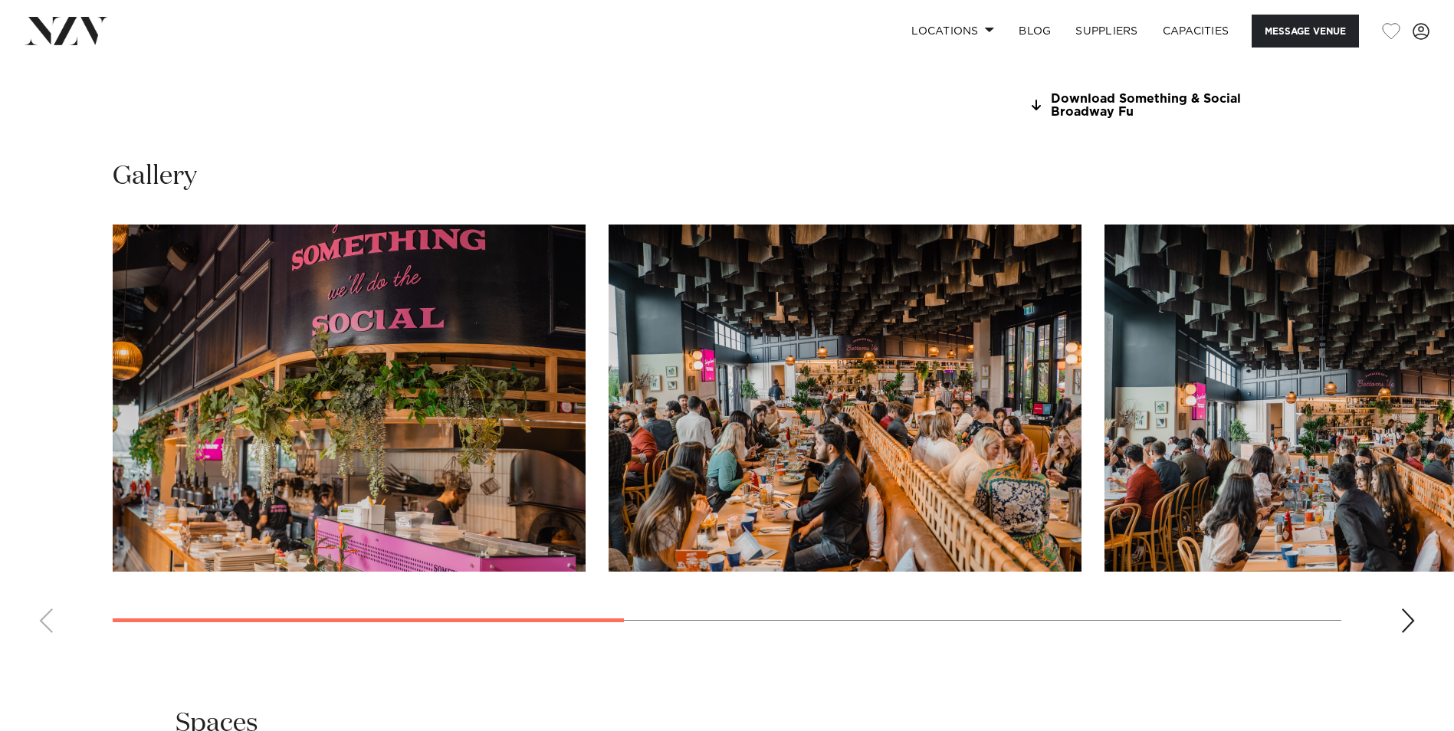
scroll to position [1532, 0]
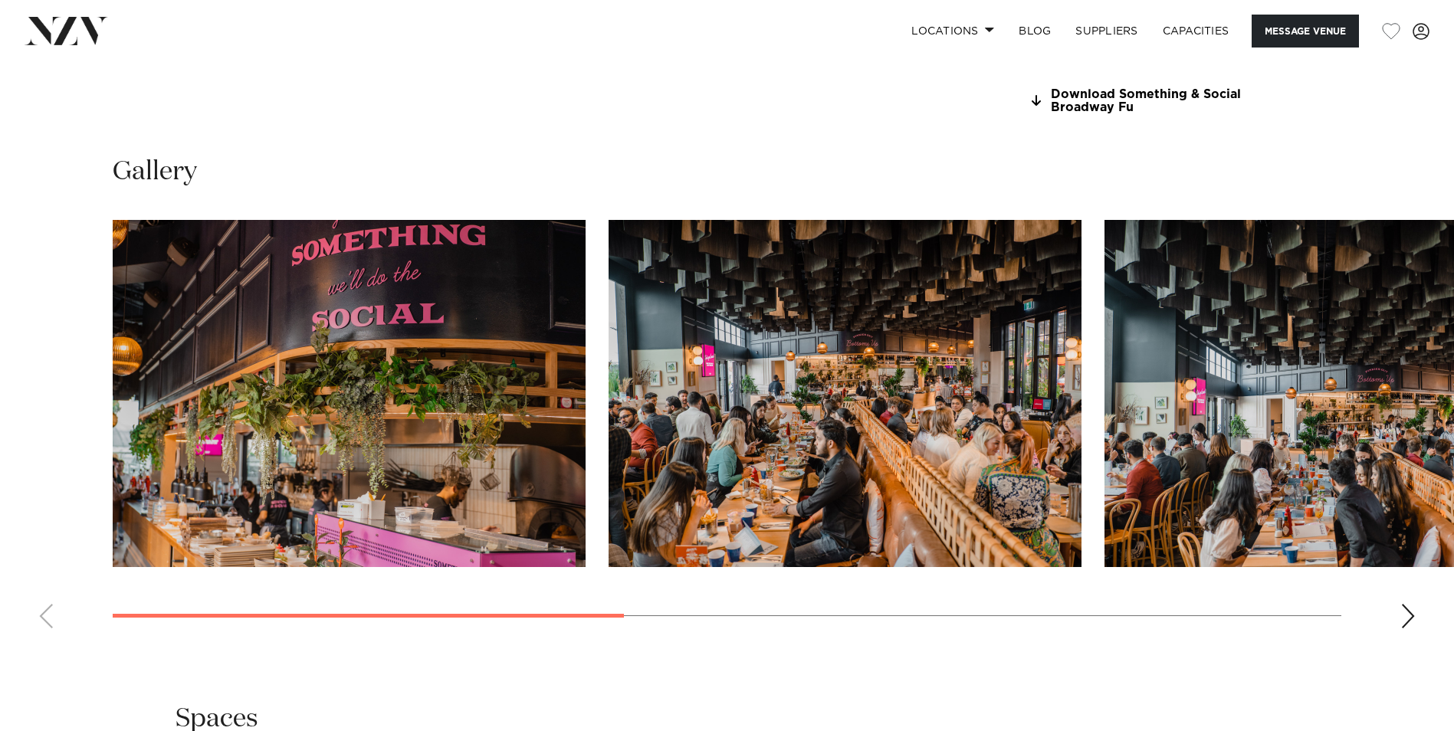
click at [1407, 610] on div "Next slide" at bounding box center [1407, 616] width 15 height 25
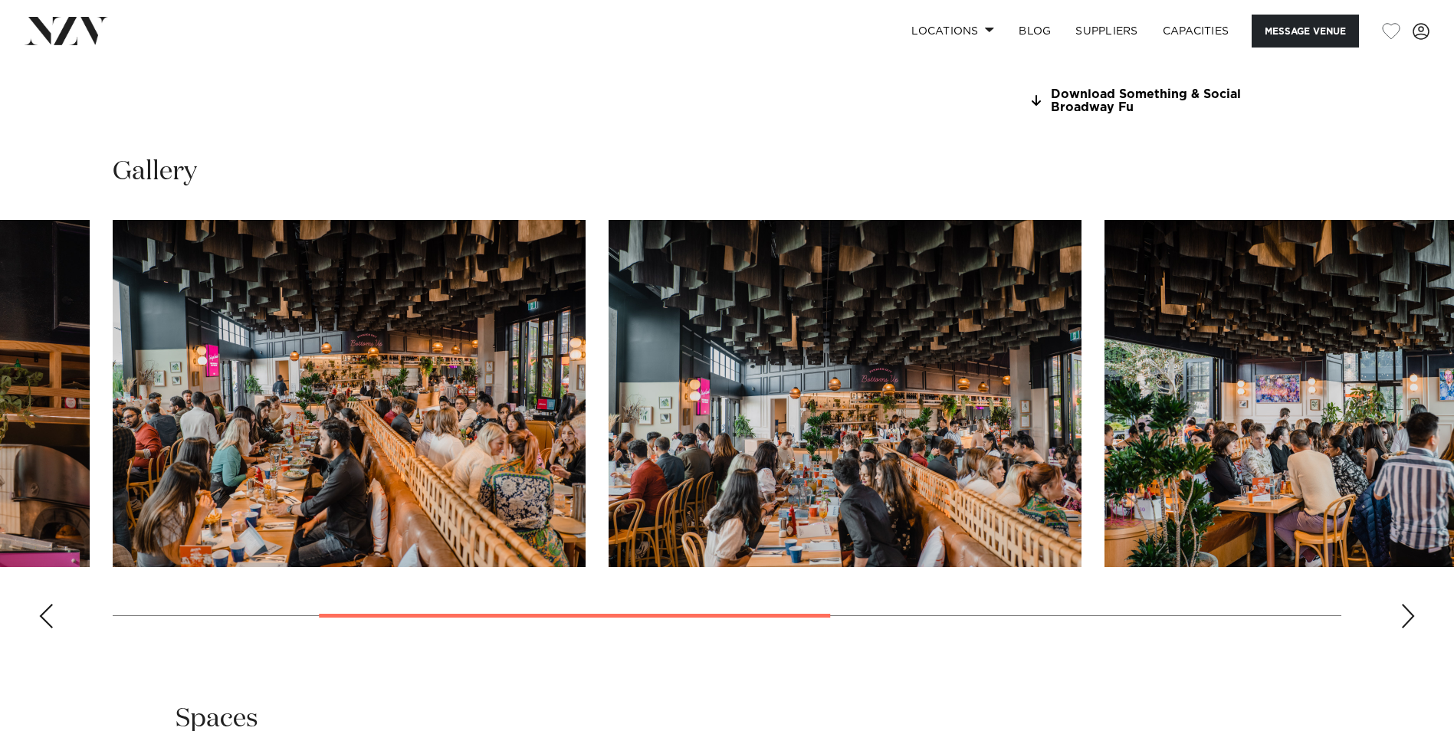
click at [1407, 610] on div "Next slide" at bounding box center [1407, 616] width 15 height 25
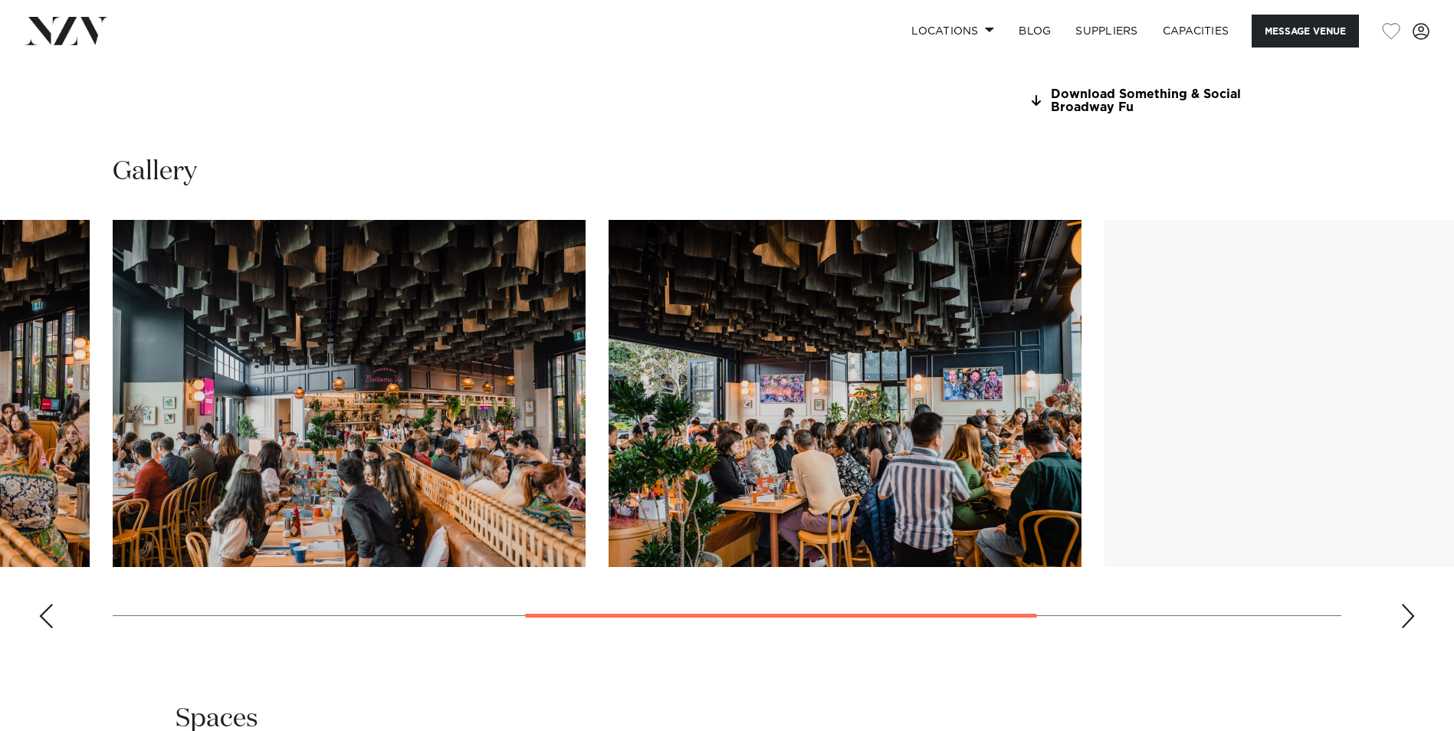
click at [1407, 610] on div "Next slide" at bounding box center [1407, 616] width 15 height 25
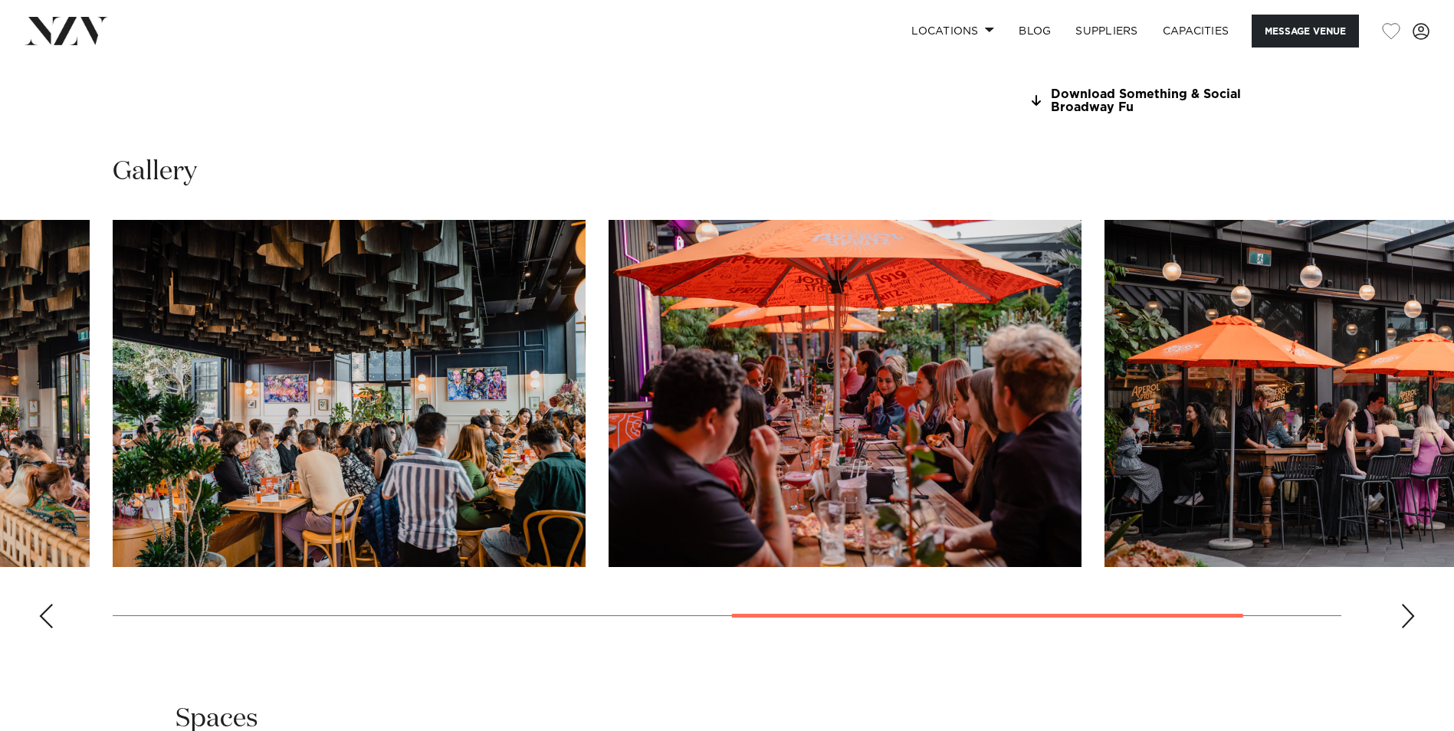
click at [1407, 610] on div "Next slide" at bounding box center [1407, 616] width 15 height 25
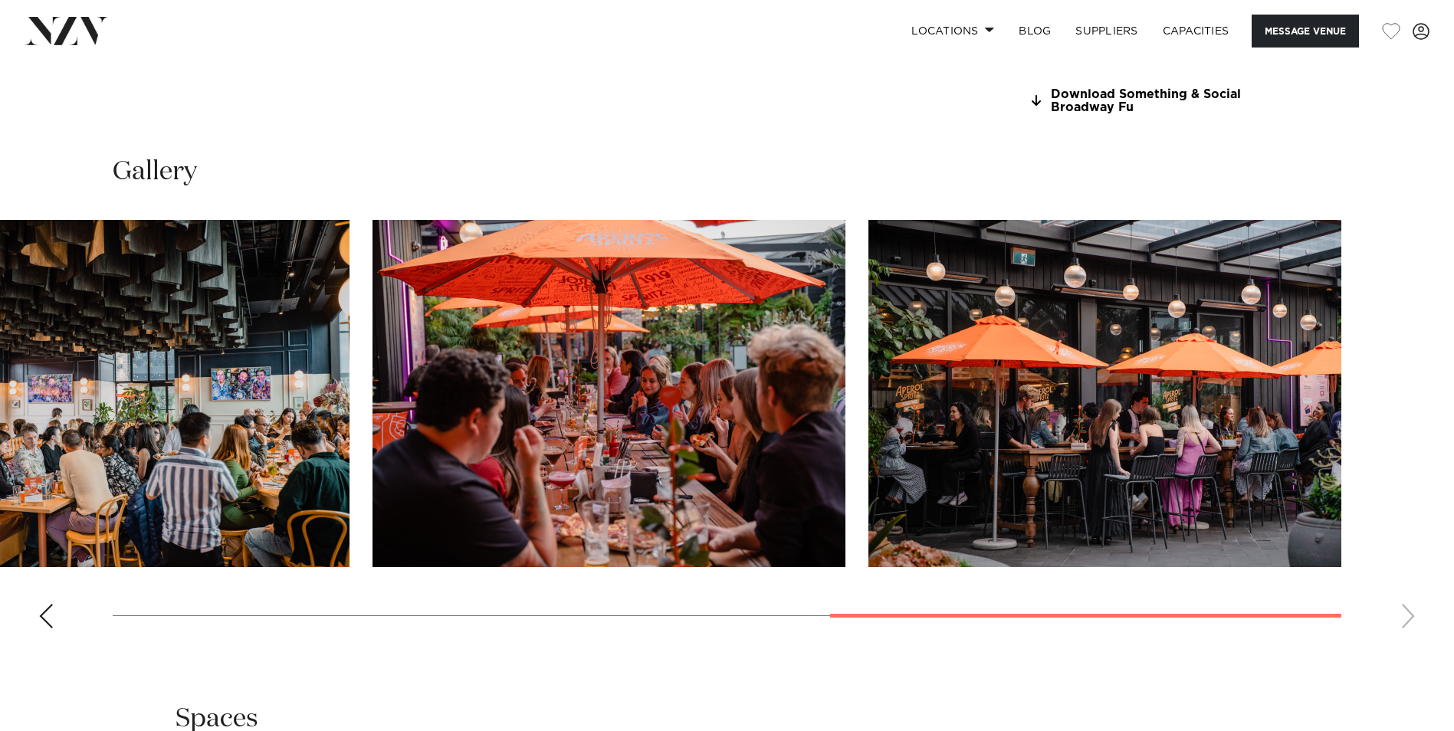
click at [1407, 610] on swiper-container at bounding box center [727, 430] width 1454 height 421
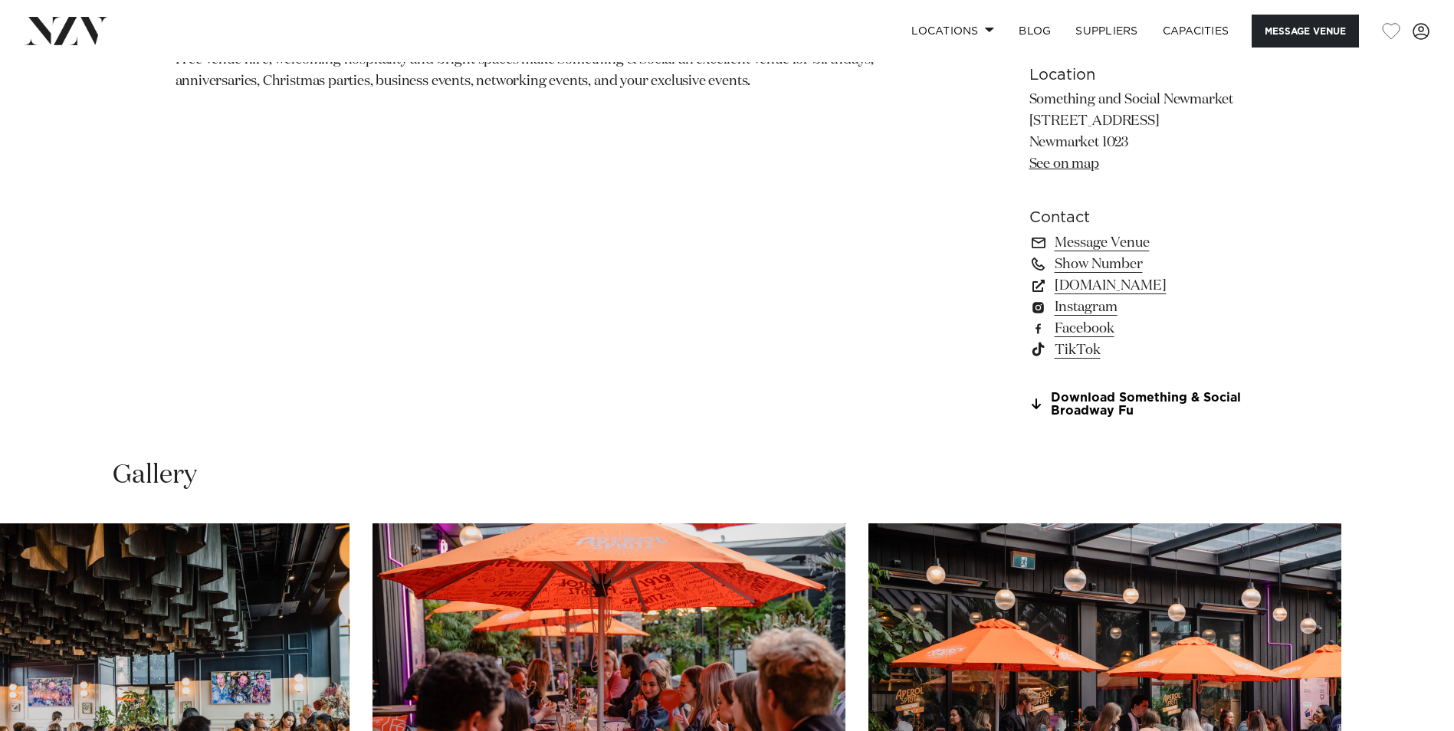
scroll to position [1226, 0]
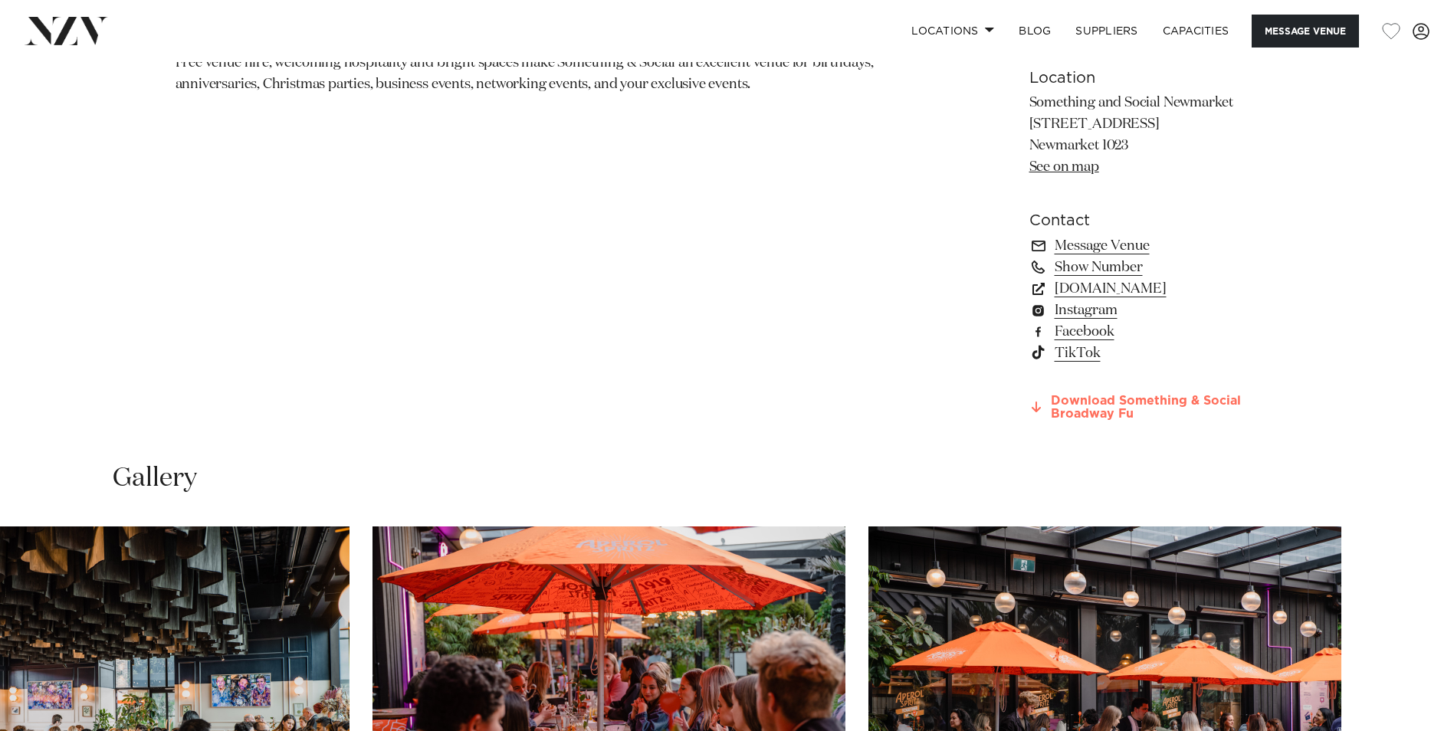
click at [1111, 399] on link "Download Something & Social Broadway Fu" at bounding box center [1154, 408] width 250 height 26
